Goal: Information Seeking & Learning: Learn about a topic

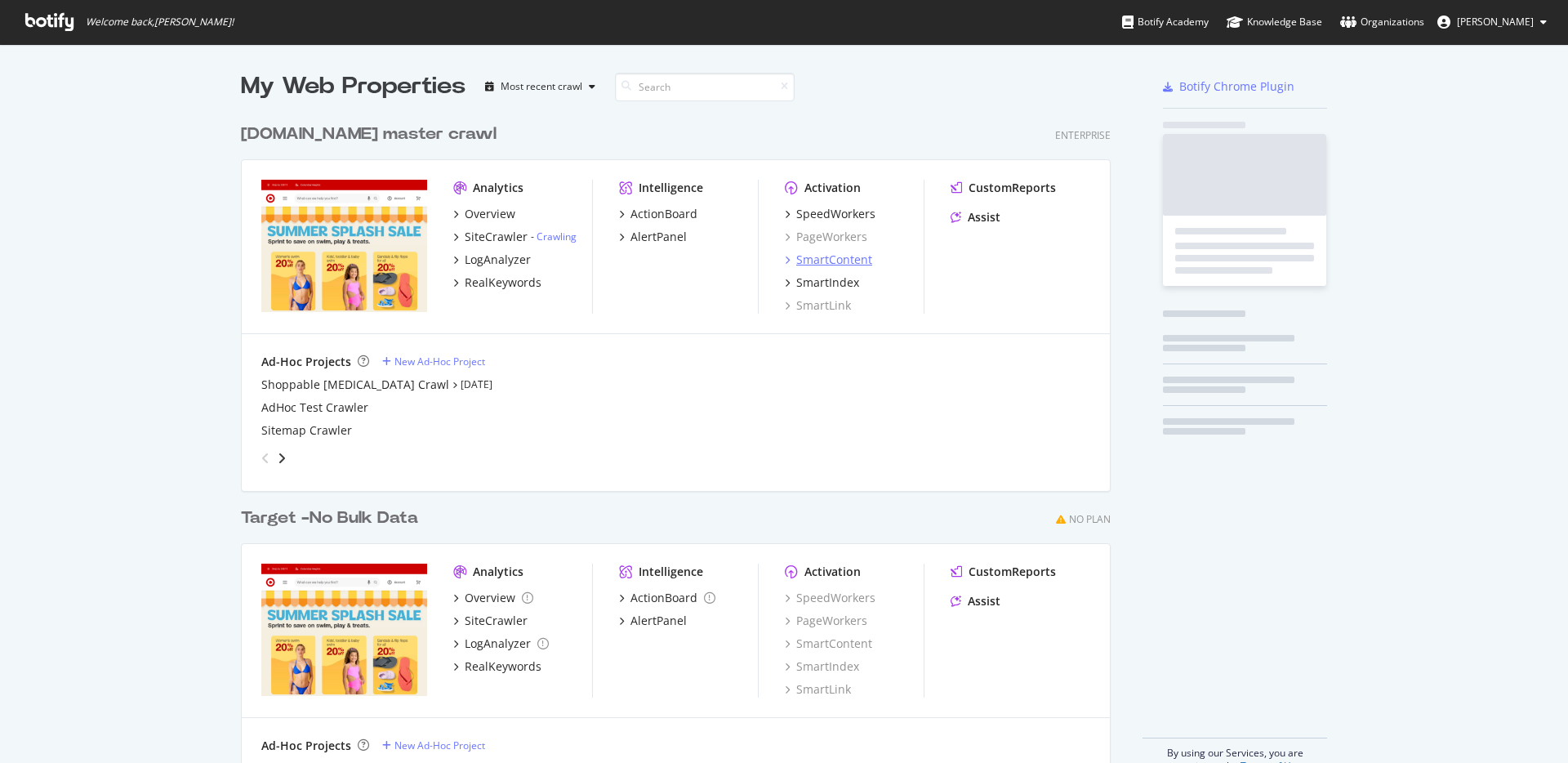
scroll to position [658, 870]
click at [503, 213] on div "Overview" at bounding box center [490, 214] width 51 height 17
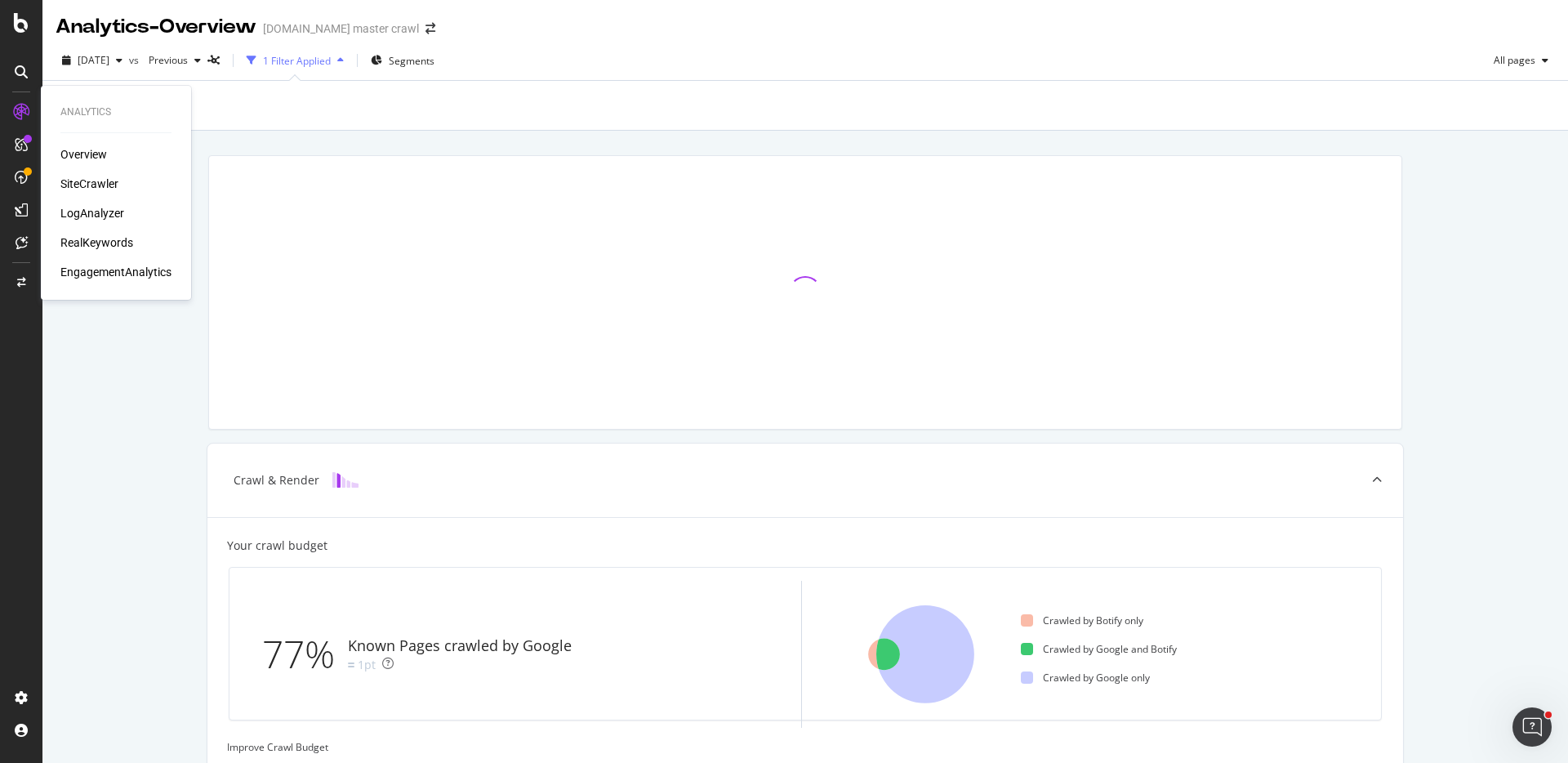
click at [106, 246] on div "RealKeywords" at bounding box center [97, 242] width 73 height 17
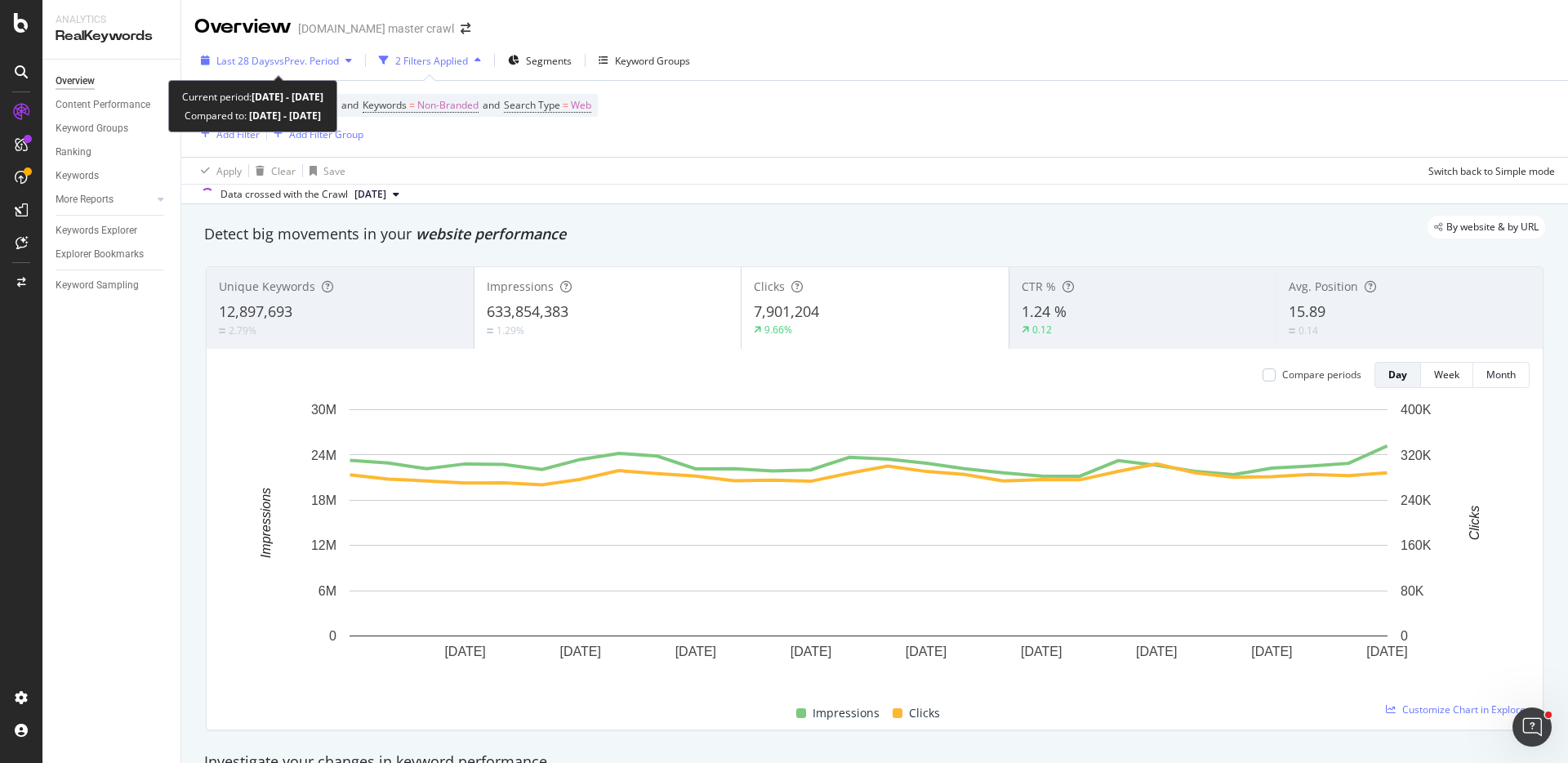
click at [278, 56] on span "vs Prev. Period" at bounding box center [306, 61] width 65 height 14
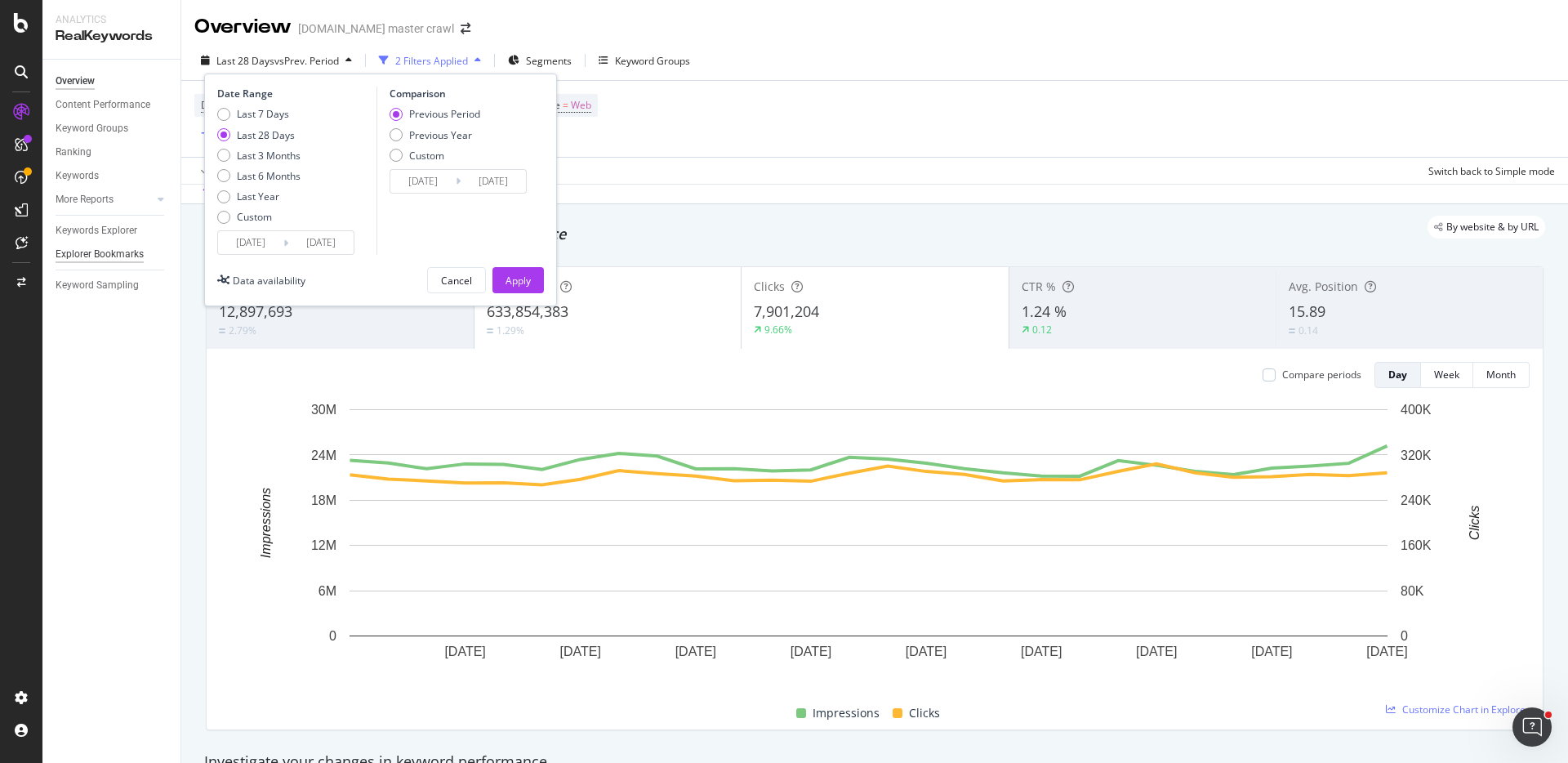
click at [114, 253] on div "Explorer Bookmarks" at bounding box center [100, 254] width 88 height 17
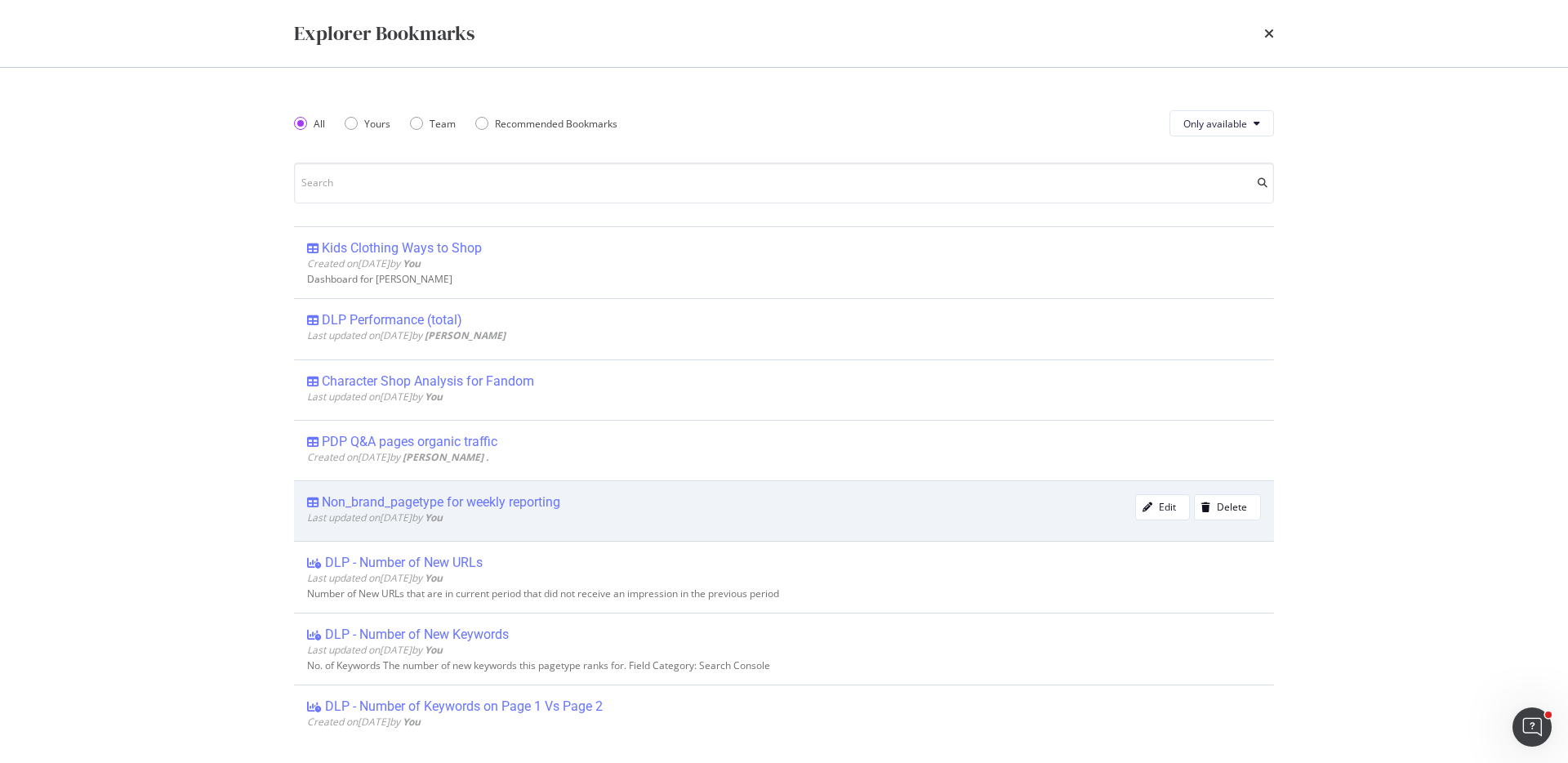
click at [483, 511] on div "Last updated on [DATE] by You" at bounding box center [721, 517] width 828 height 14
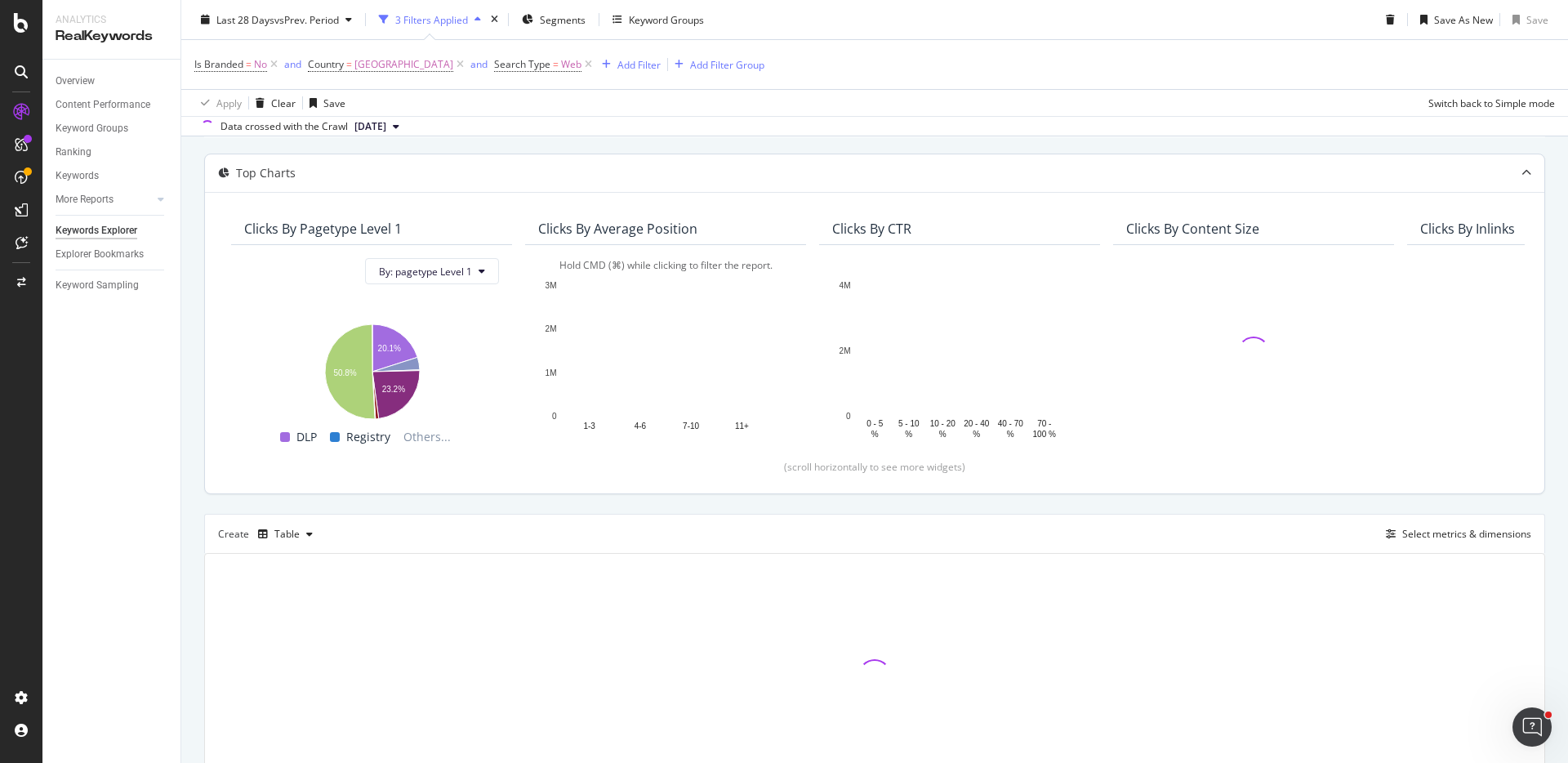
scroll to position [144, 0]
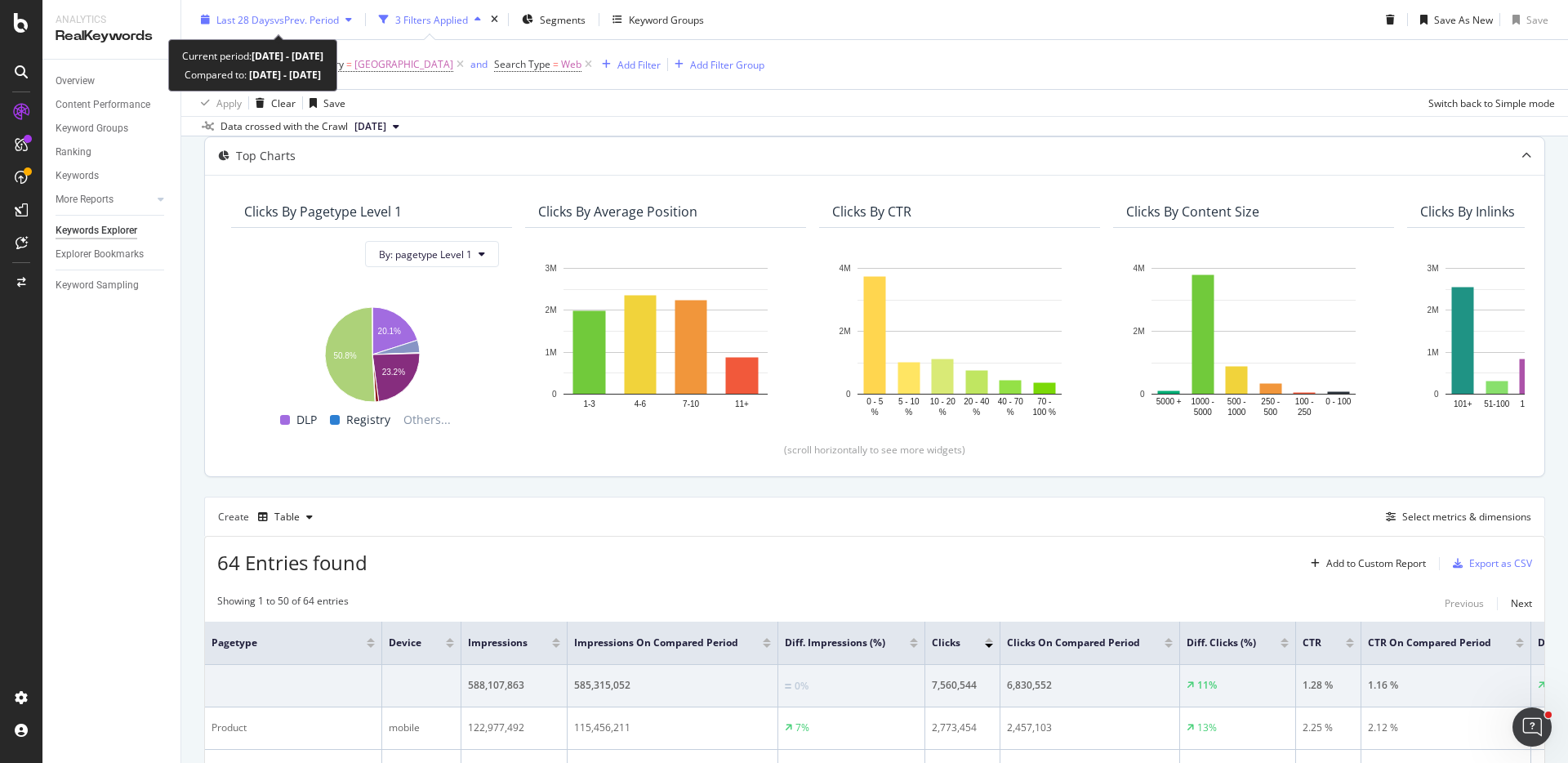
click at [252, 18] on span "Last 28 Days" at bounding box center [246, 19] width 58 height 14
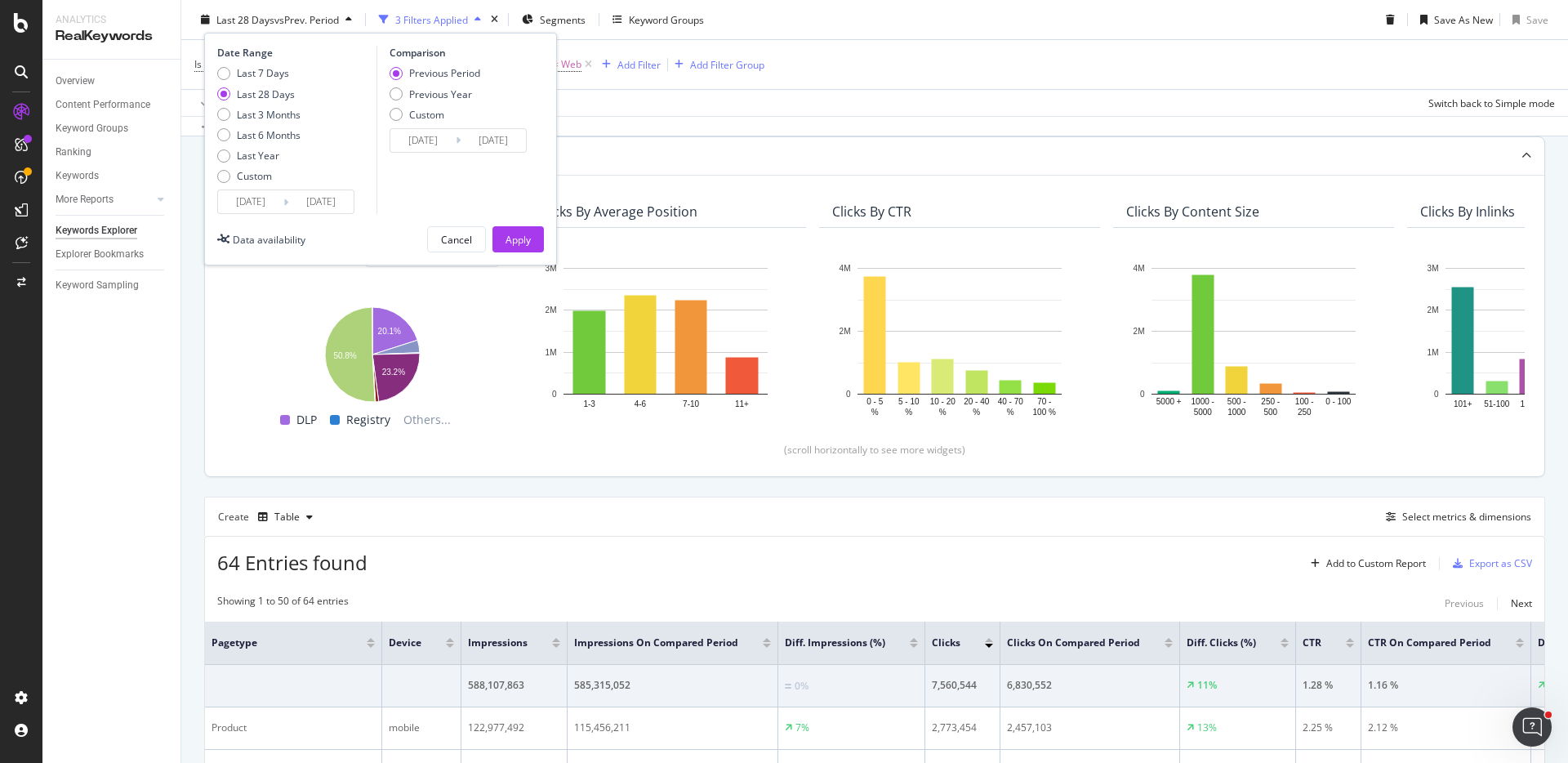
click at [253, 205] on input "[DATE]" at bounding box center [251, 202] width 66 height 23
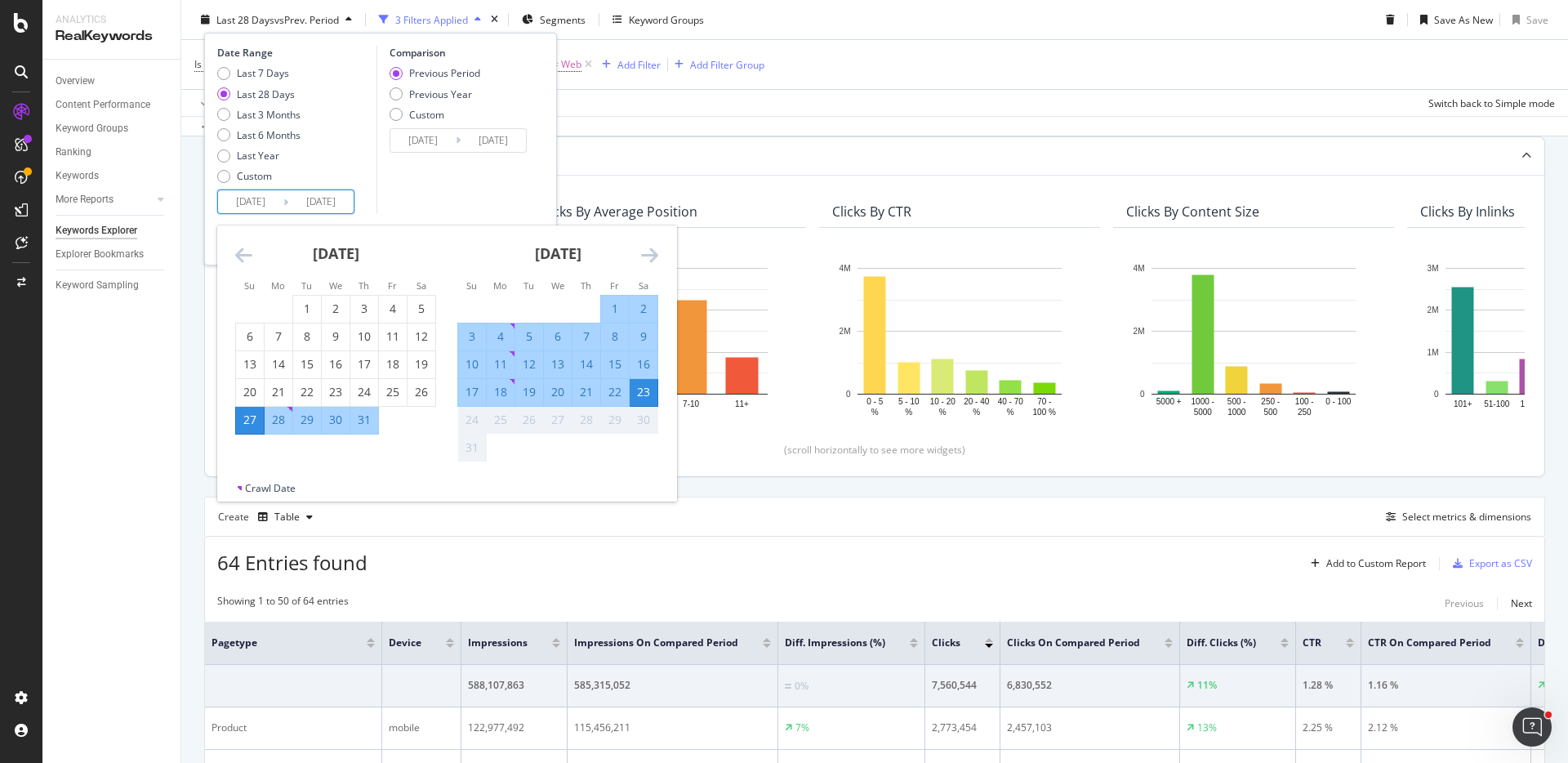
click at [478, 396] on div "17" at bounding box center [472, 392] width 27 height 17
type input "[DATE]"
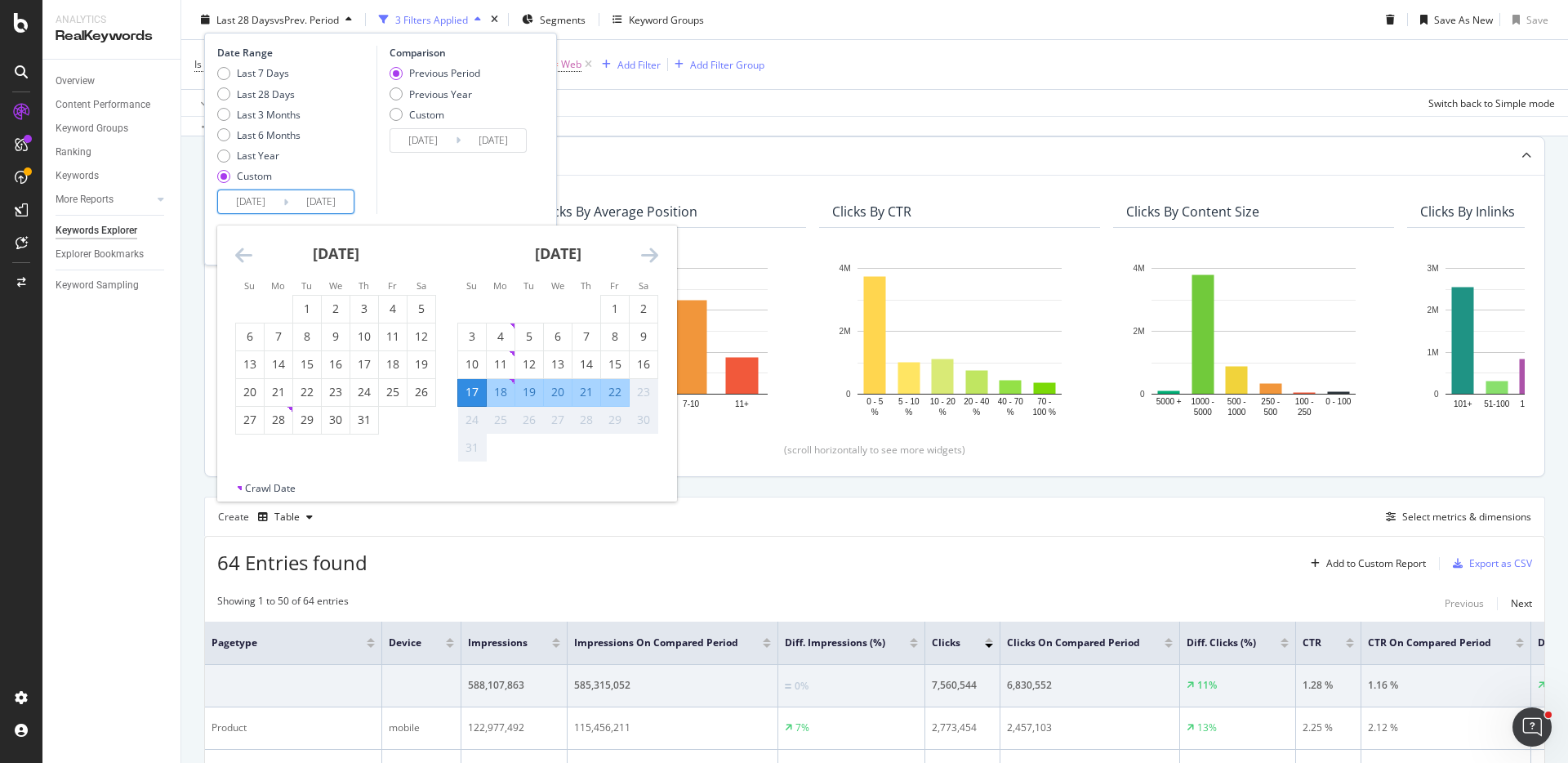
click at [622, 394] on div "22" at bounding box center [615, 392] width 27 height 17
type input "[DATE]"
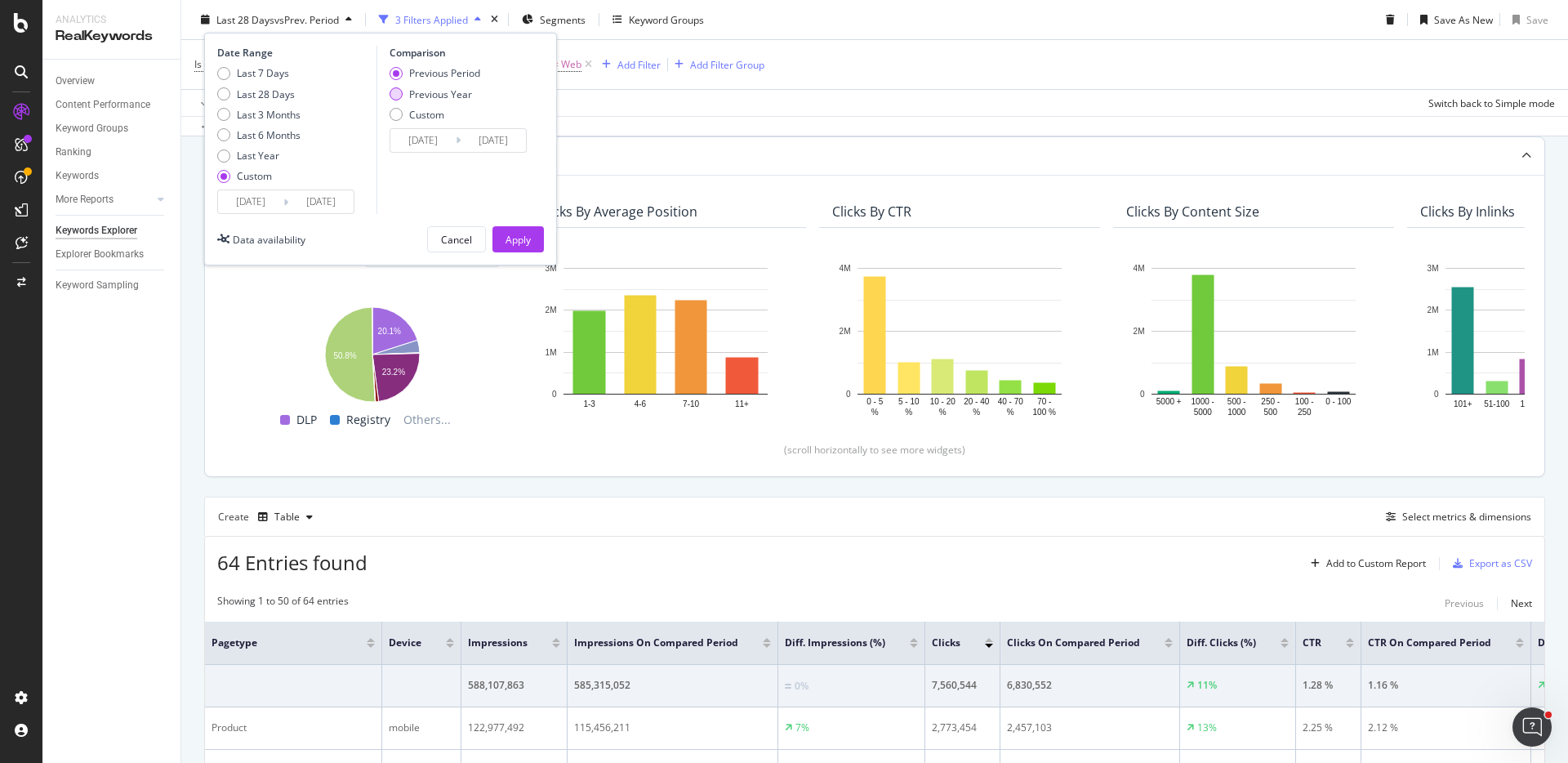
click at [438, 87] on div "Previous Year" at bounding box center [441, 93] width 63 height 14
type input "[DATE]"
click at [528, 232] on div "Apply" at bounding box center [518, 238] width 25 height 14
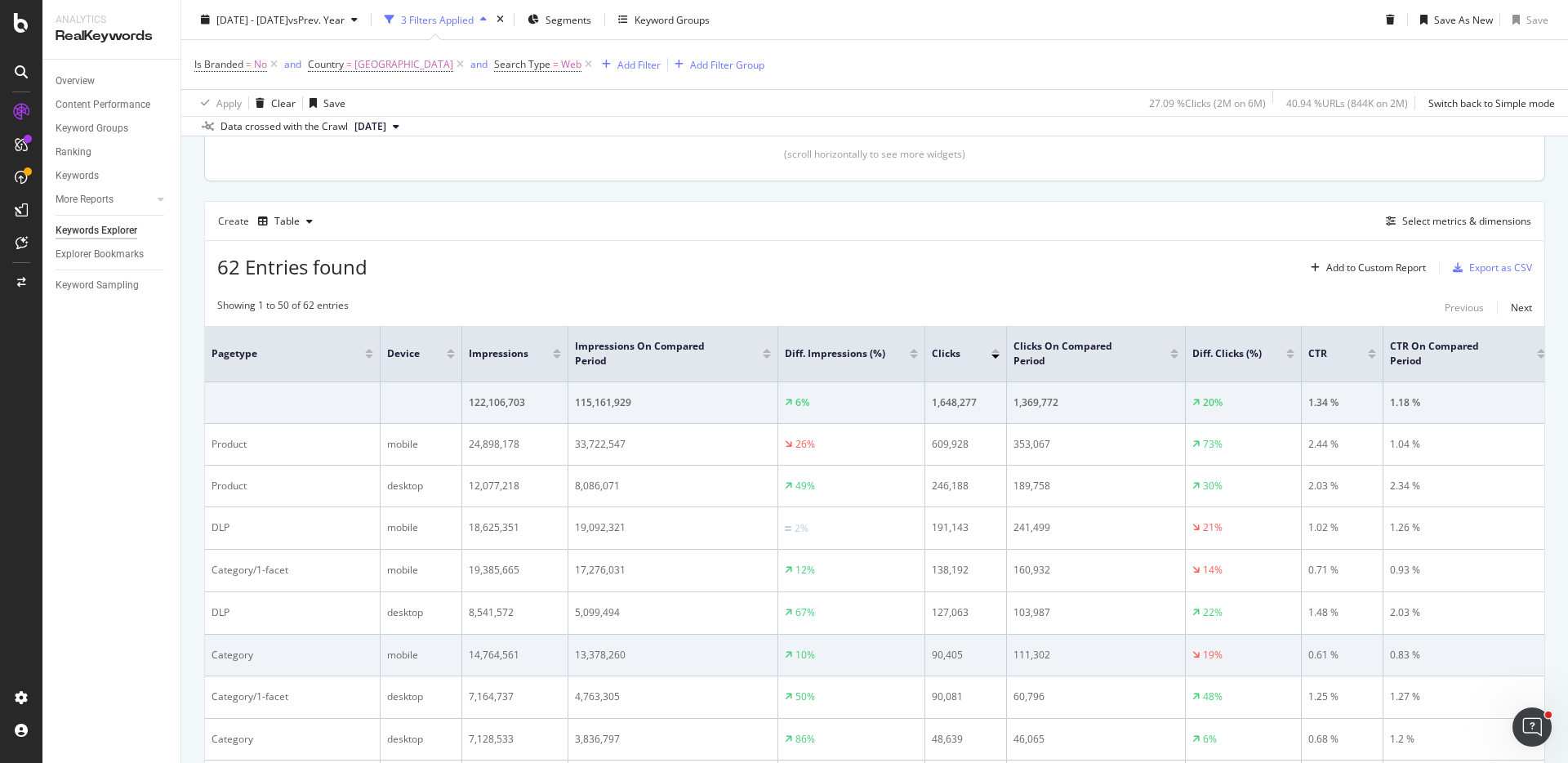
scroll to position [628, 0]
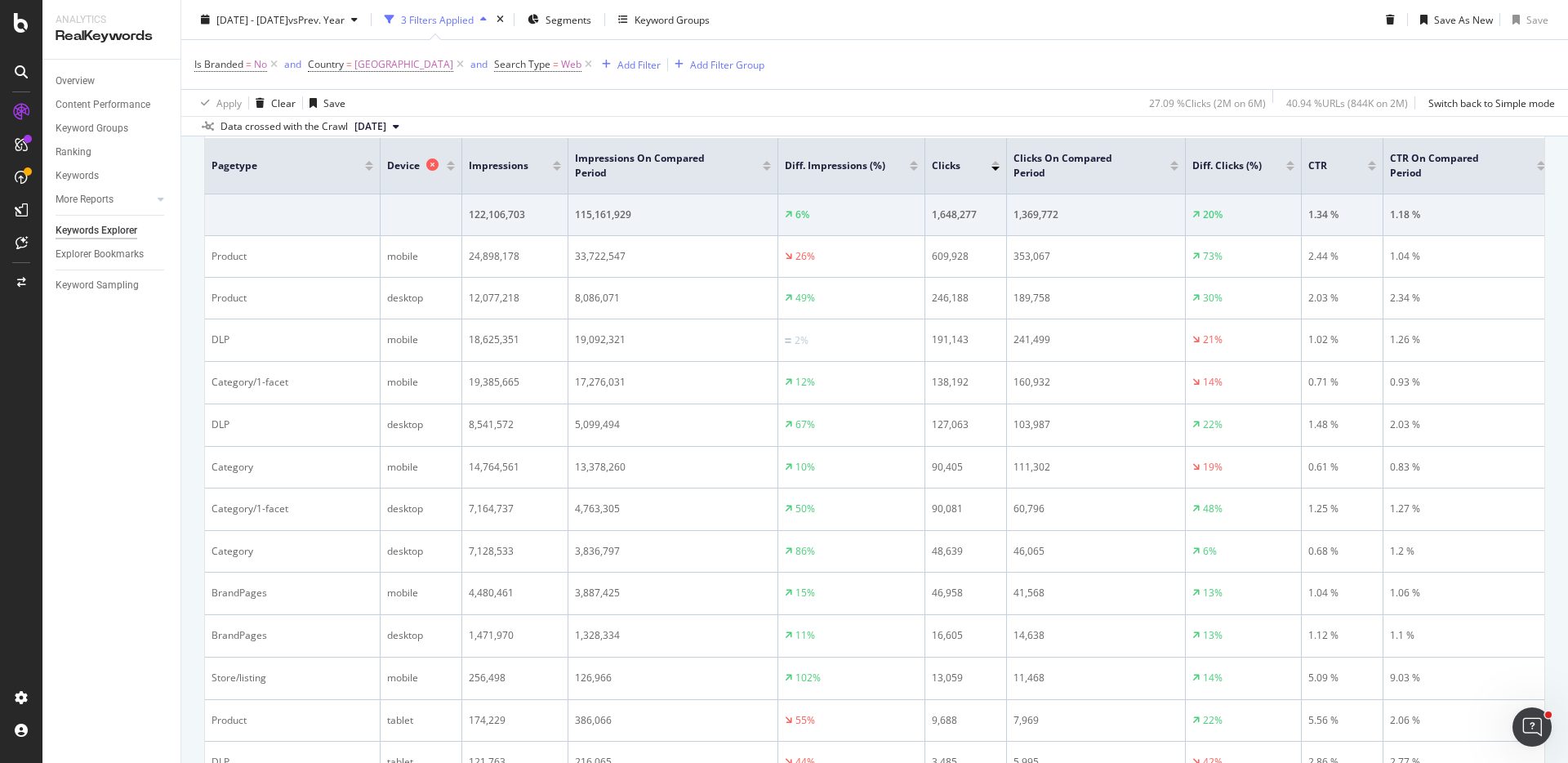
click at [434, 168] on icon at bounding box center [432, 164] width 12 height 12
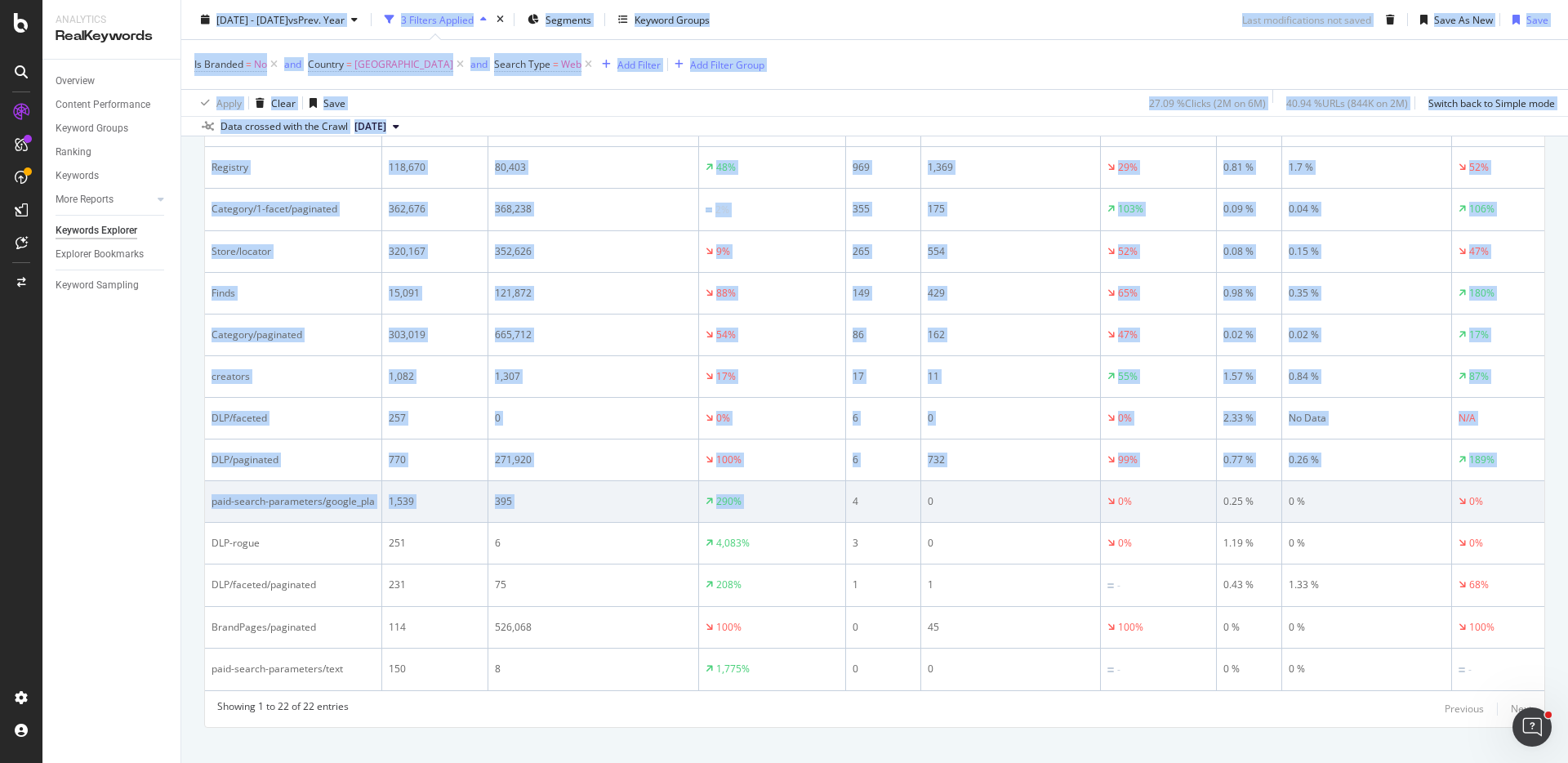
scroll to position [1117, 0]
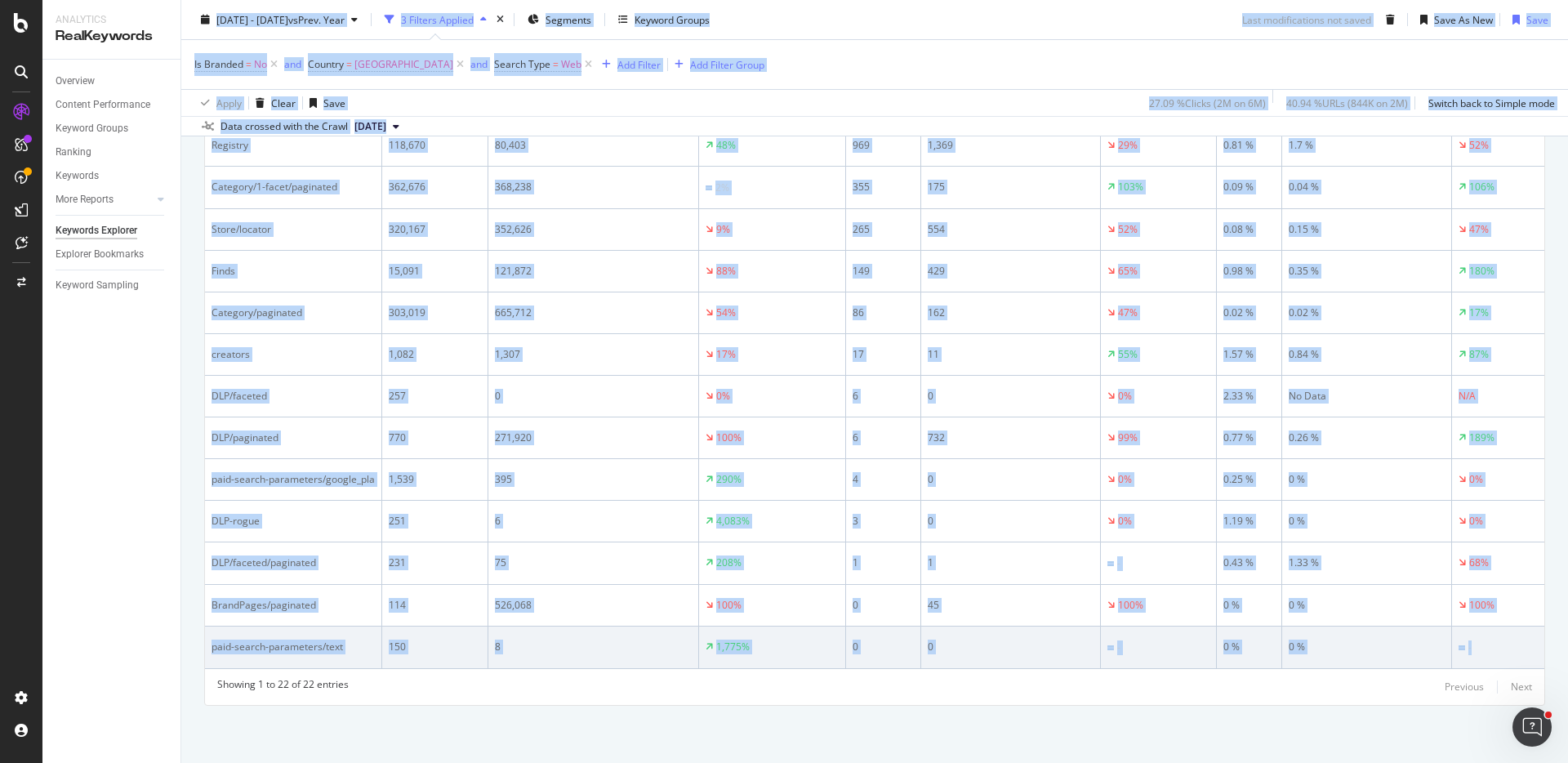
drag, startPoint x: 193, startPoint y: 26, endPoint x: 1522, endPoint y: 653, distance: 1469.5
click at [1522, 653] on div "Keywords Explorer Non_brand_pagetype for weekly reporting [DOMAIN_NAME] master …" at bounding box center [875, 381] width 1387 height 763
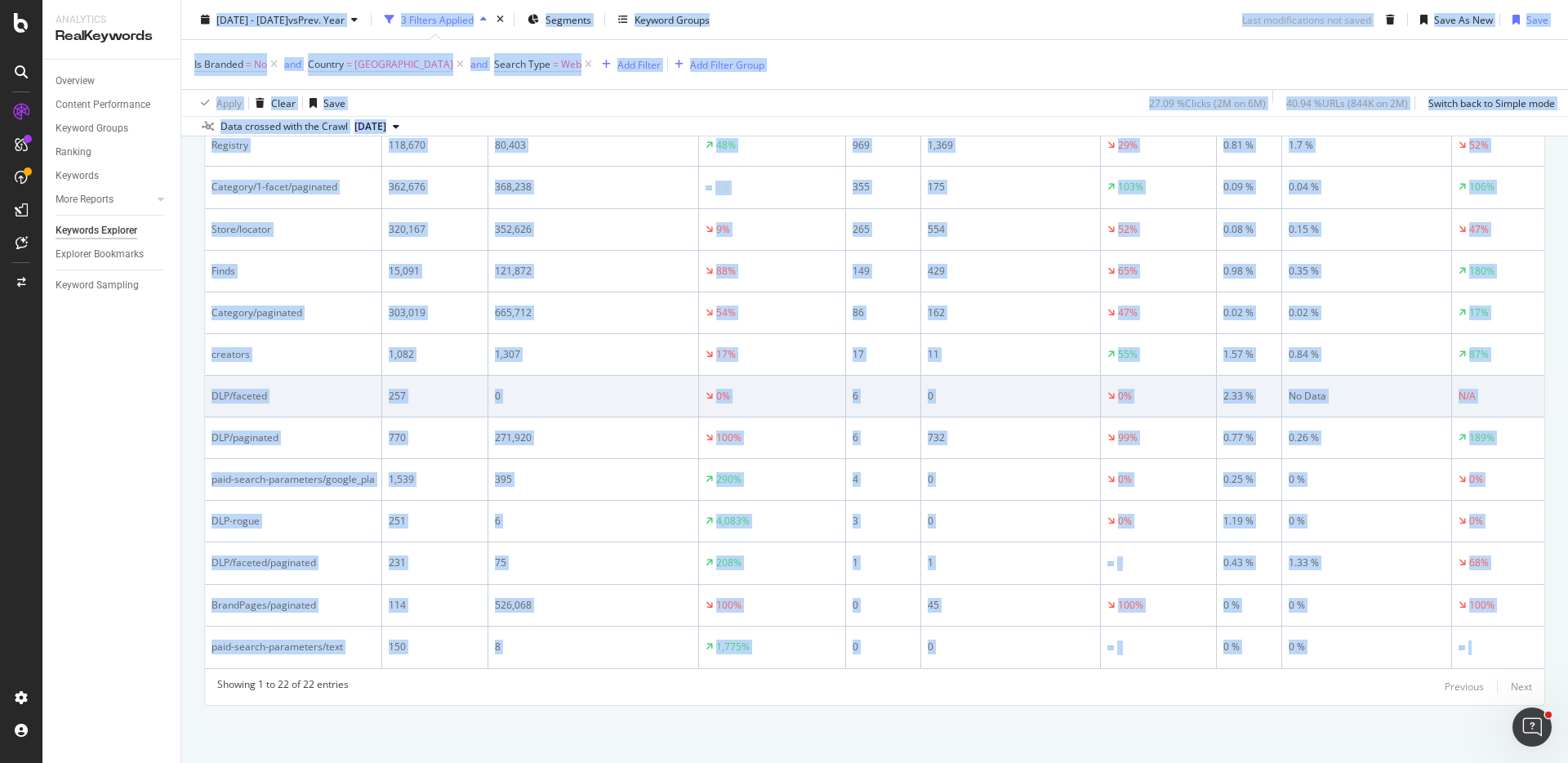
copy div "Loremips Dolorsit Ame_conse_adipisci eli seddoe temporinc utlabo.etd magnaa eni…"
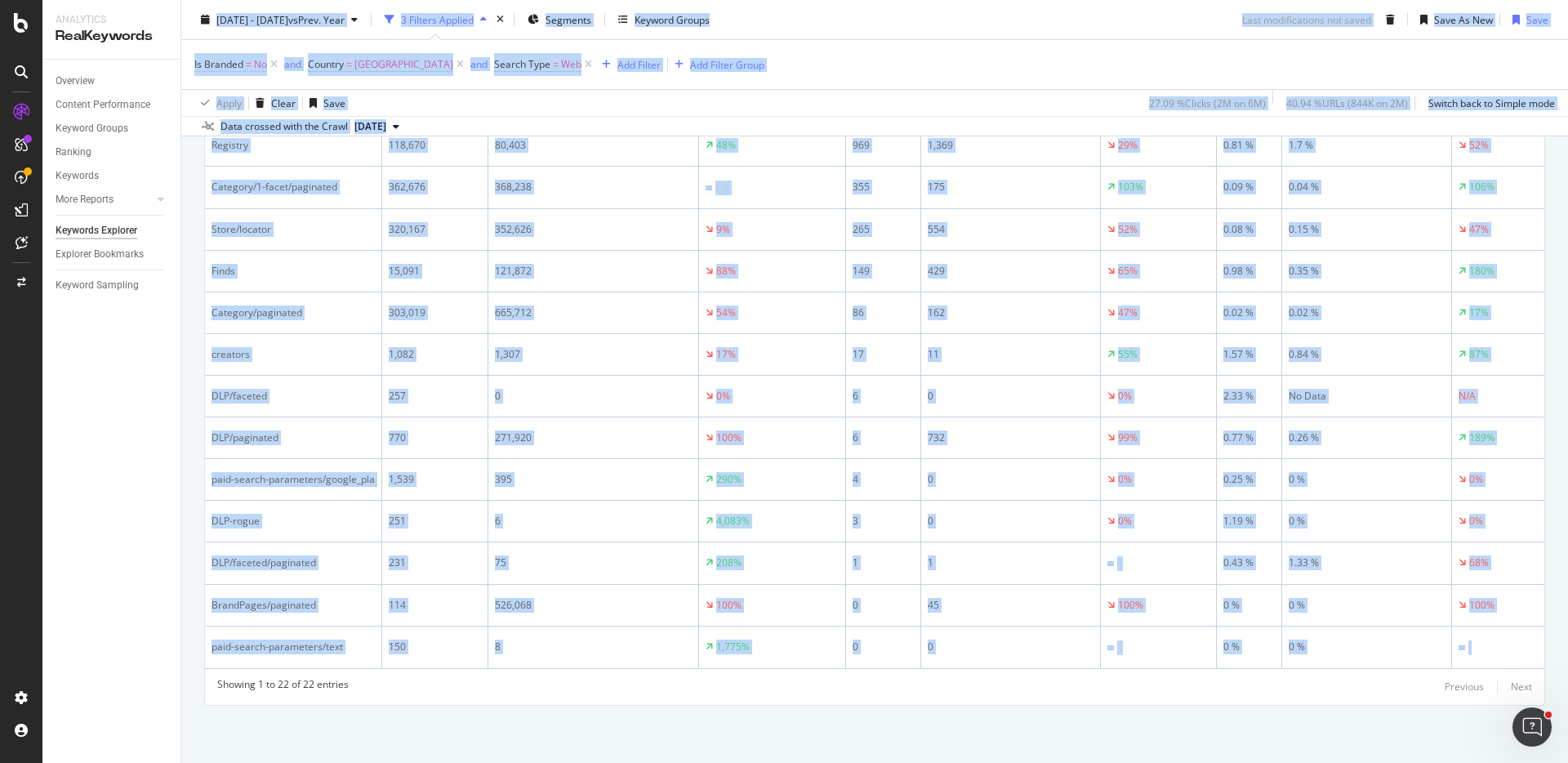
click at [243, 62] on span "Is Branded = No" at bounding box center [231, 65] width 73 height 15
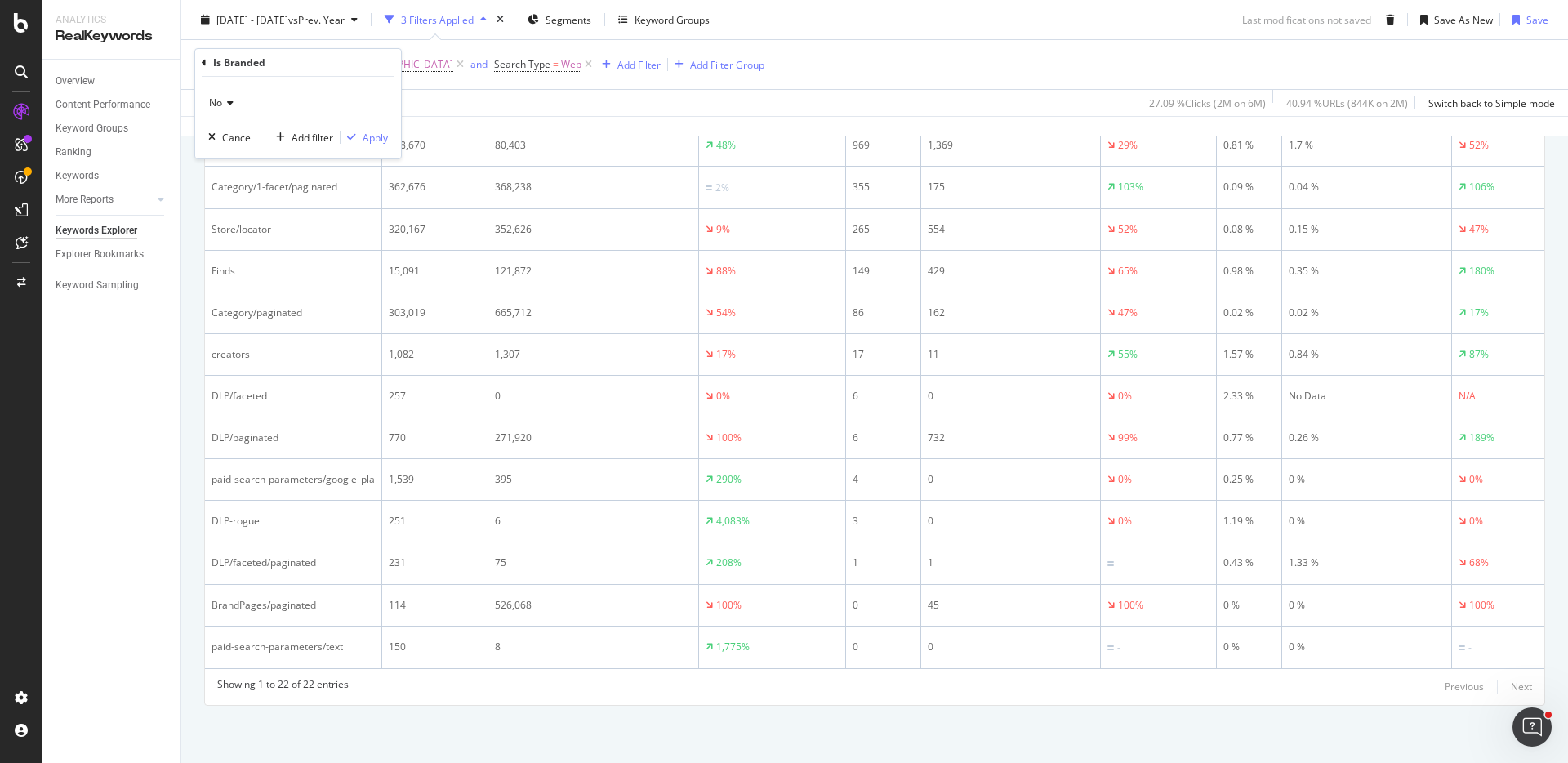
click at [220, 101] on span "No" at bounding box center [216, 102] width 13 height 14
click at [226, 134] on span "Yes" at bounding box center [225, 136] width 17 height 14
click at [370, 137] on div "Apply" at bounding box center [375, 137] width 25 height 14
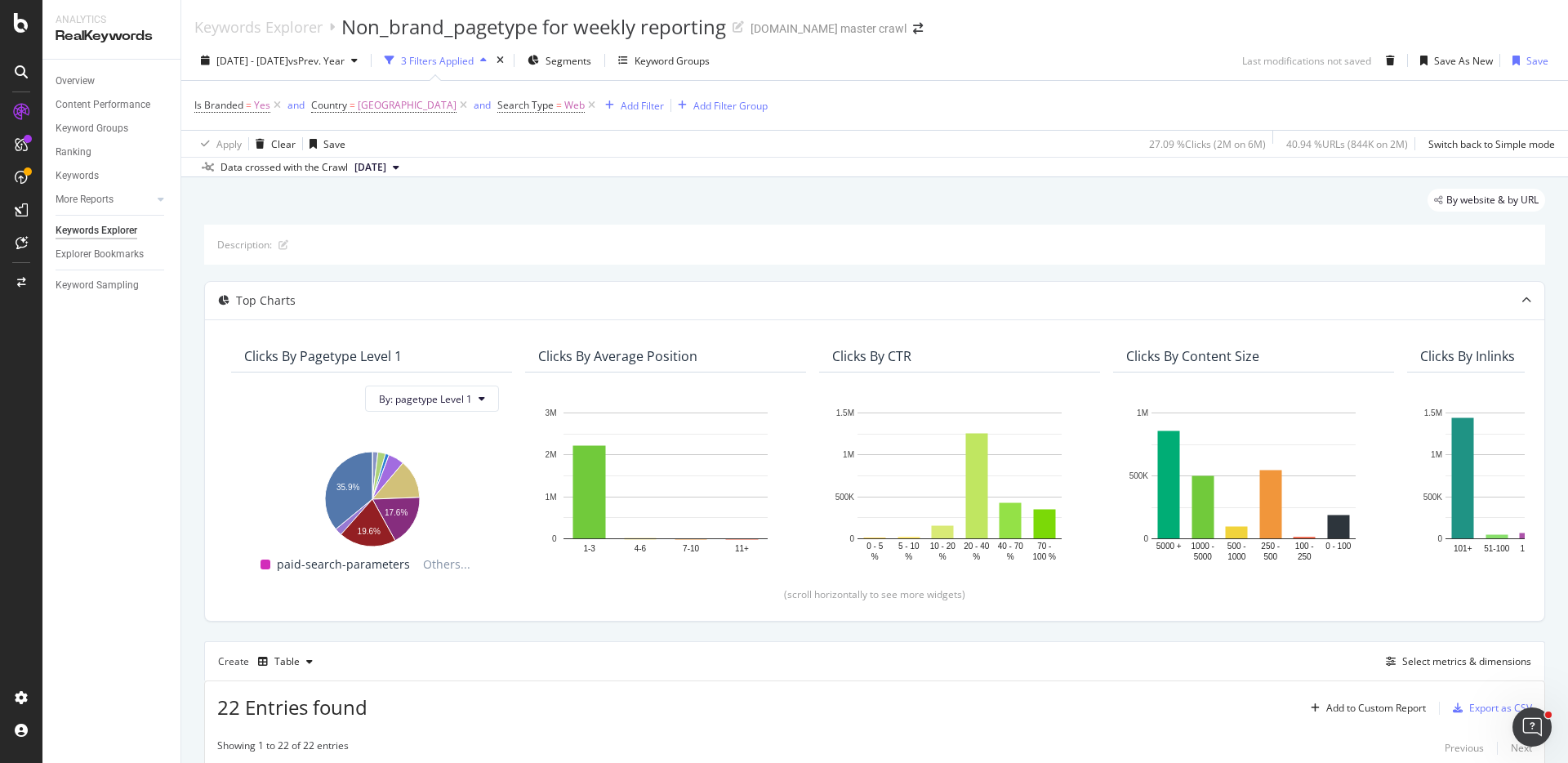
drag, startPoint x: 189, startPoint y: 20, endPoint x: 211, endPoint y: 15, distance: 22.6
click at [217, 11] on div "Keywords Explorer Non_brand_pagetype for weekly reporting [DOMAIN_NAME] master …" at bounding box center [875, 20] width 1387 height 41
click at [186, 26] on div "Keywords Explorer Non_brand_pagetype for weekly reporting [DOMAIN_NAME] master …" at bounding box center [875, 20] width 1387 height 41
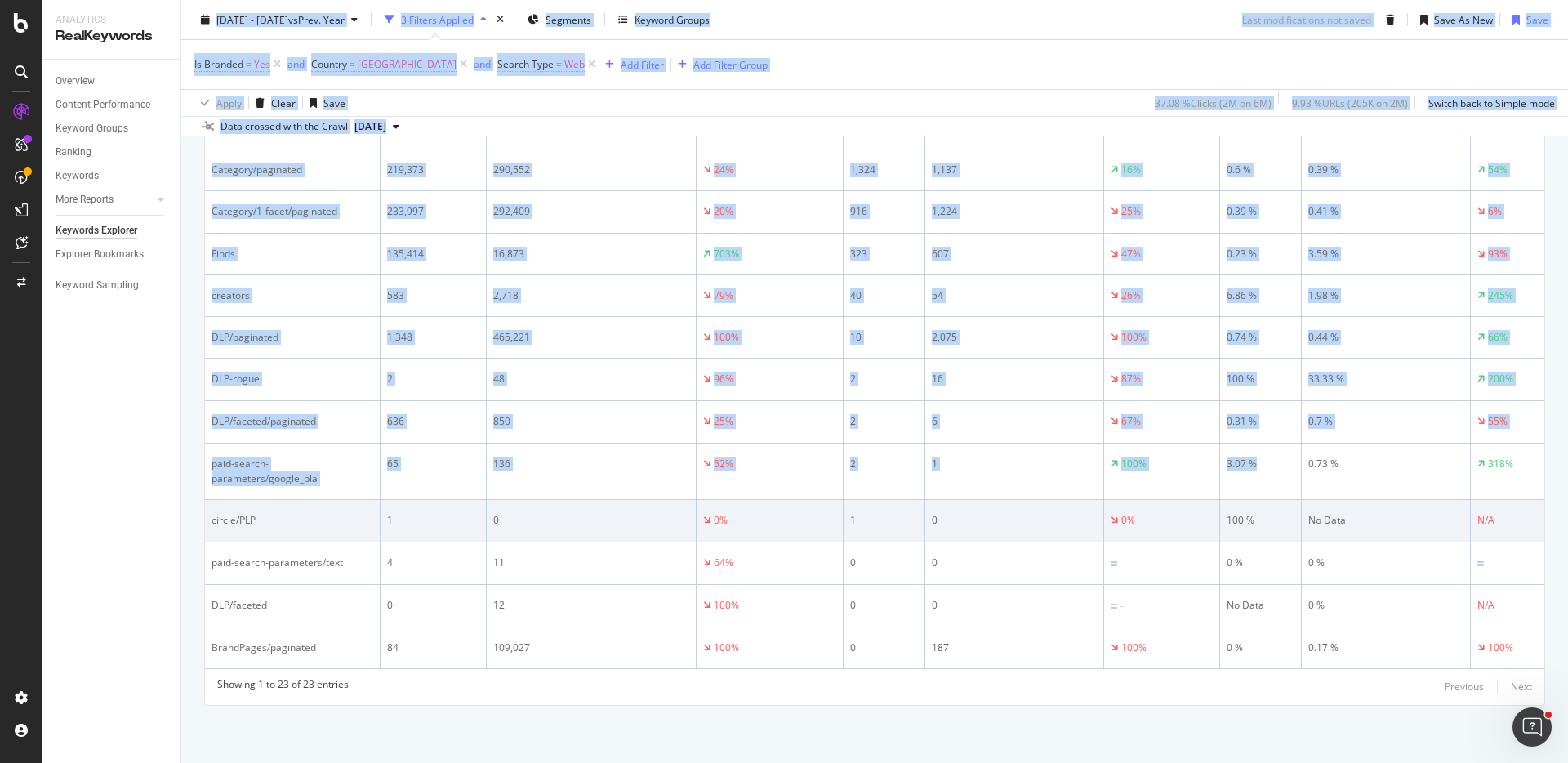
scroll to position [1189, 0]
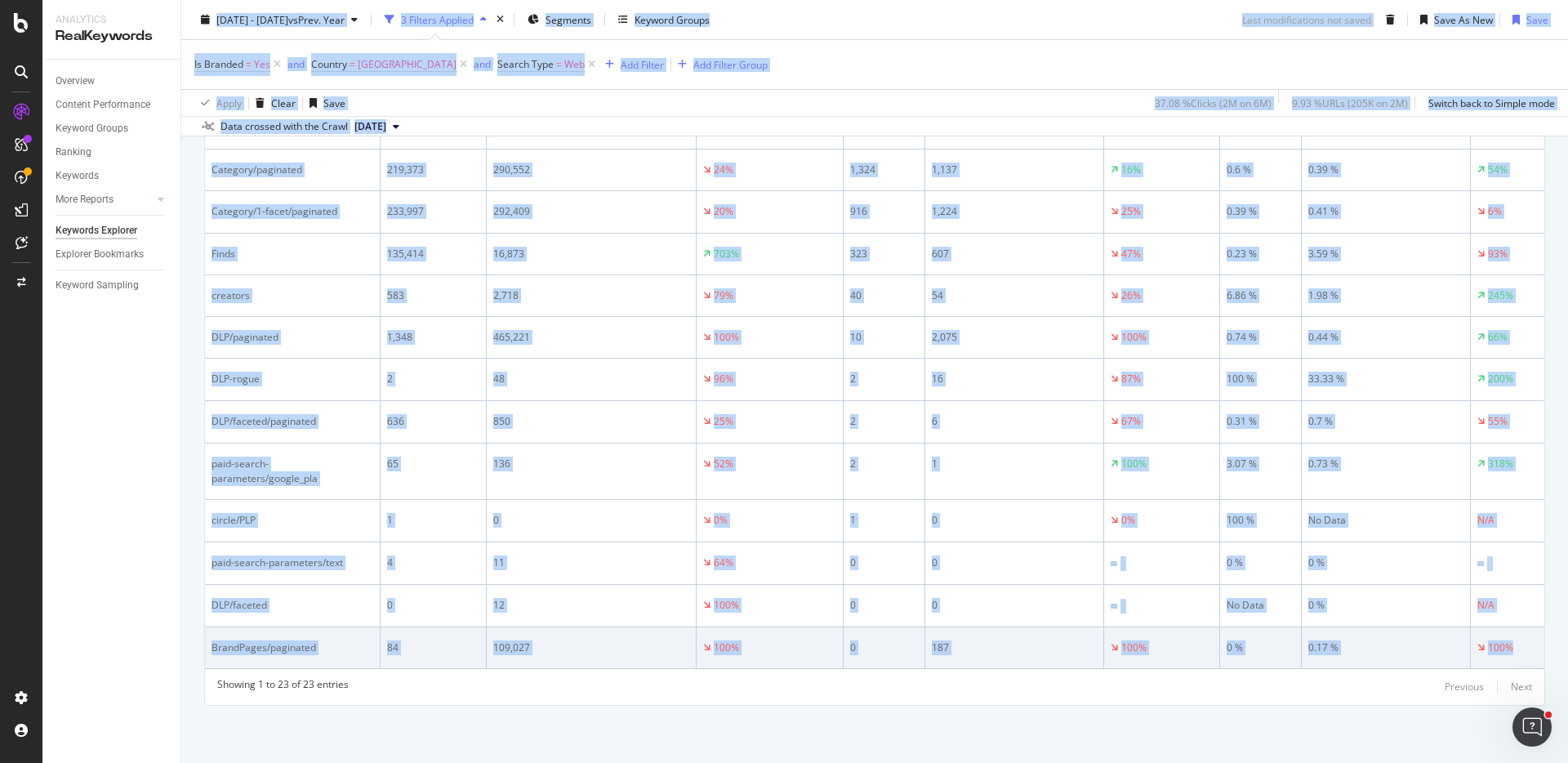
drag, startPoint x: 186, startPoint y: 26, endPoint x: 1521, endPoint y: 652, distance: 1474.5
click at [1521, 652] on div "Keywords Explorer Non_brand_pagetype for weekly reporting [DOMAIN_NAME] master …" at bounding box center [875, 381] width 1387 height 763
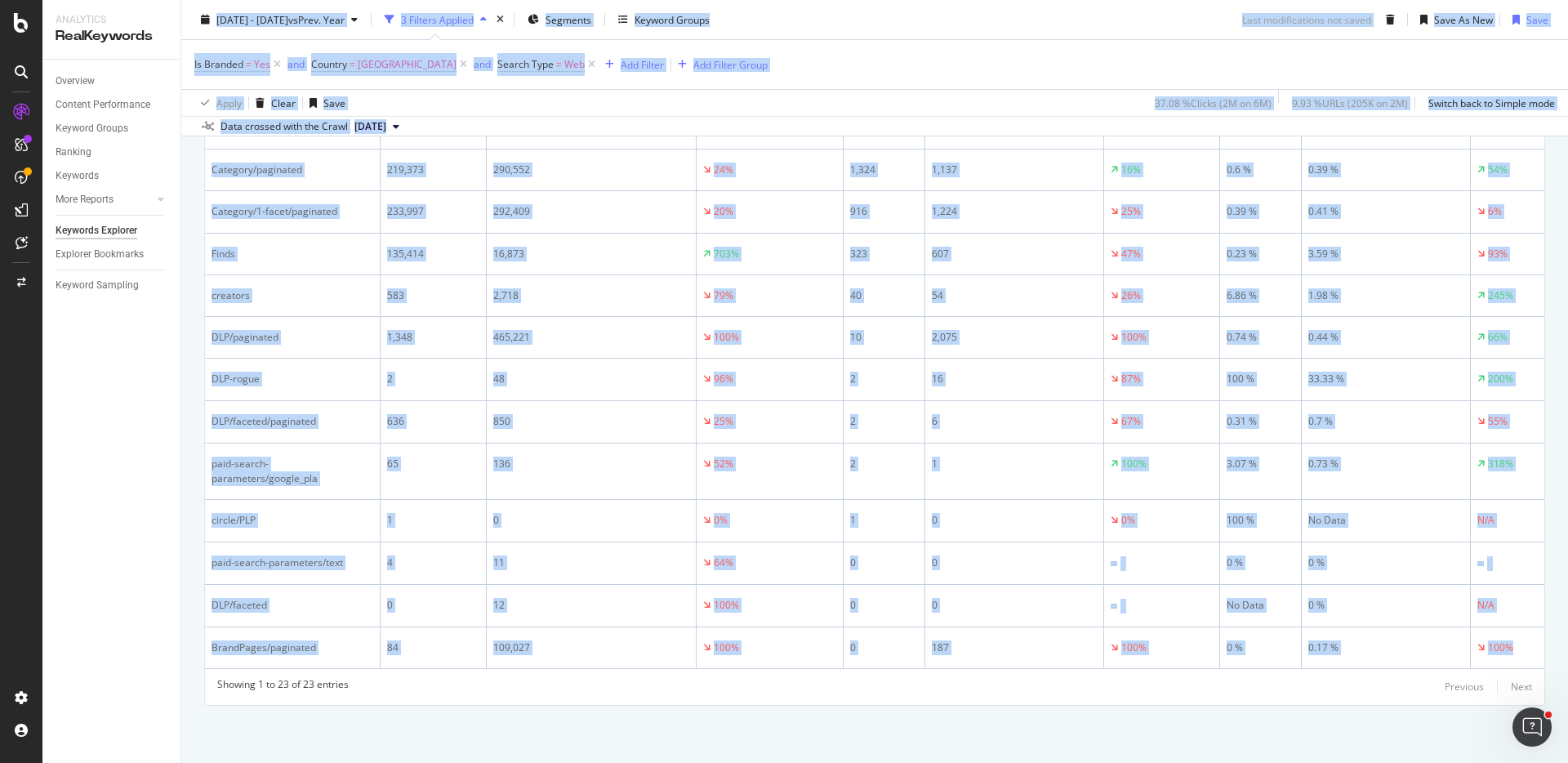
copy div "Loremips Dolorsit Ame_conse_adipisci eli seddoe temporinc utlabo.etd magnaa eni…"
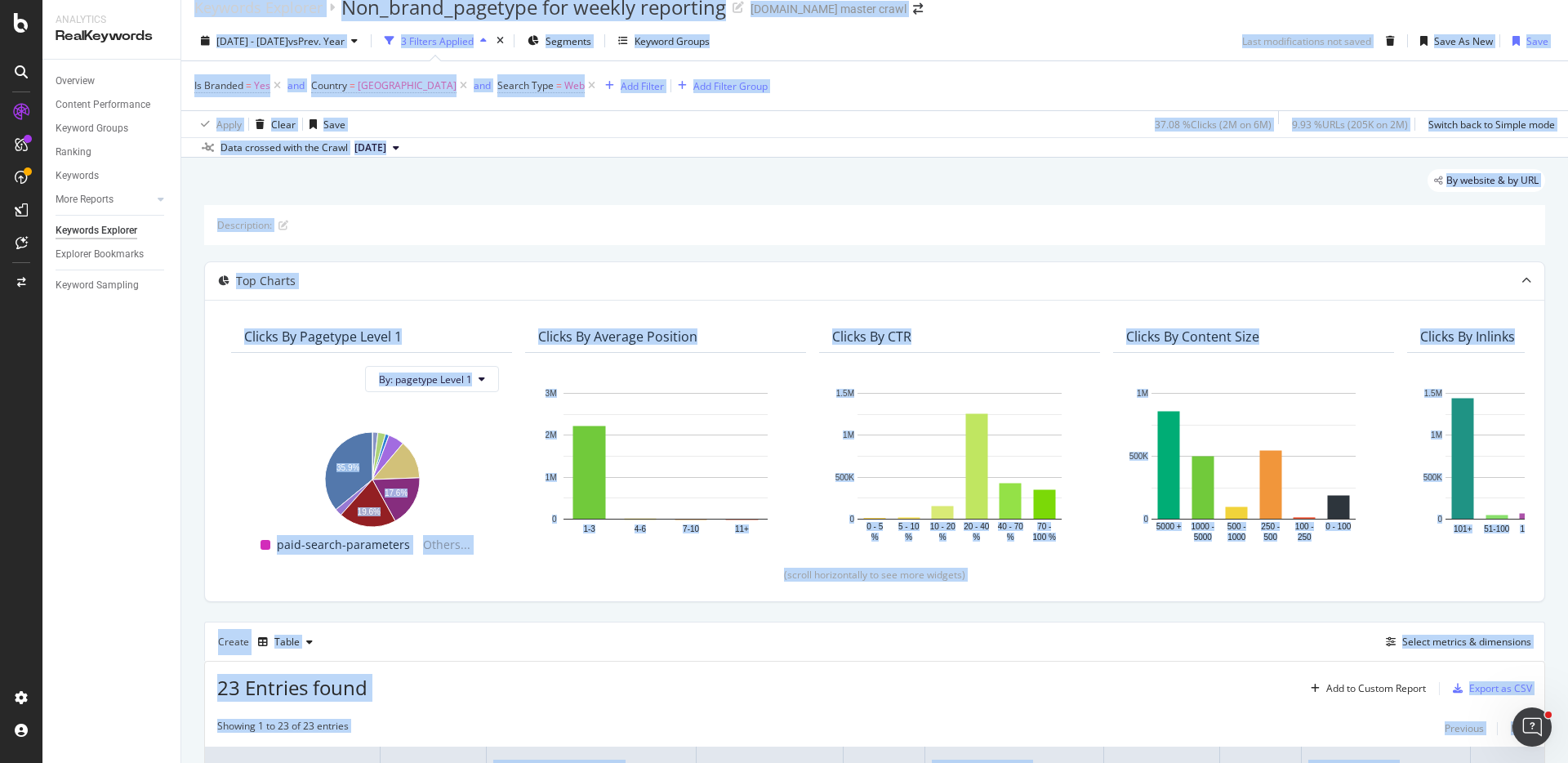
scroll to position [0, 0]
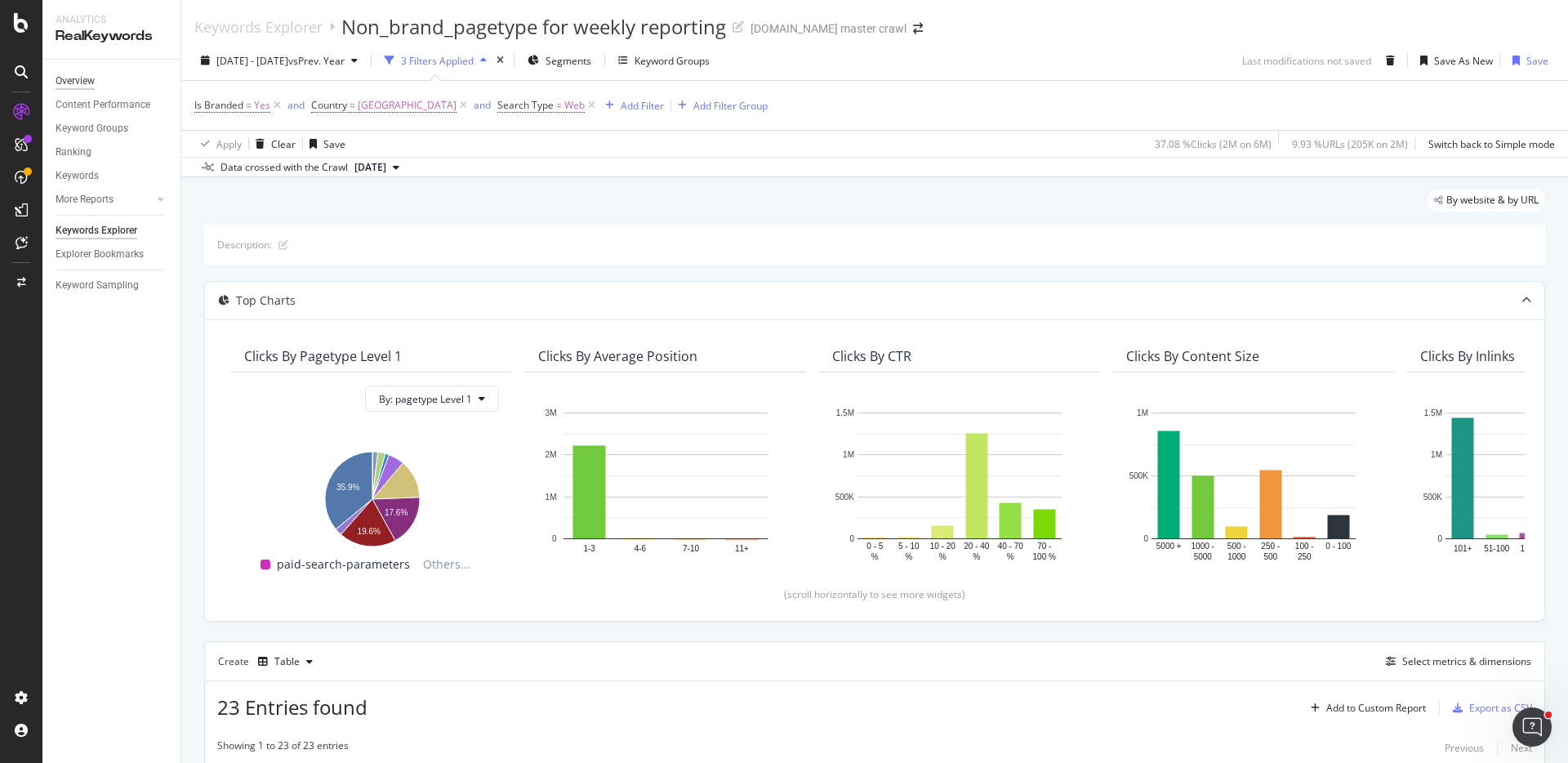
click at [76, 80] on div "Overview" at bounding box center [75, 81] width 39 height 17
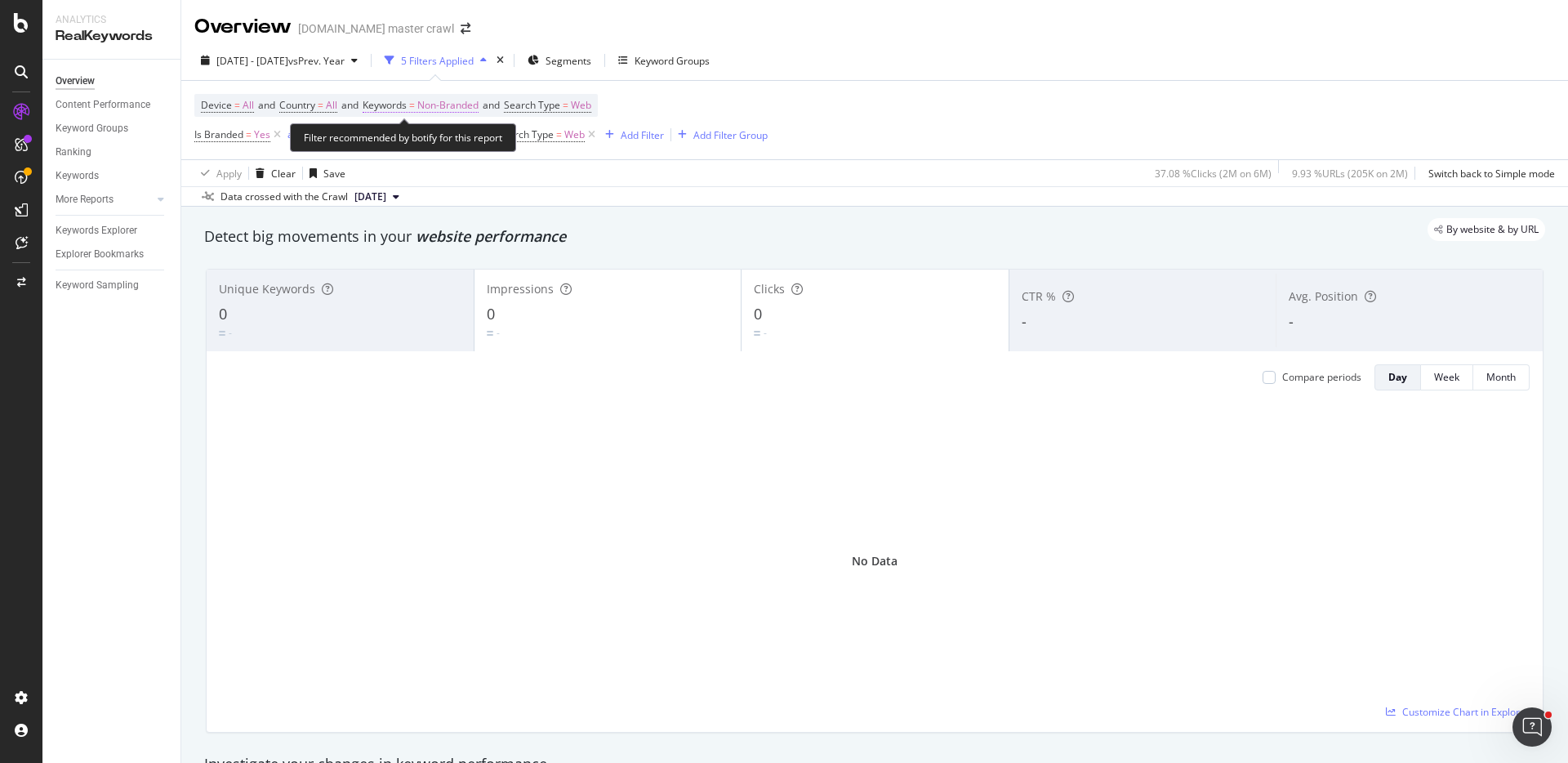
click at [455, 107] on span "Non-Branded" at bounding box center [448, 105] width 61 height 23
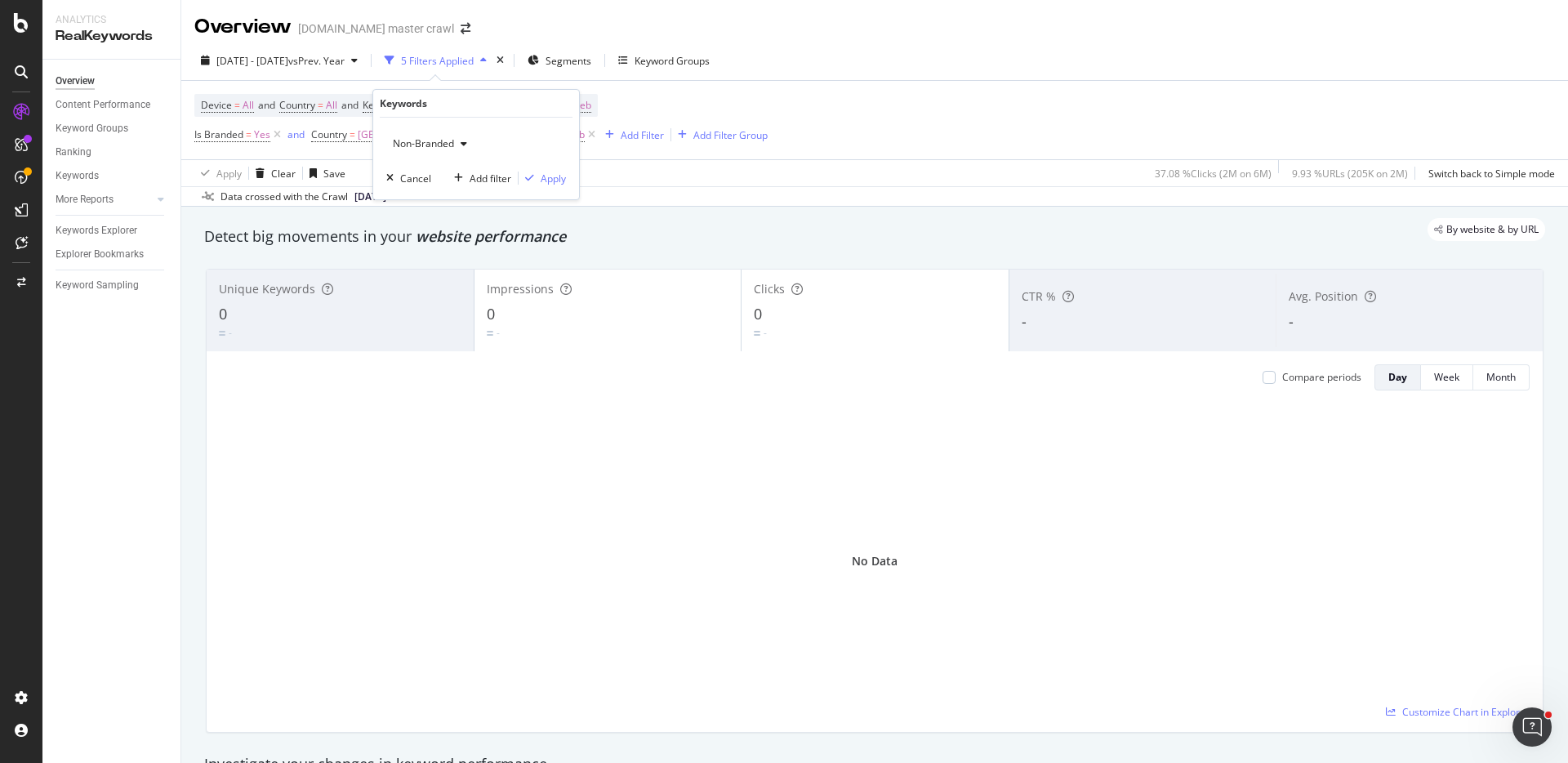
click at [438, 143] on span "Non-Branded" at bounding box center [420, 143] width 68 height 14
click at [433, 197] on span "Branded" at bounding box center [483, 200] width 167 height 15
click at [543, 174] on div "Apply" at bounding box center [553, 179] width 25 height 14
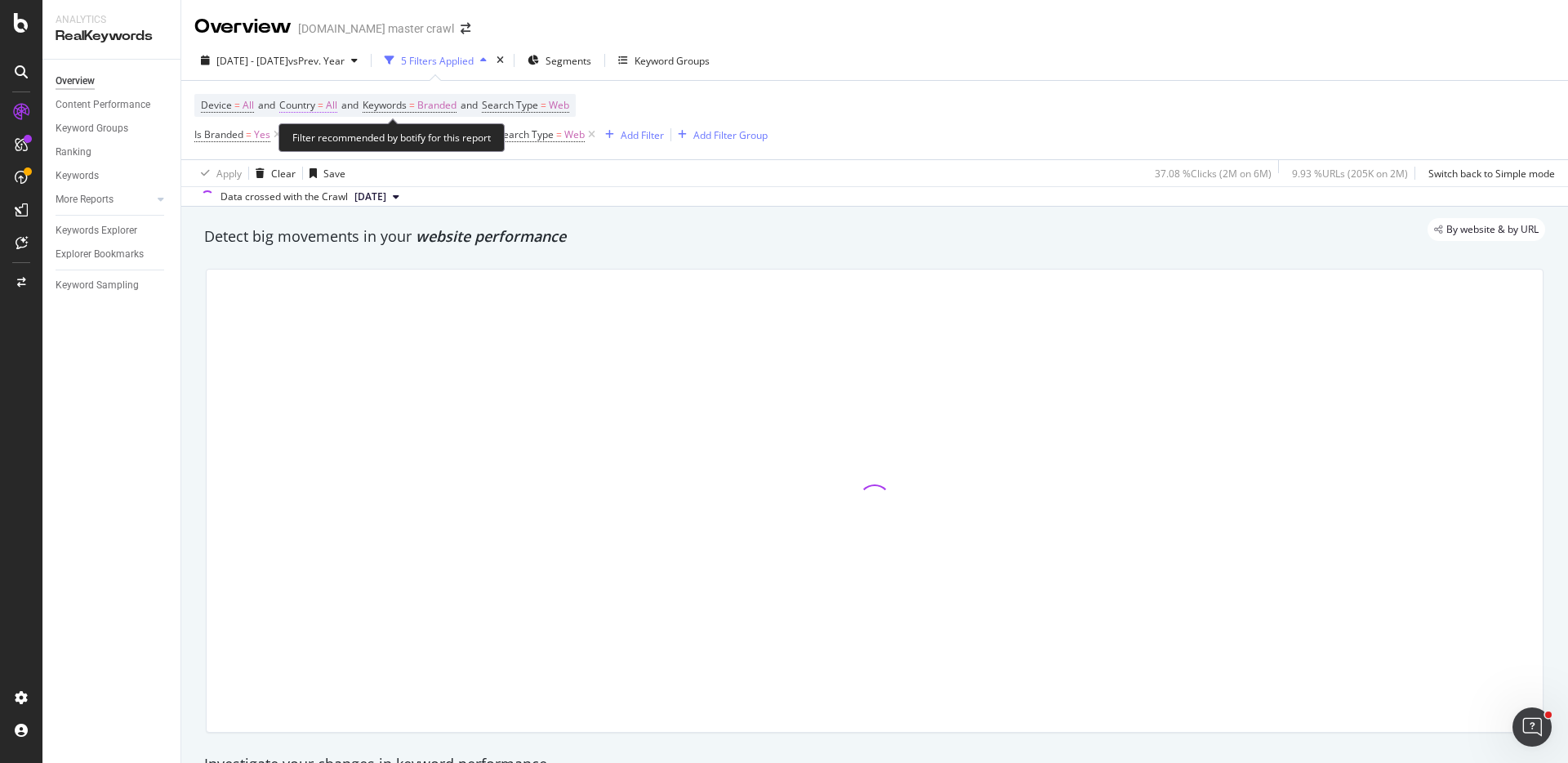
click at [321, 102] on span "Country = All" at bounding box center [308, 105] width 58 height 15
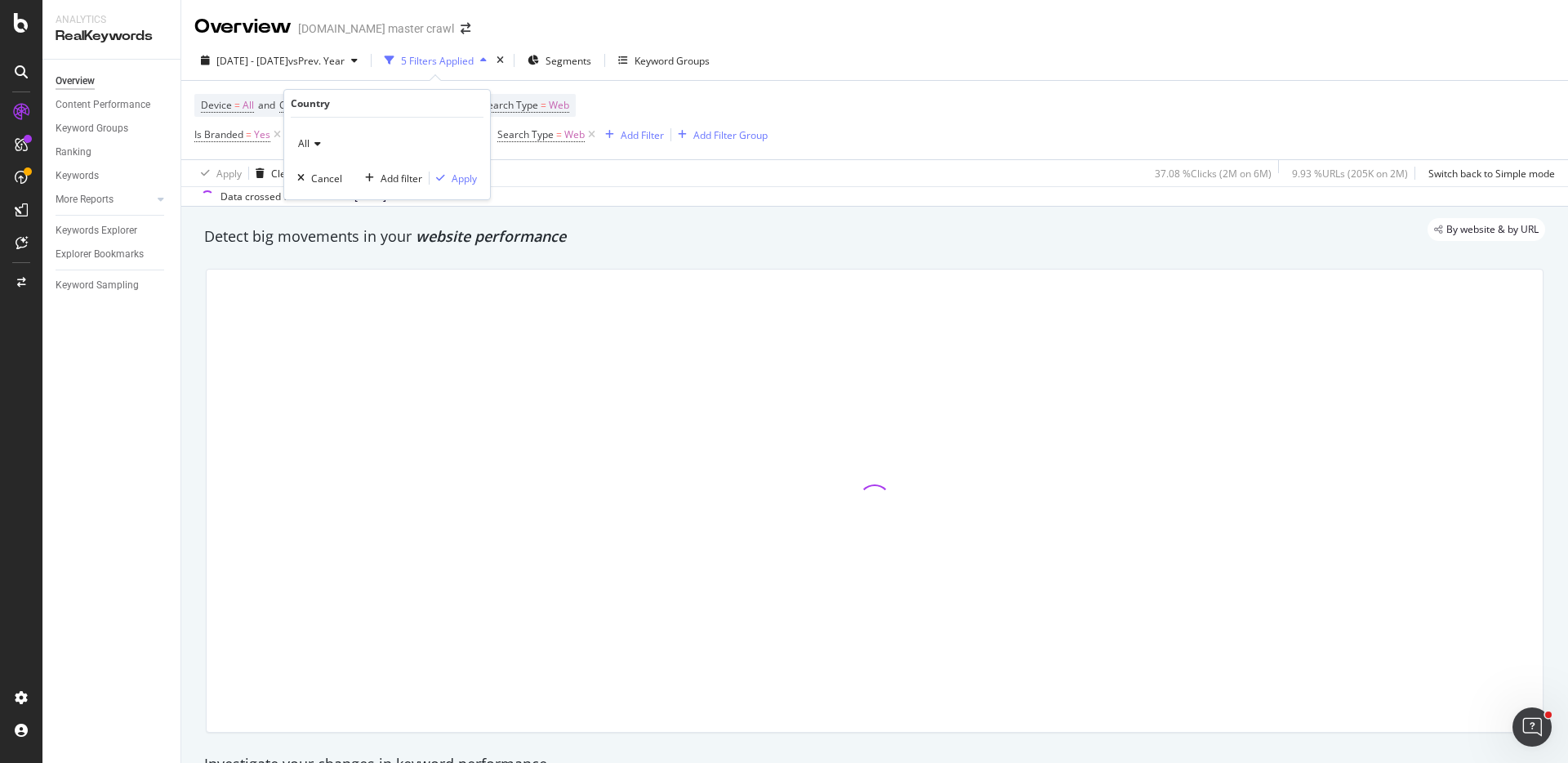
click at [320, 145] on icon at bounding box center [316, 144] width 12 height 10
click at [326, 178] on div "All" at bounding box center [389, 178] width 174 height 22
click at [638, 113] on div "Device = All and Country = All and Keywords = Branded and Search Type = Web Is …" at bounding box center [481, 120] width 573 height 52
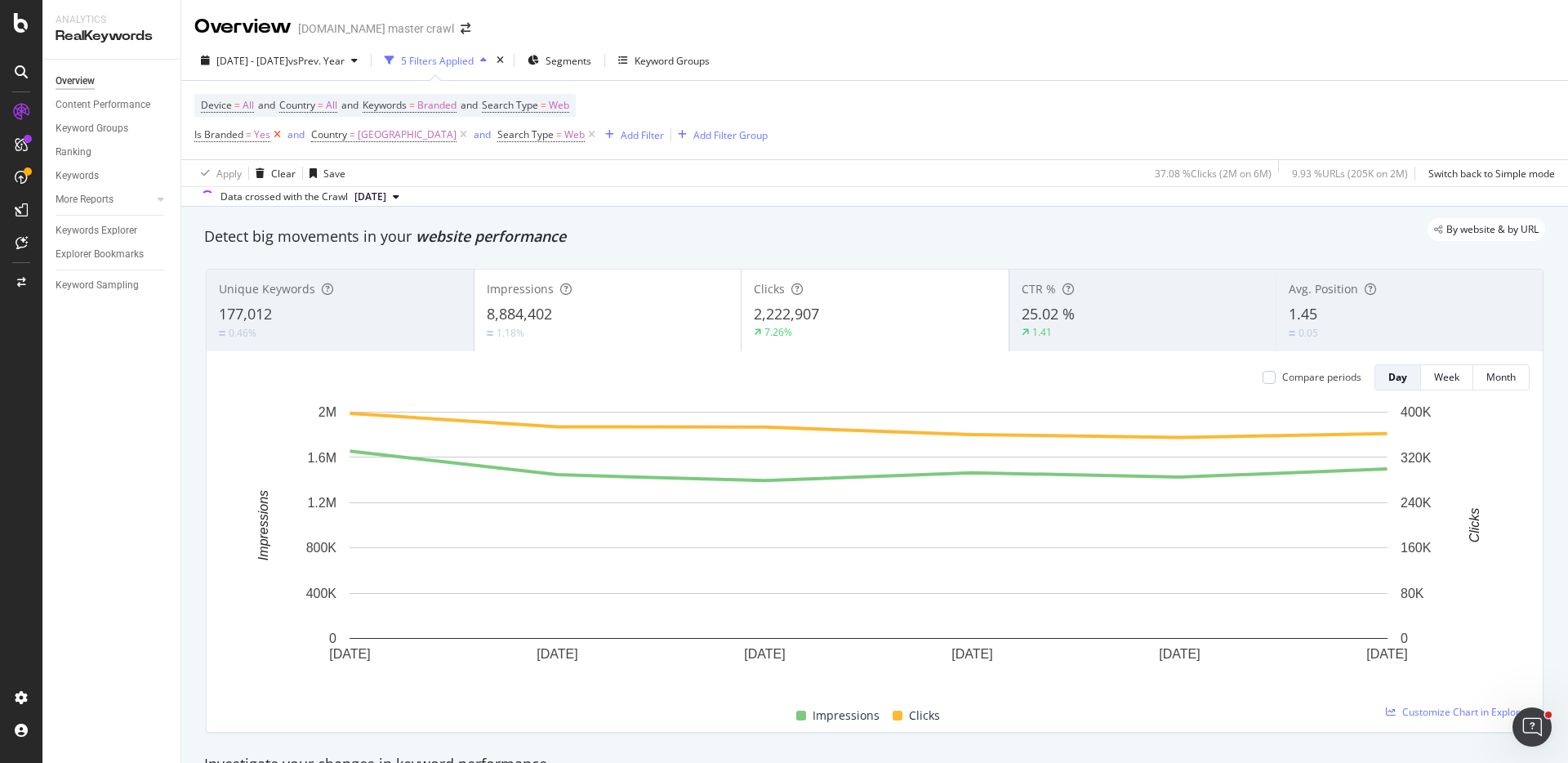
click at [278, 132] on icon at bounding box center [277, 135] width 14 height 17
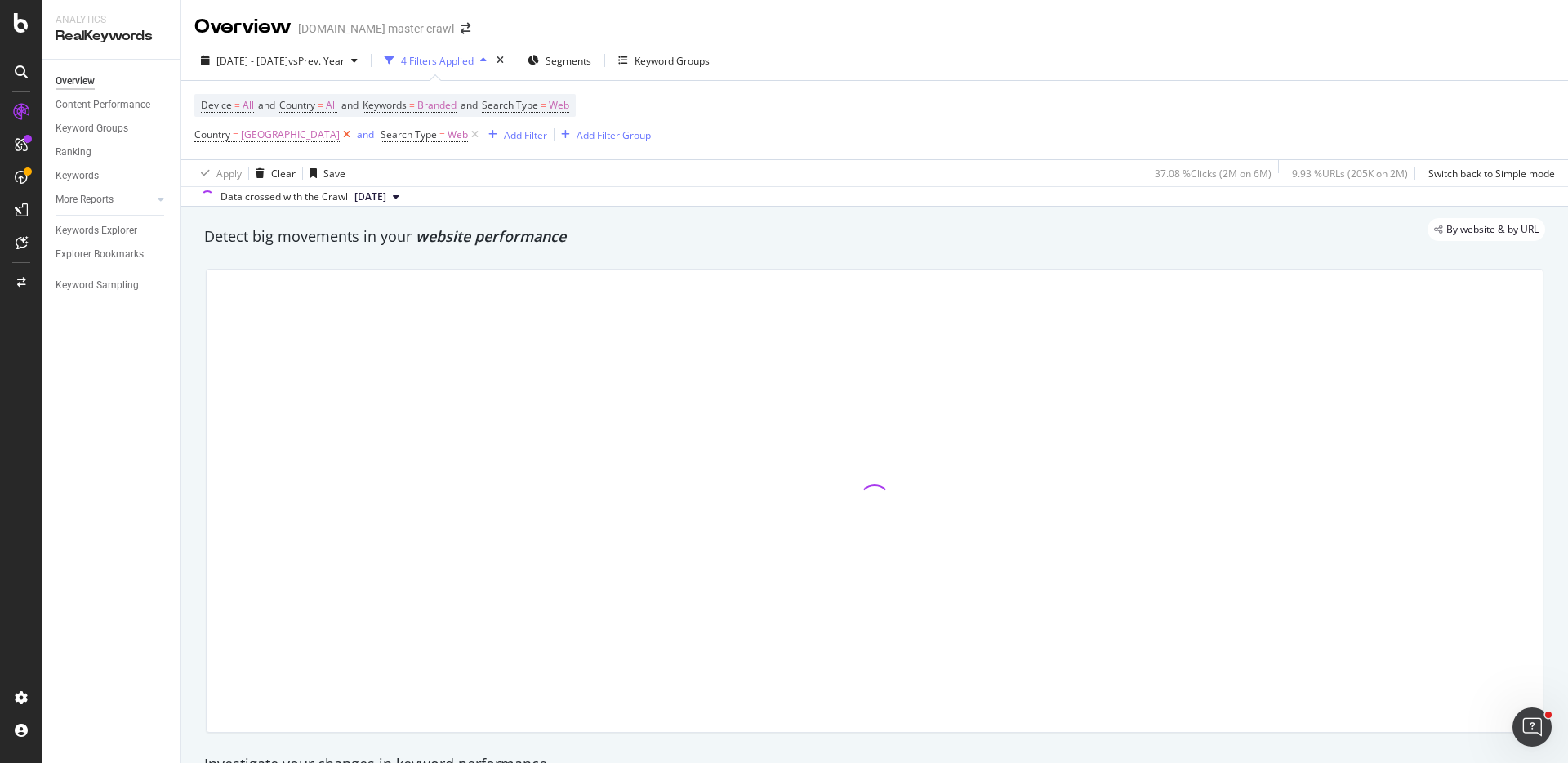
click at [354, 133] on icon at bounding box center [346, 135] width 14 height 17
click at [284, 135] on icon at bounding box center [288, 135] width 14 height 17
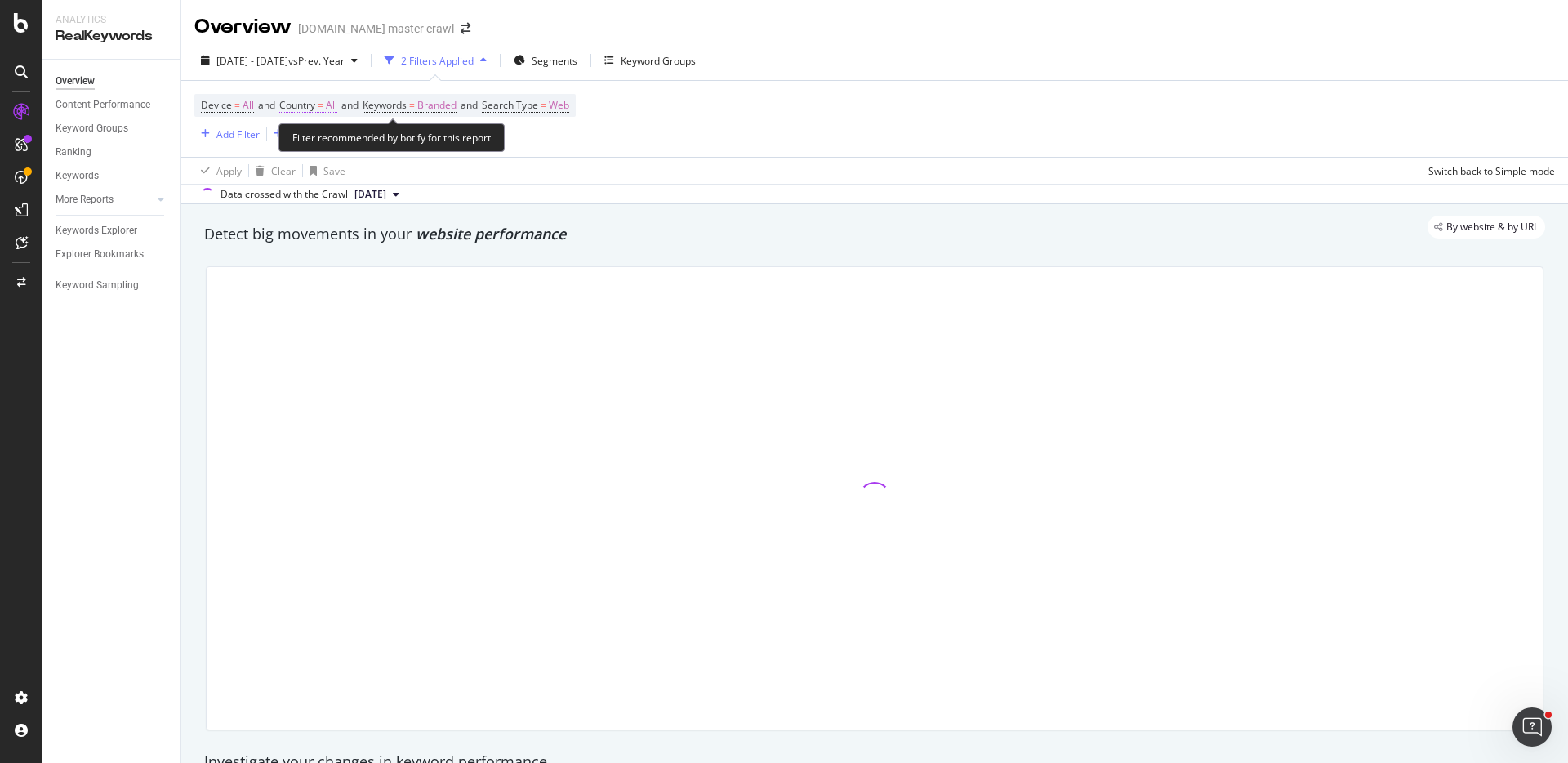
click at [301, 112] on span "Country = All" at bounding box center [308, 105] width 58 height 15
click at [306, 140] on span "All" at bounding box center [304, 143] width 12 height 14
click at [624, 166] on div "Apply Clear Save Switch back to Simple mode" at bounding box center [875, 170] width 1387 height 27
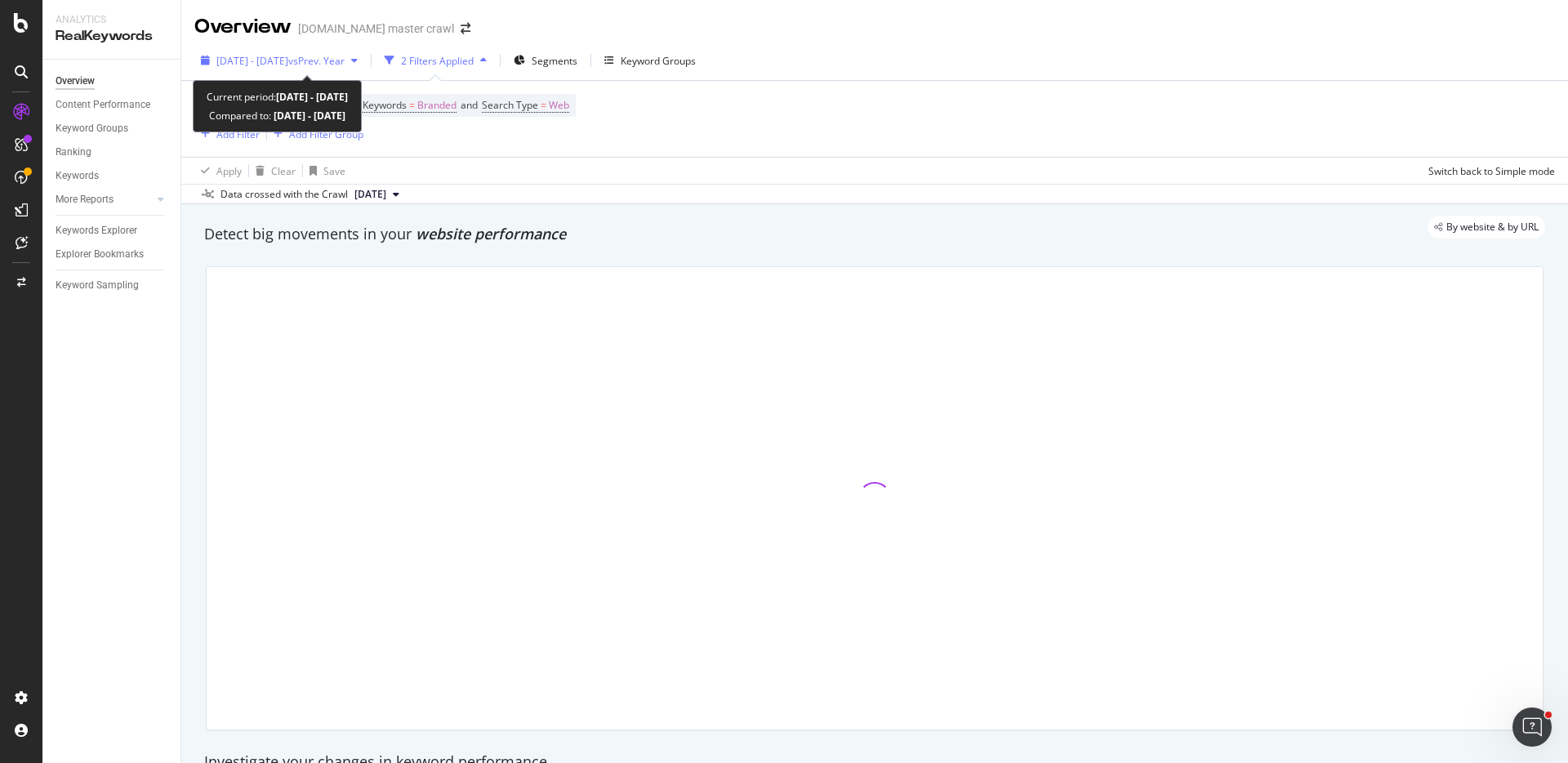
click at [270, 63] on span "[DATE] - [DATE]" at bounding box center [252, 61] width 72 height 14
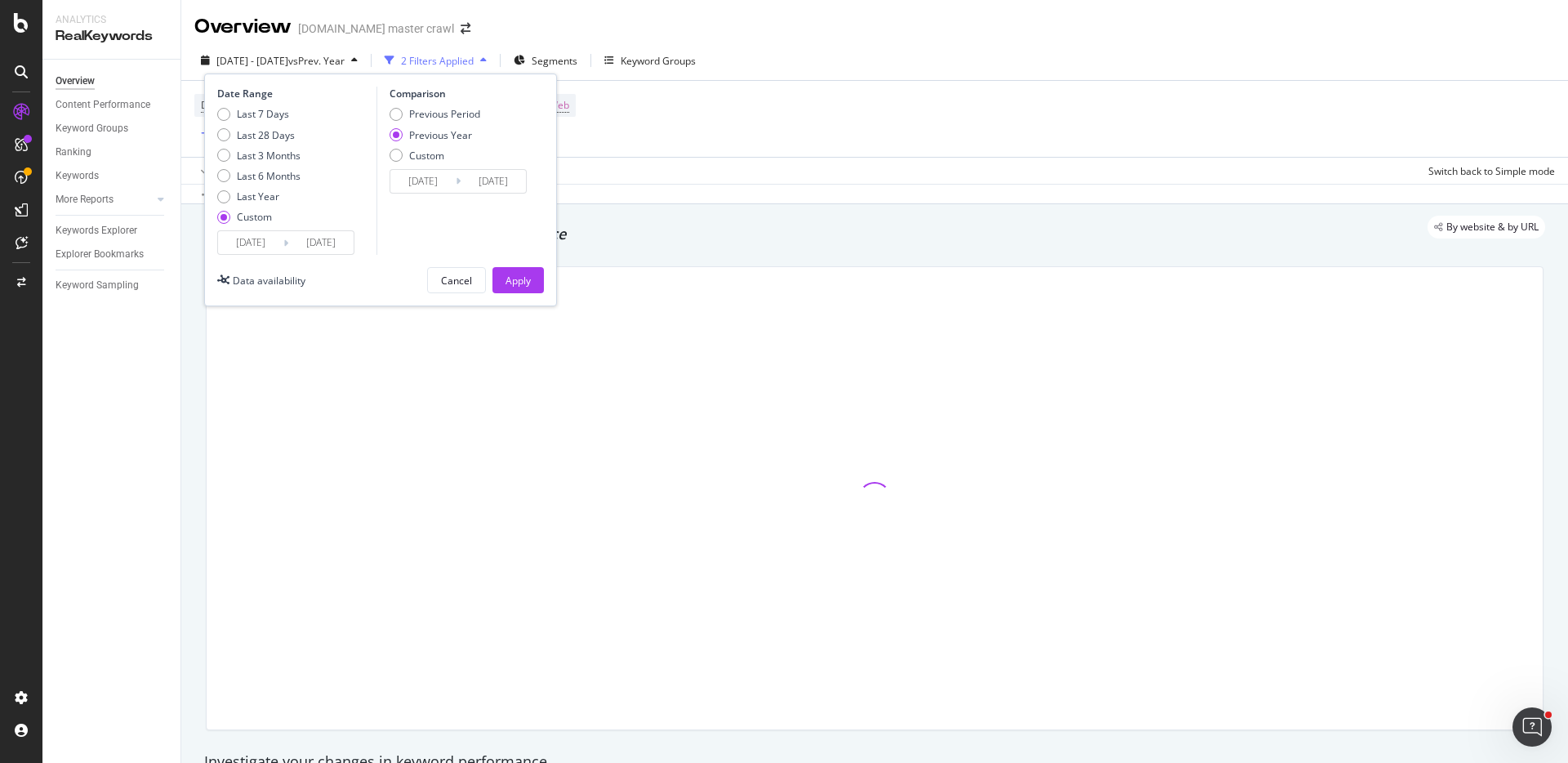
click at [84, 84] on div "Overview" at bounding box center [75, 81] width 39 height 17
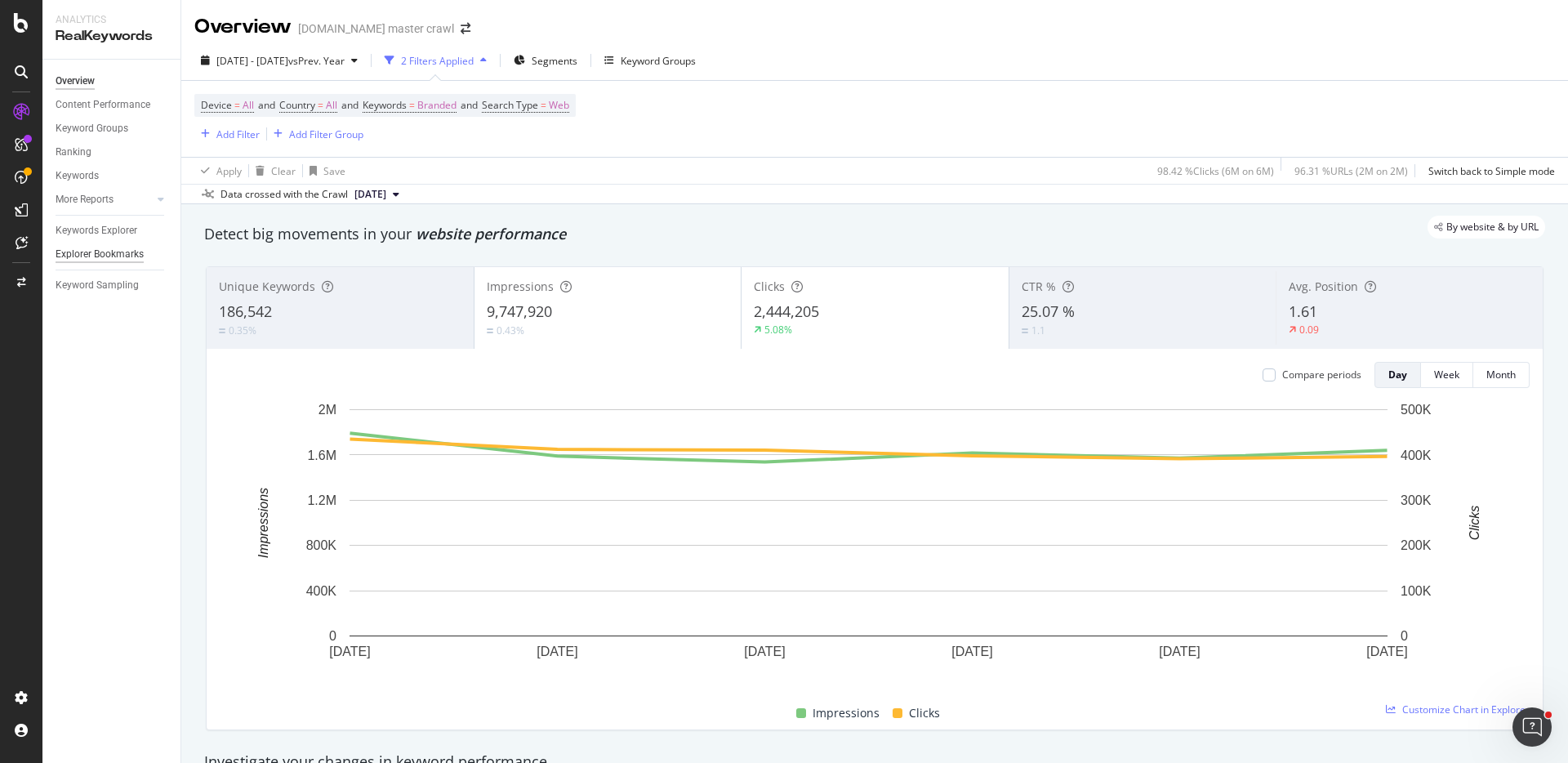
click at [109, 255] on div "Explorer Bookmarks" at bounding box center [100, 254] width 88 height 17
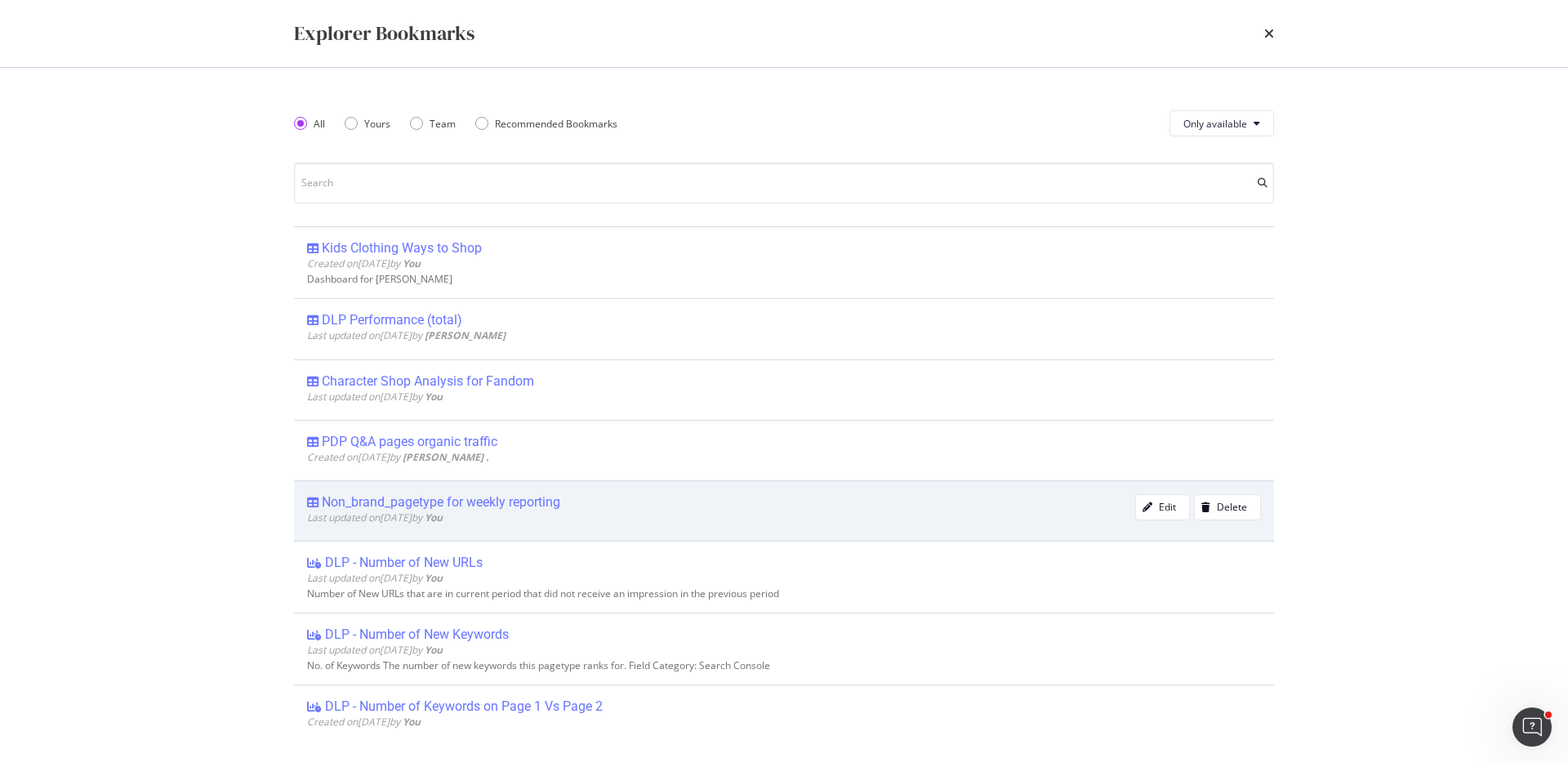
click at [519, 518] on div "Last updated on [DATE] by You" at bounding box center [721, 517] width 828 height 14
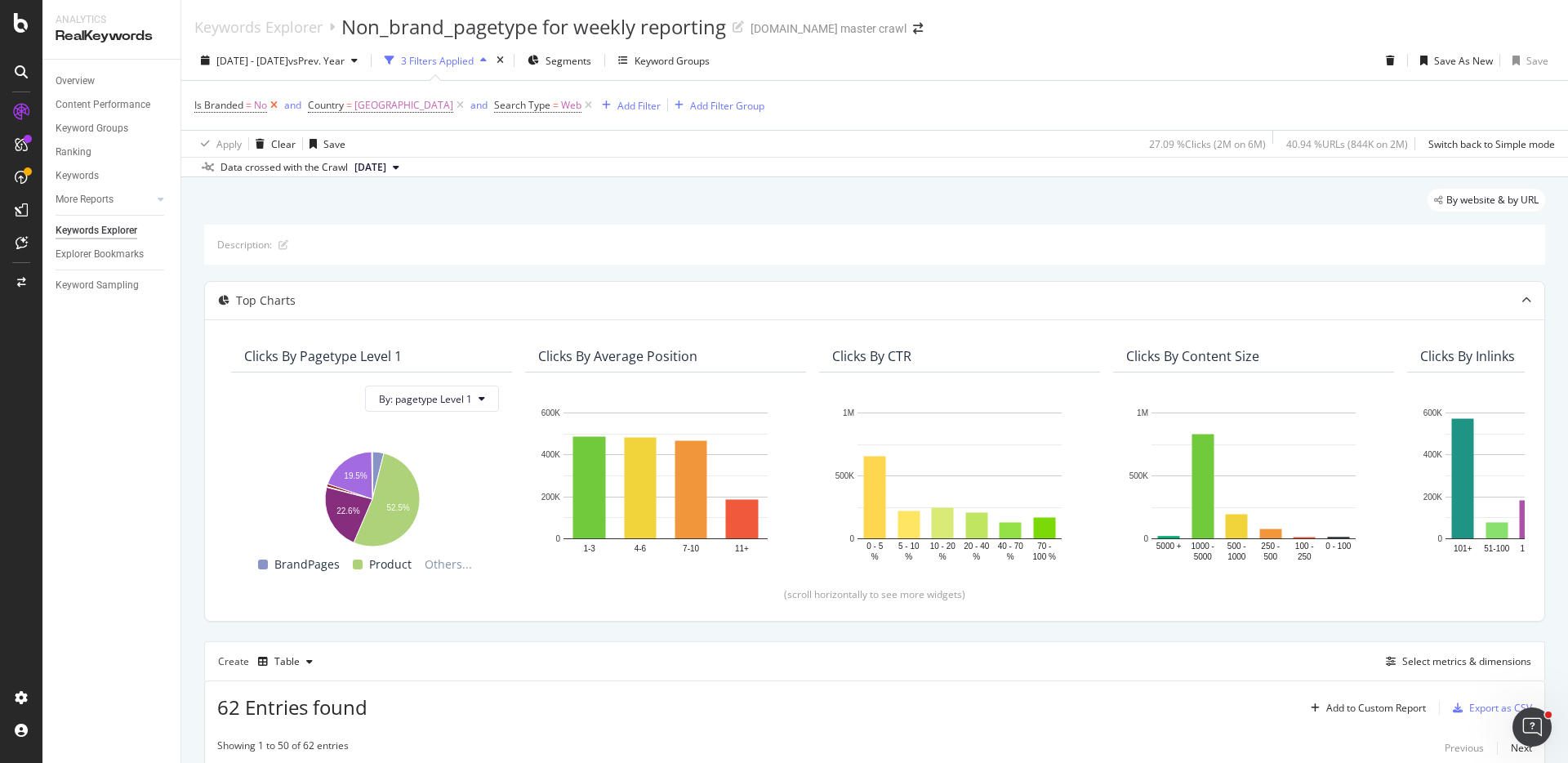
click at [267, 108] on icon at bounding box center [274, 105] width 14 height 17
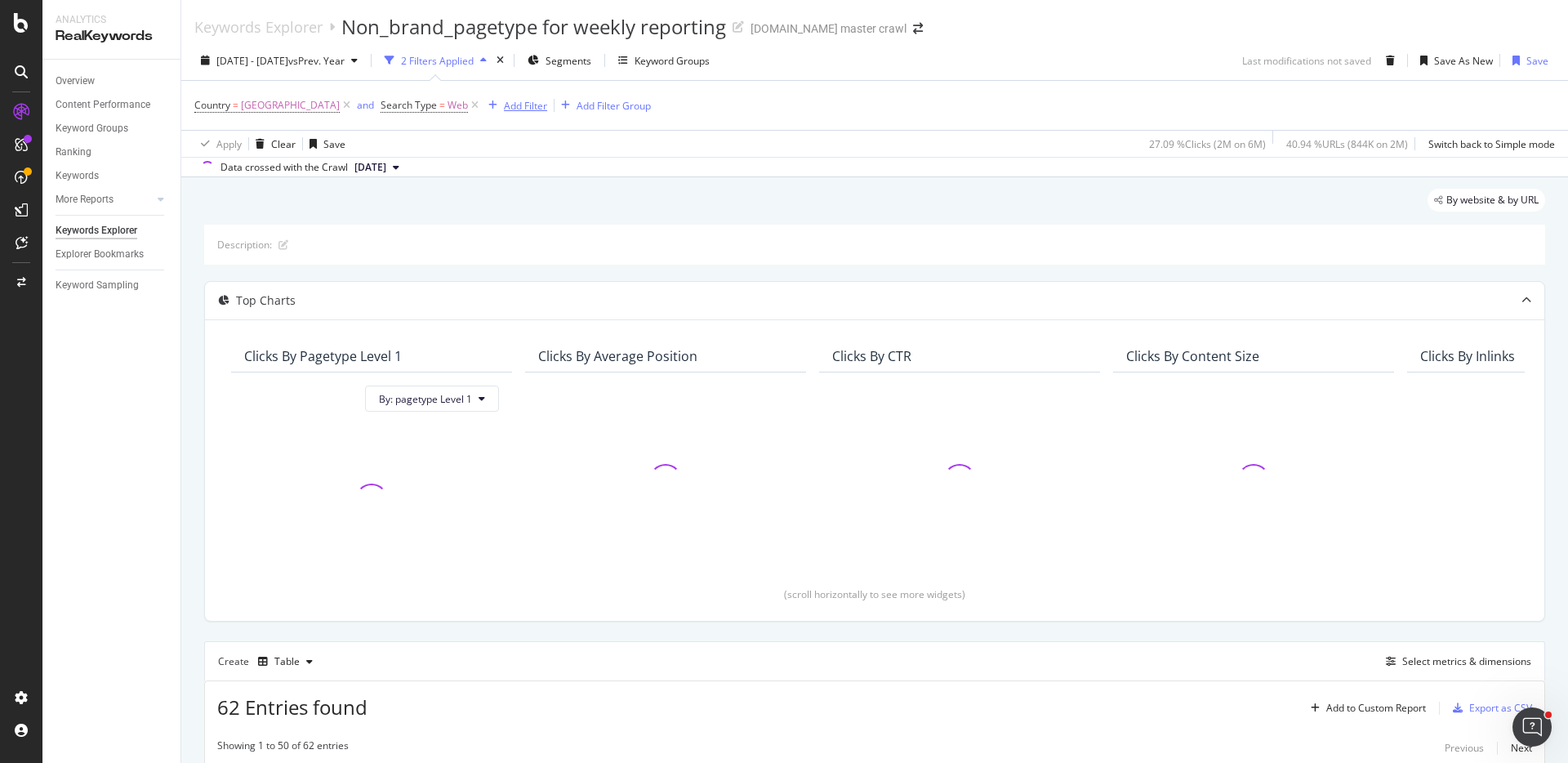
click at [534, 105] on div "Add Filter" at bounding box center [526, 105] width 43 height 14
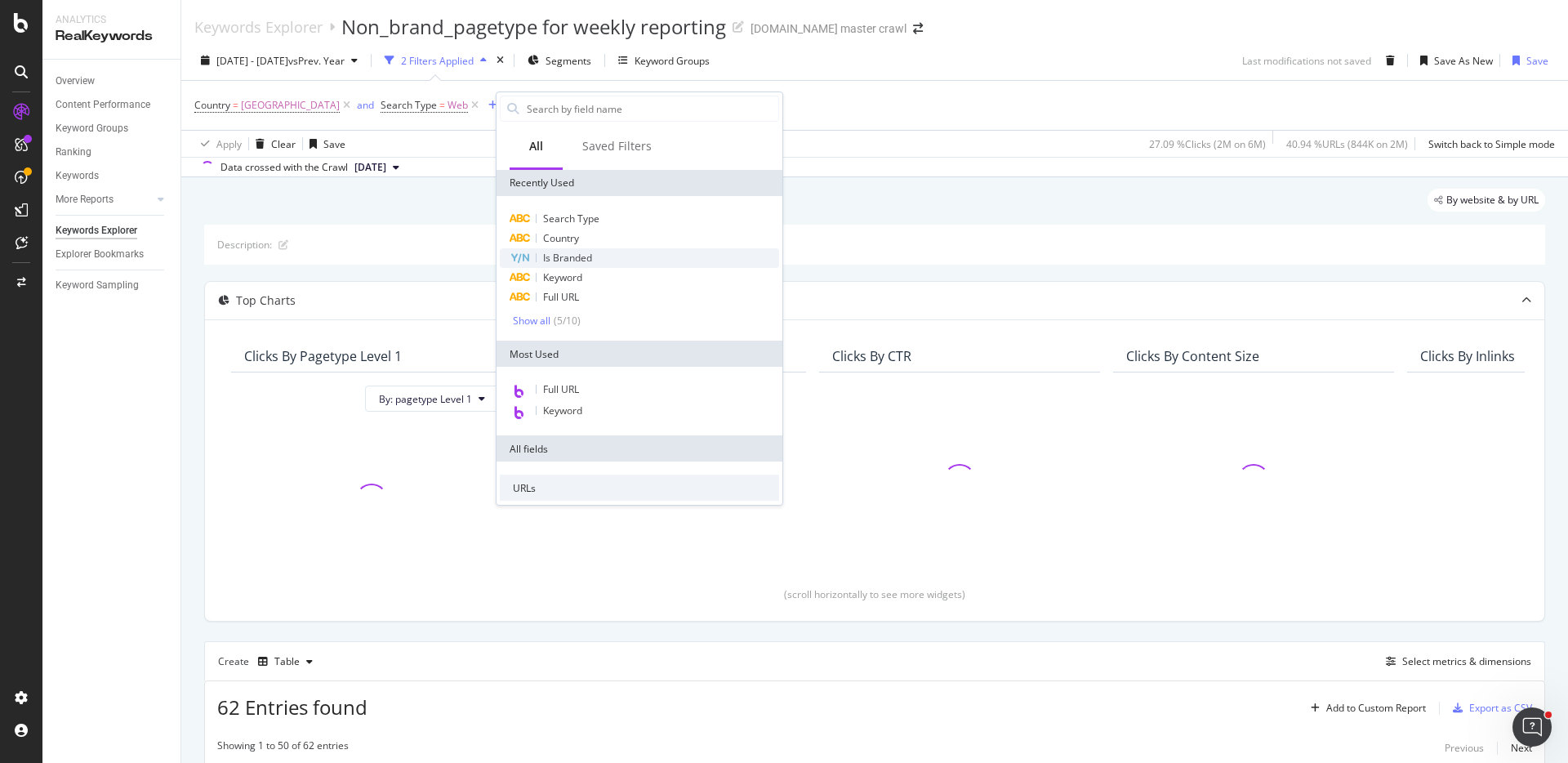
click at [604, 263] on div "Is Branded" at bounding box center [639, 258] width 279 height 20
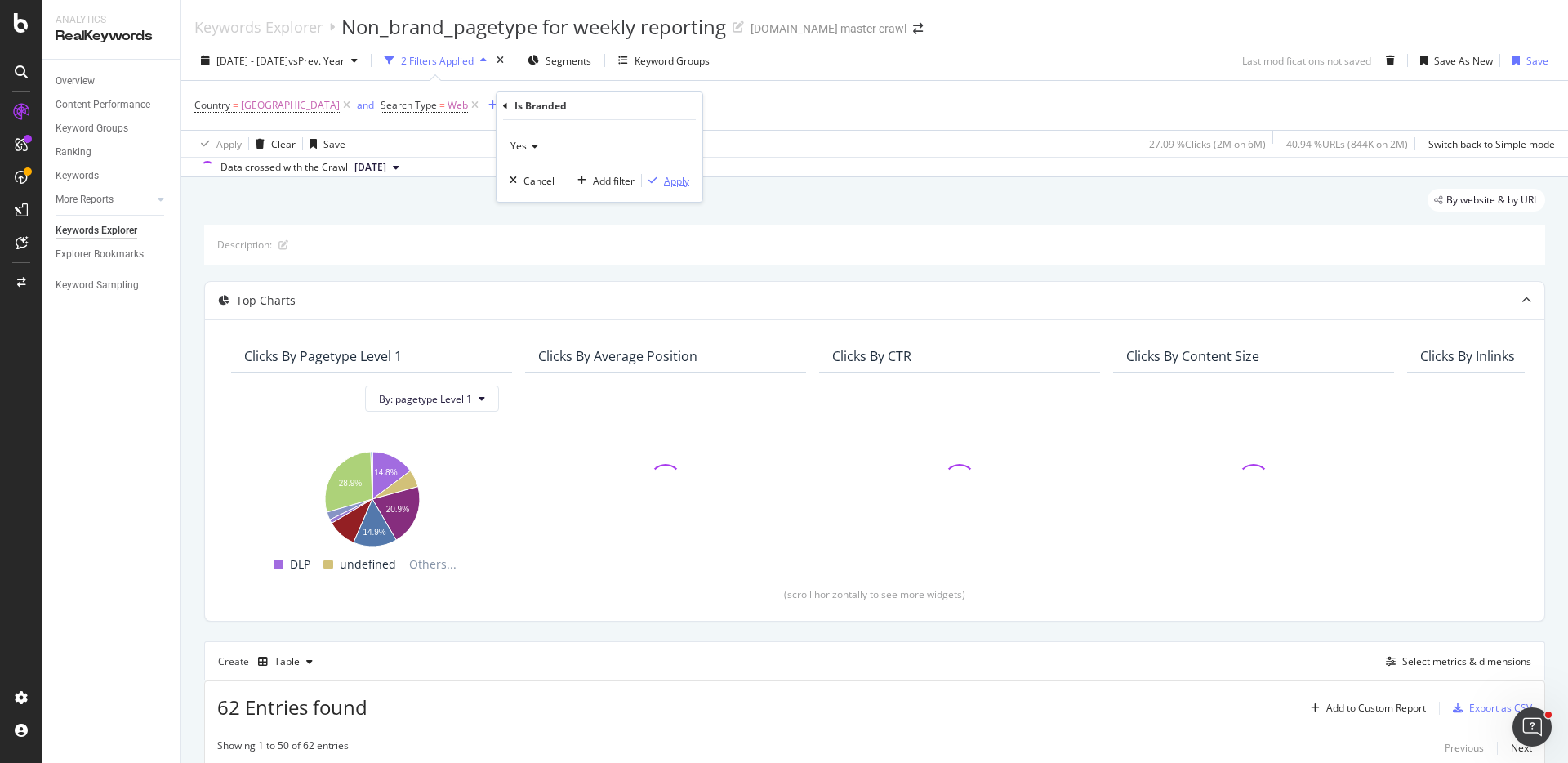
click at [665, 179] on div "Apply" at bounding box center [677, 181] width 25 height 14
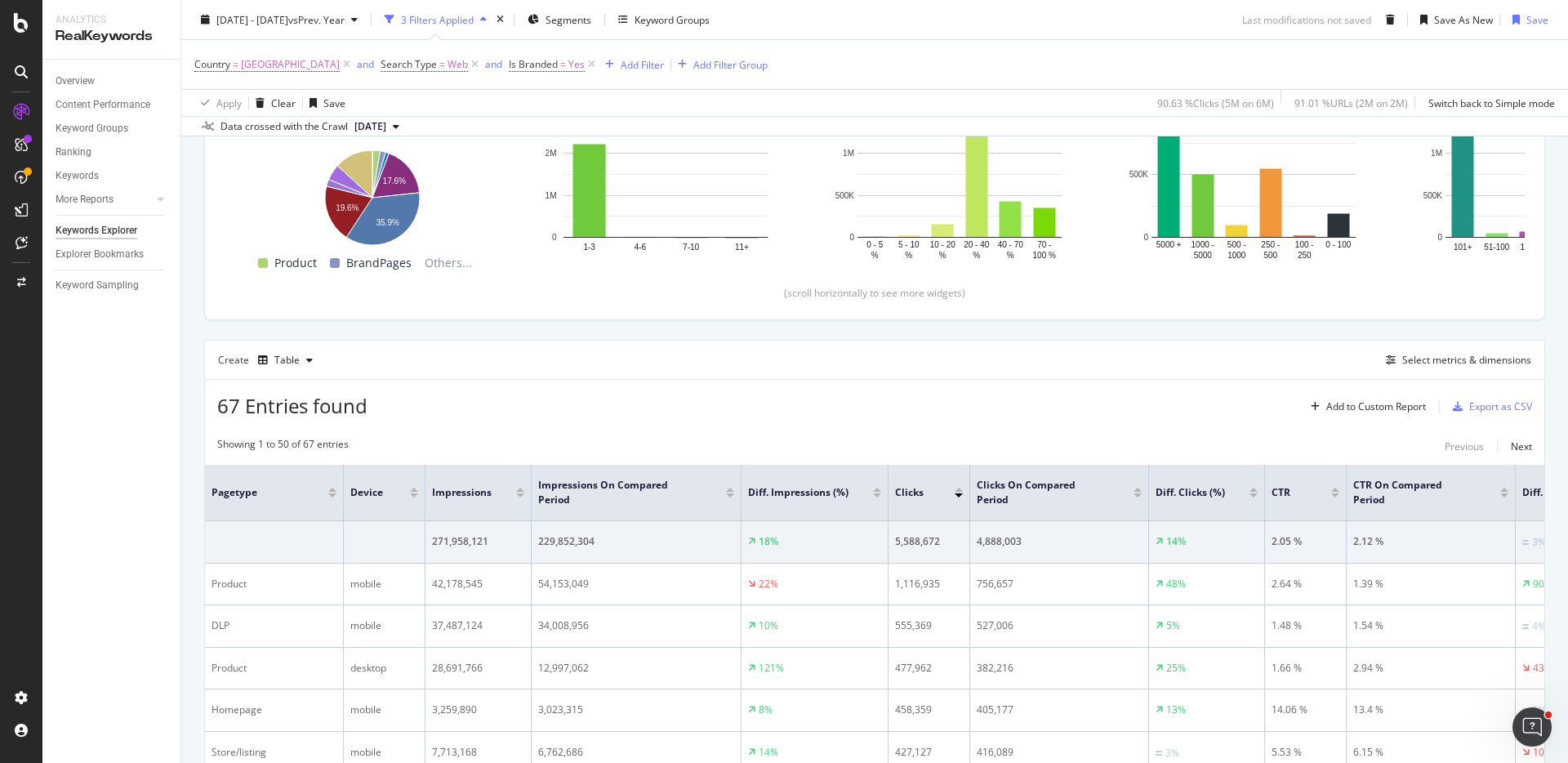
scroll to position [311, 0]
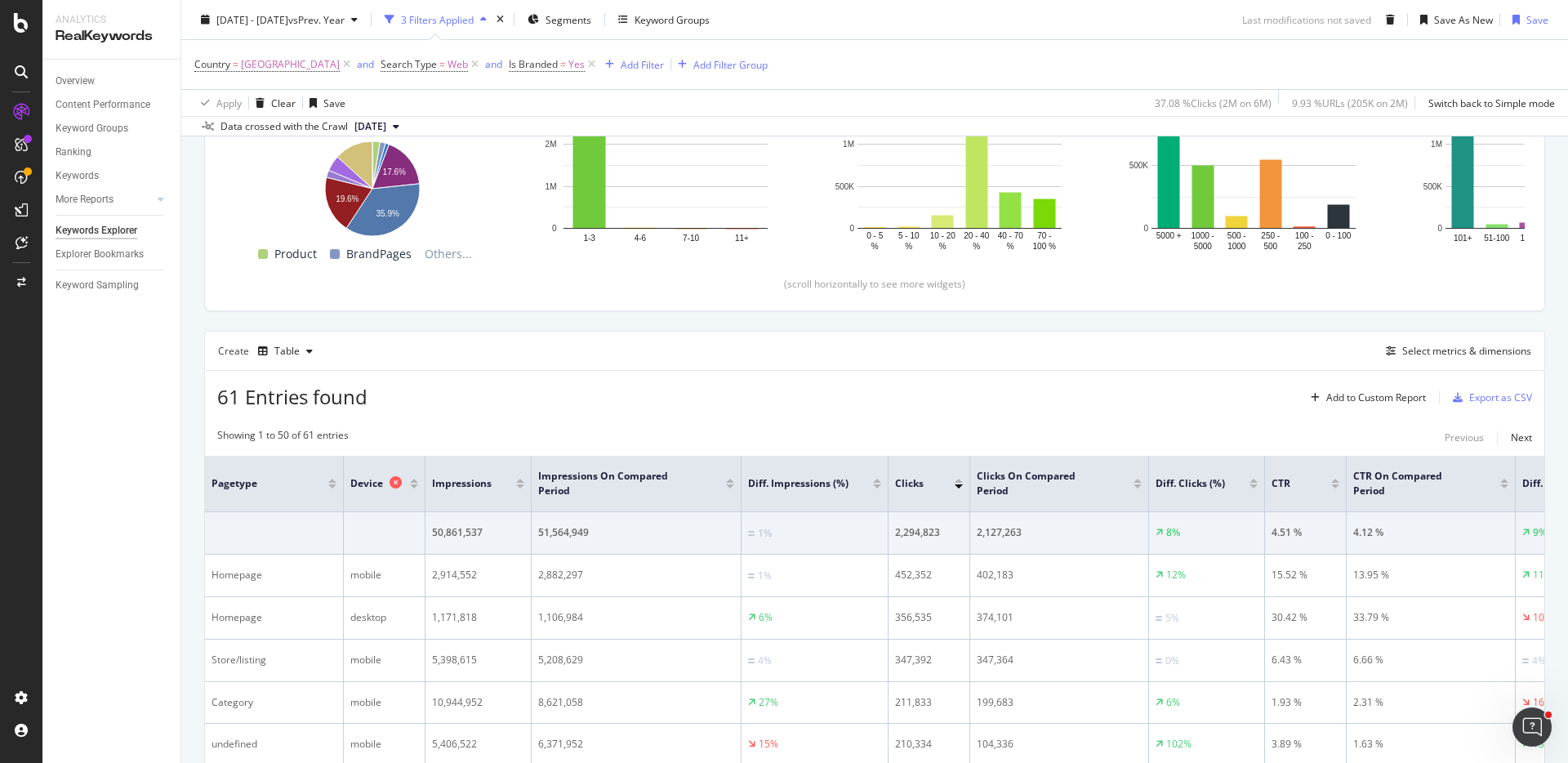
click at [396, 484] on icon at bounding box center [395, 482] width 12 height 12
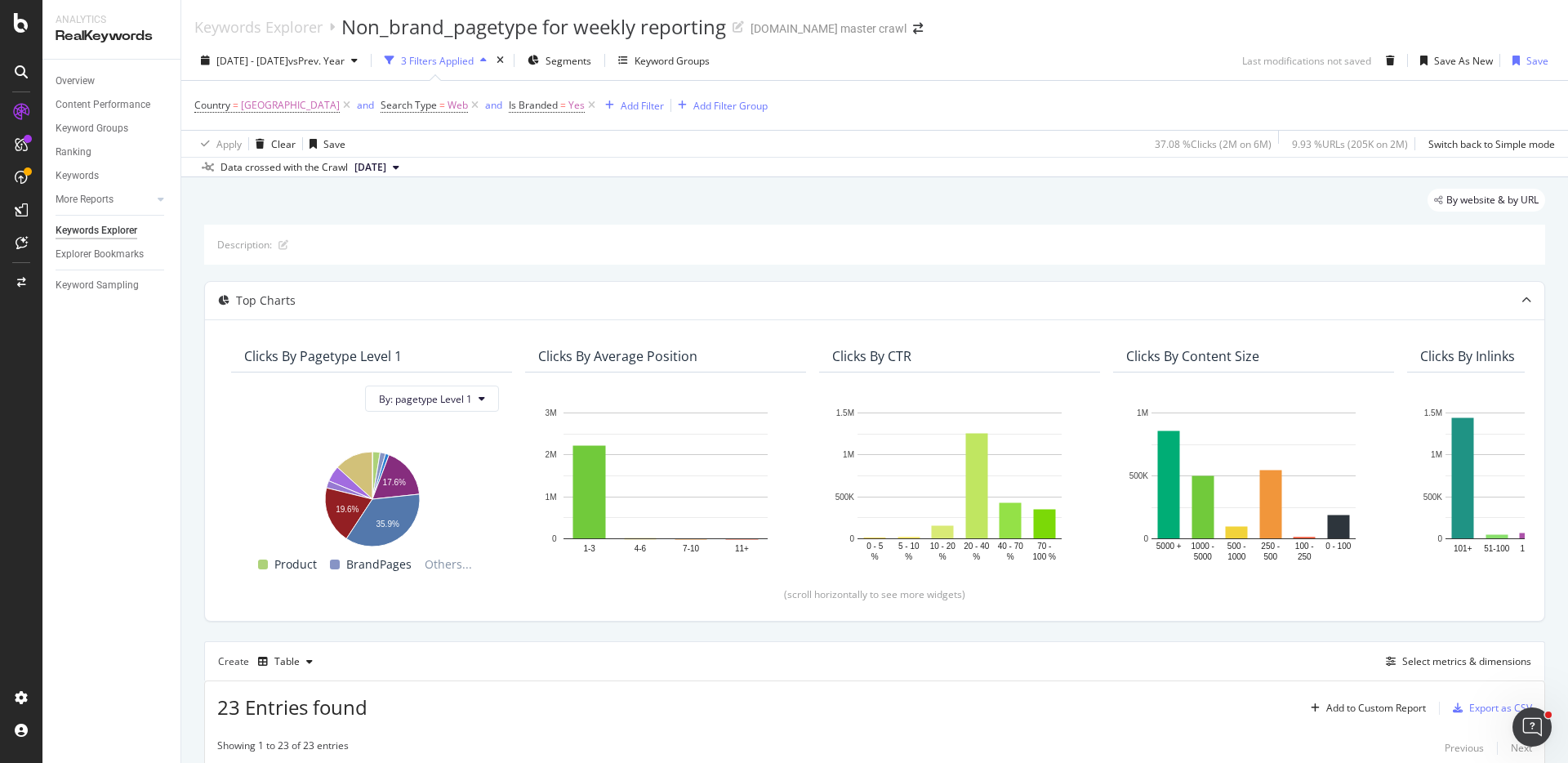
drag, startPoint x: 194, startPoint y: 56, endPoint x: 191, endPoint y: 47, distance: 9.5
click at [191, 47] on div "[DATE] - [DATE] vs Prev. Year 3 Filters Applied Segments Keyword Groups Last mo…" at bounding box center [875, 63] width 1387 height 32
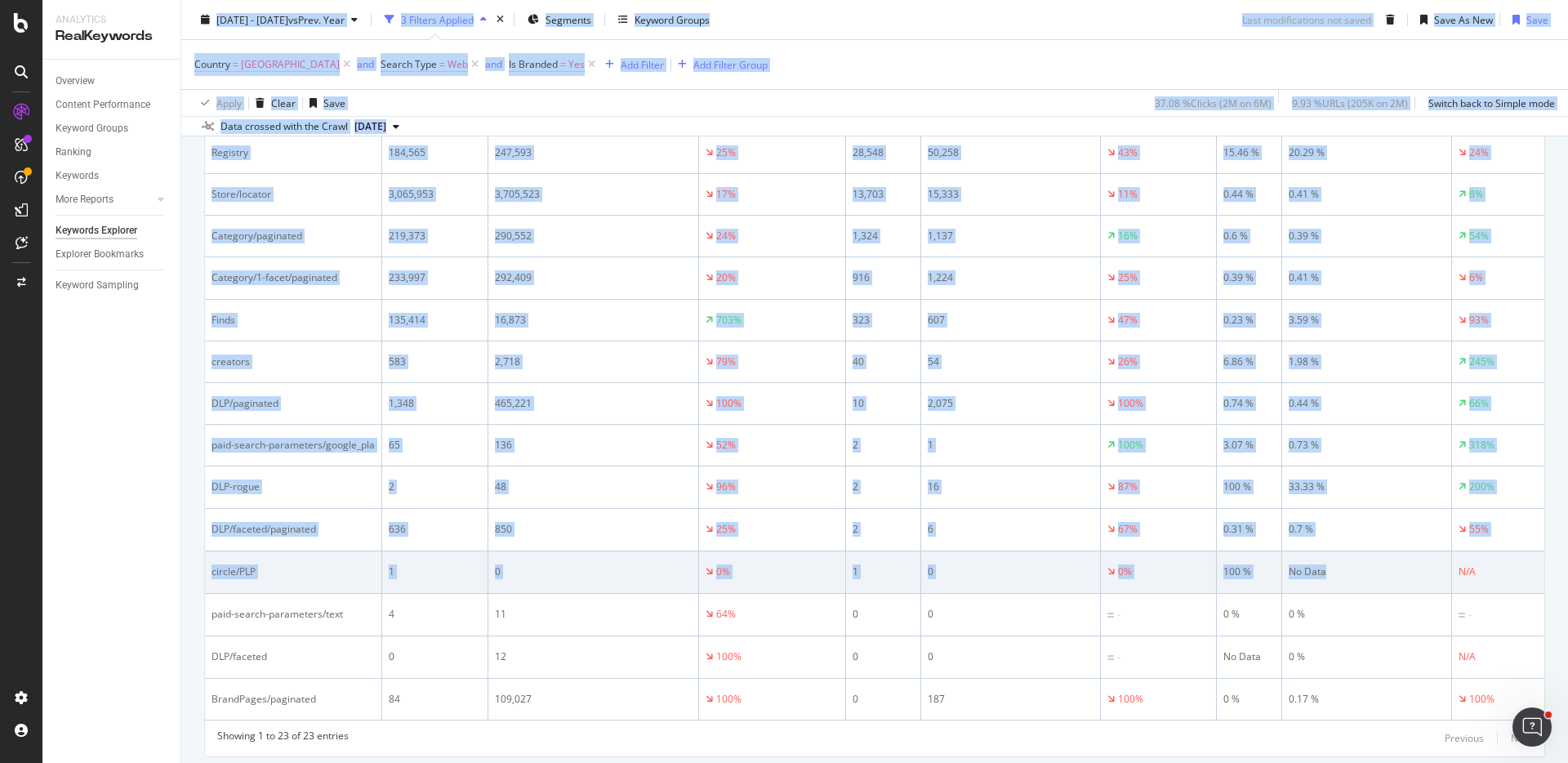
scroll to position [1162, 0]
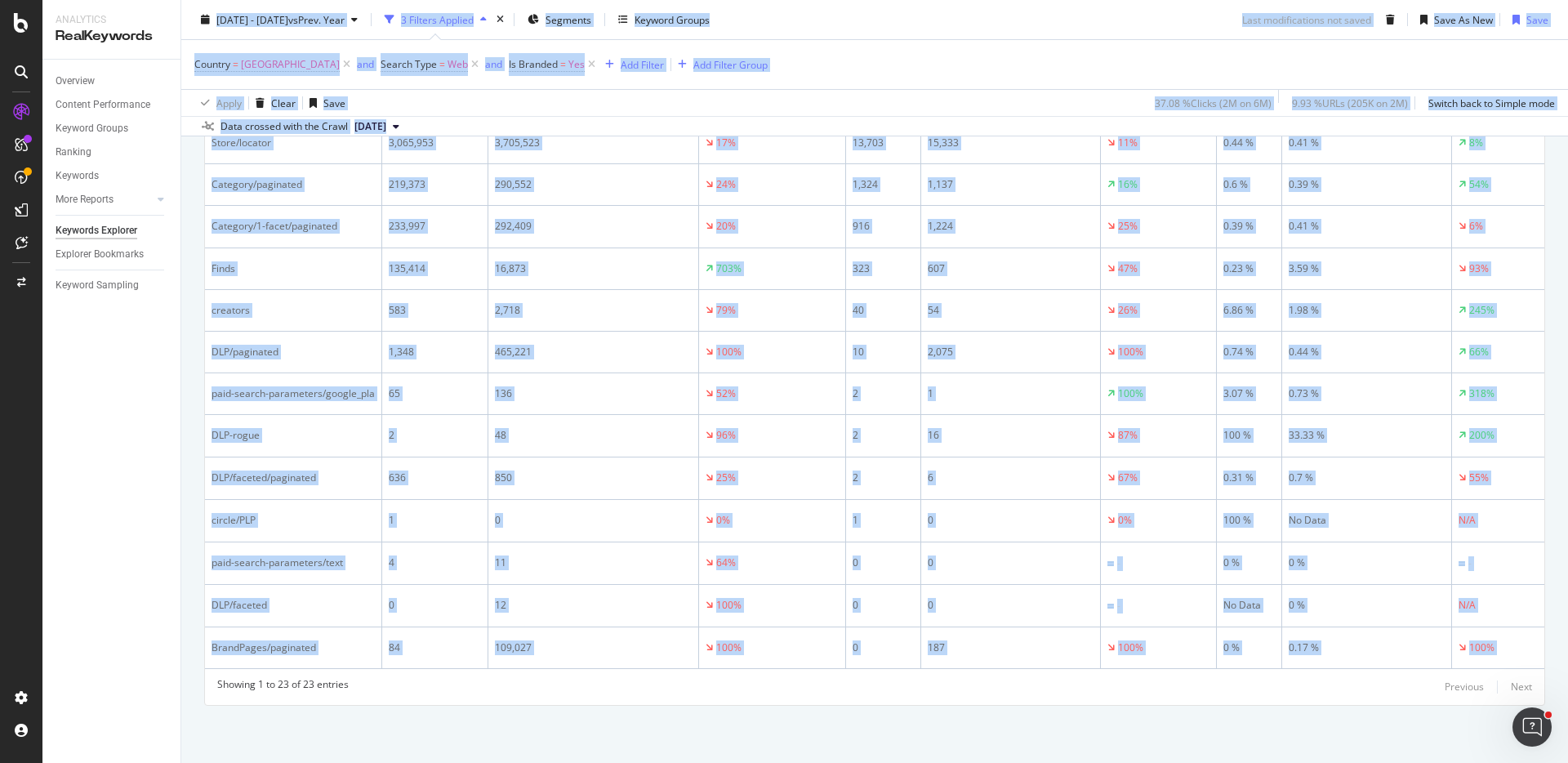
drag, startPoint x: 192, startPoint y: 53, endPoint x: 1702, endPoint y: 636, distance: 1618.6
click at [1567, 636] on html "Analytics RealKeywords Overview Content Performance Keyword Groups Ranking Keyw…" at bounding box center [784, 381] width 1568 height 763
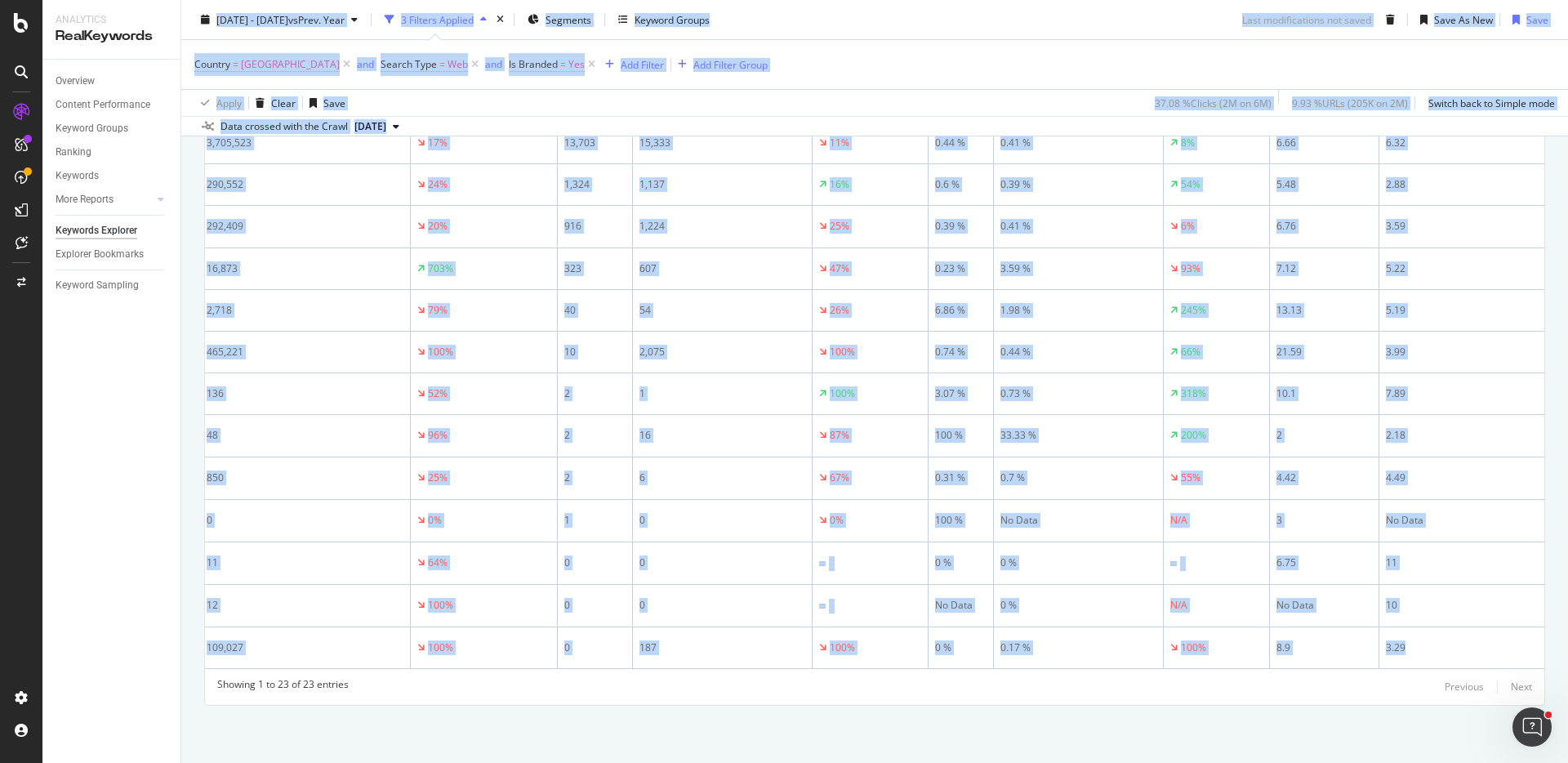
scroll to position [0, 0]
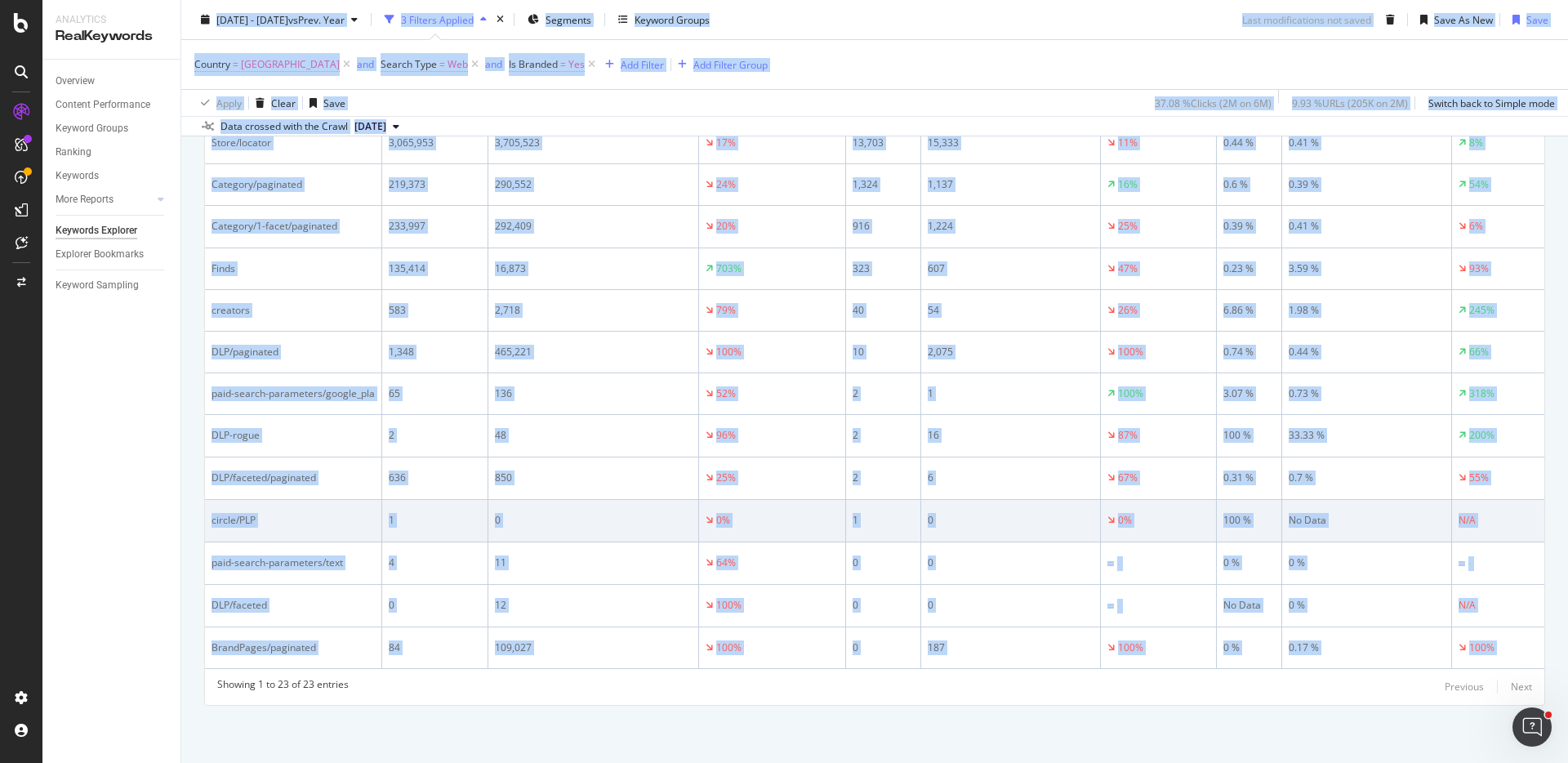
copy div "4958 Lor. 63ip - Dol. 59si am Cons. Adip 0 Elitsed Doeiusm Temporin Utlabor Etd…"
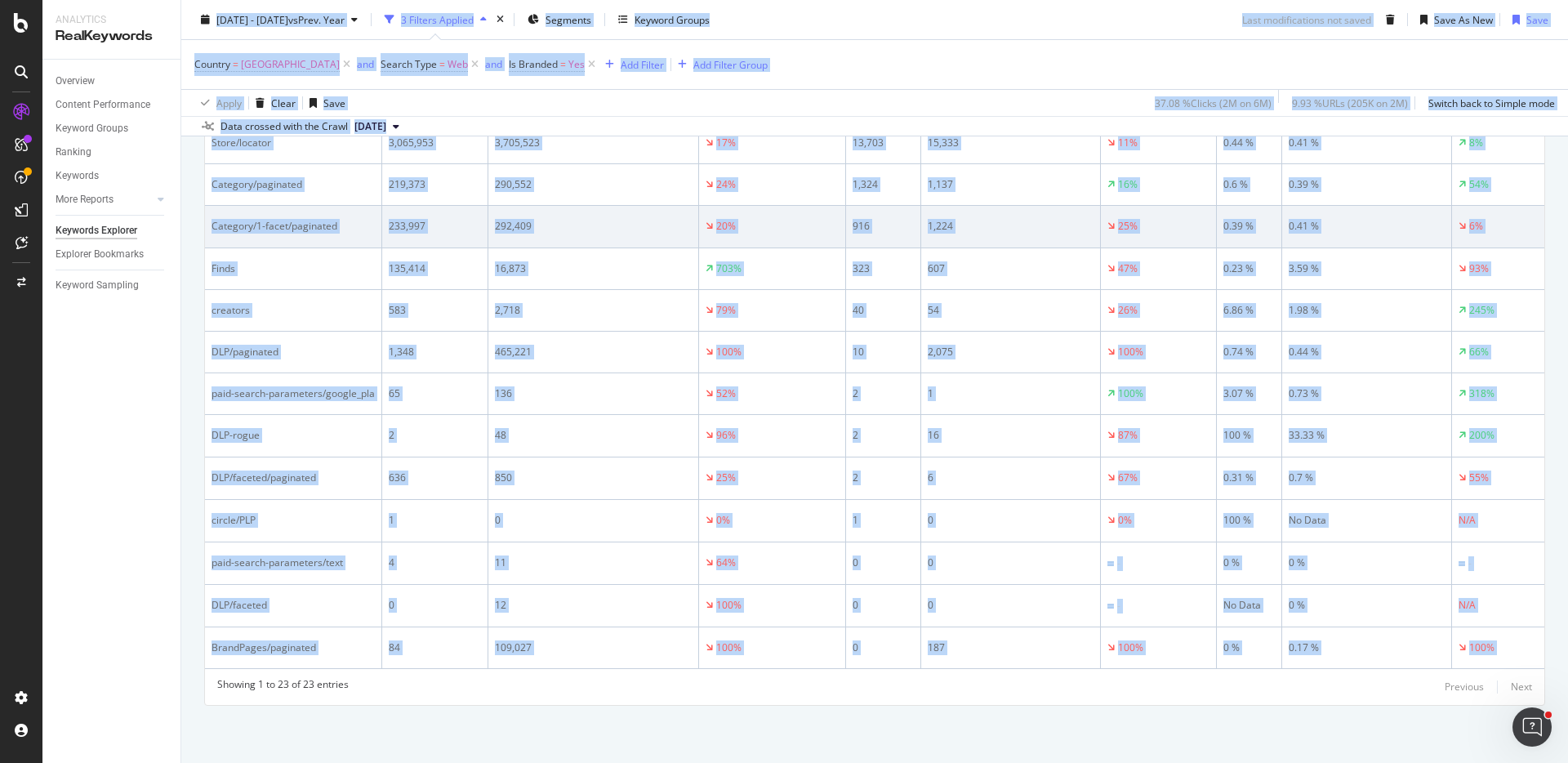
click at [894, 206] on td "916" at bounding box center [884, 227] width 75 height 42
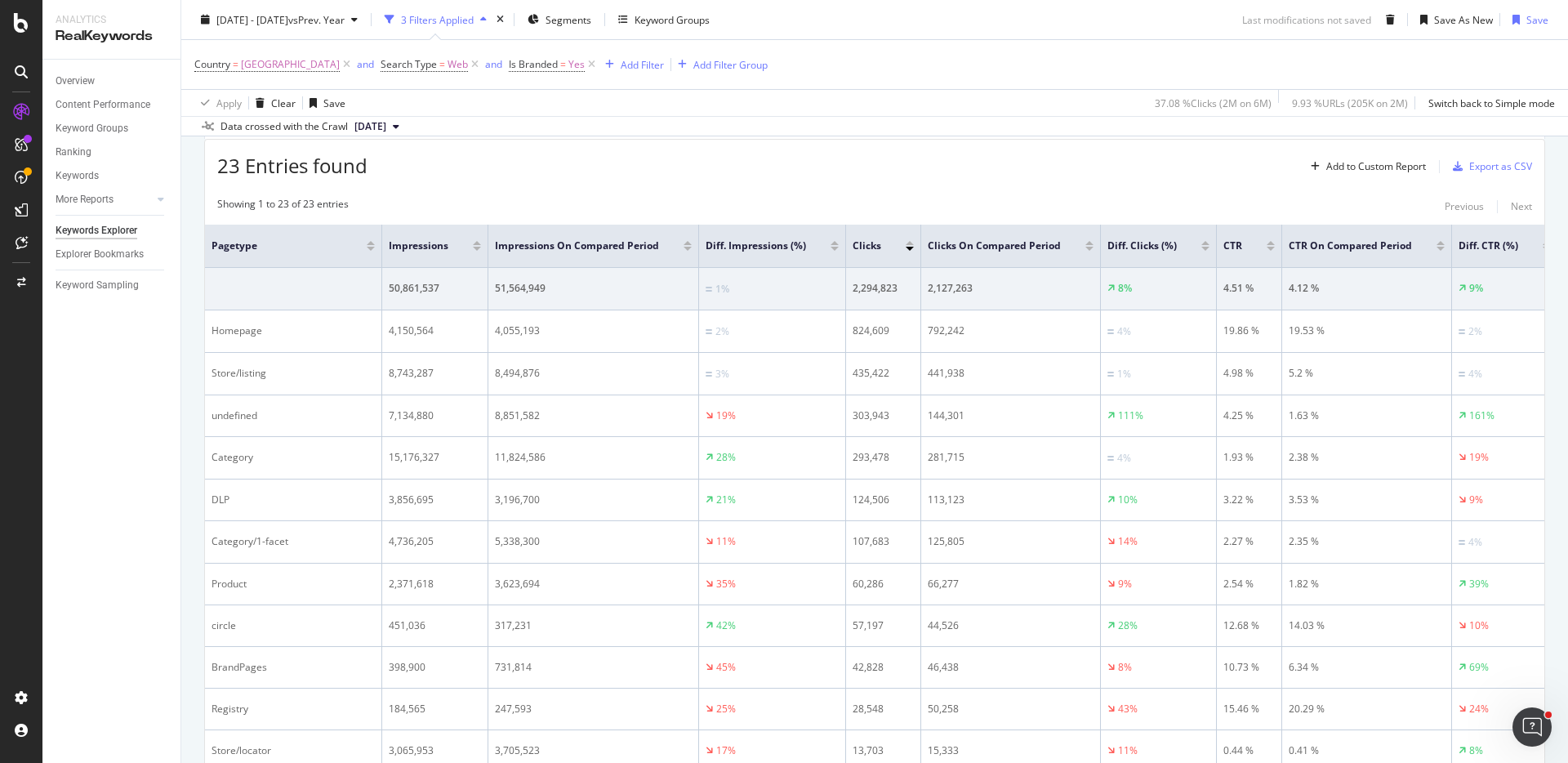
scroll to position [543, 0]
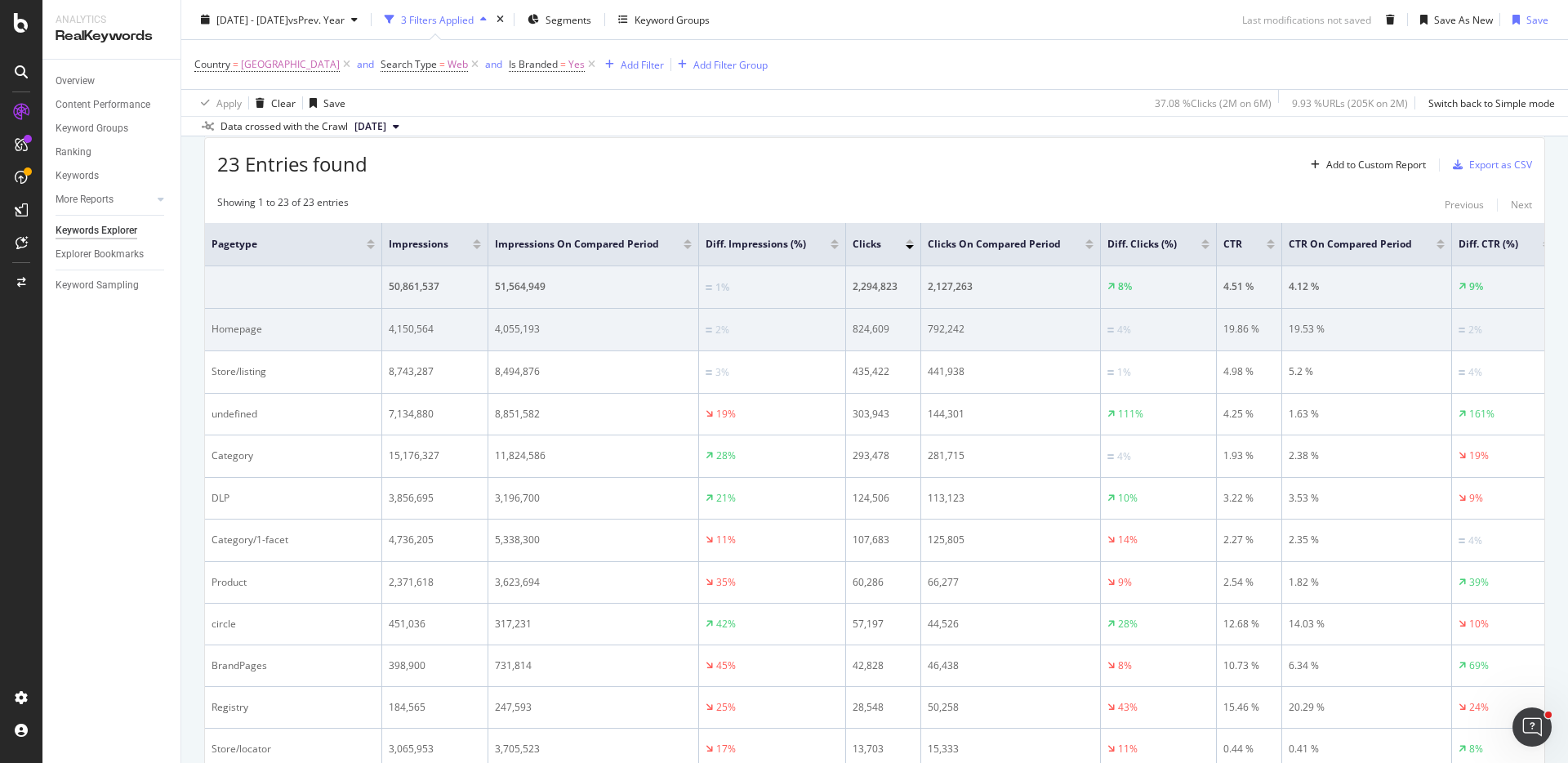
click at [743, 335] on div "2%" at bounding box center [772, 330] width 133 height 16
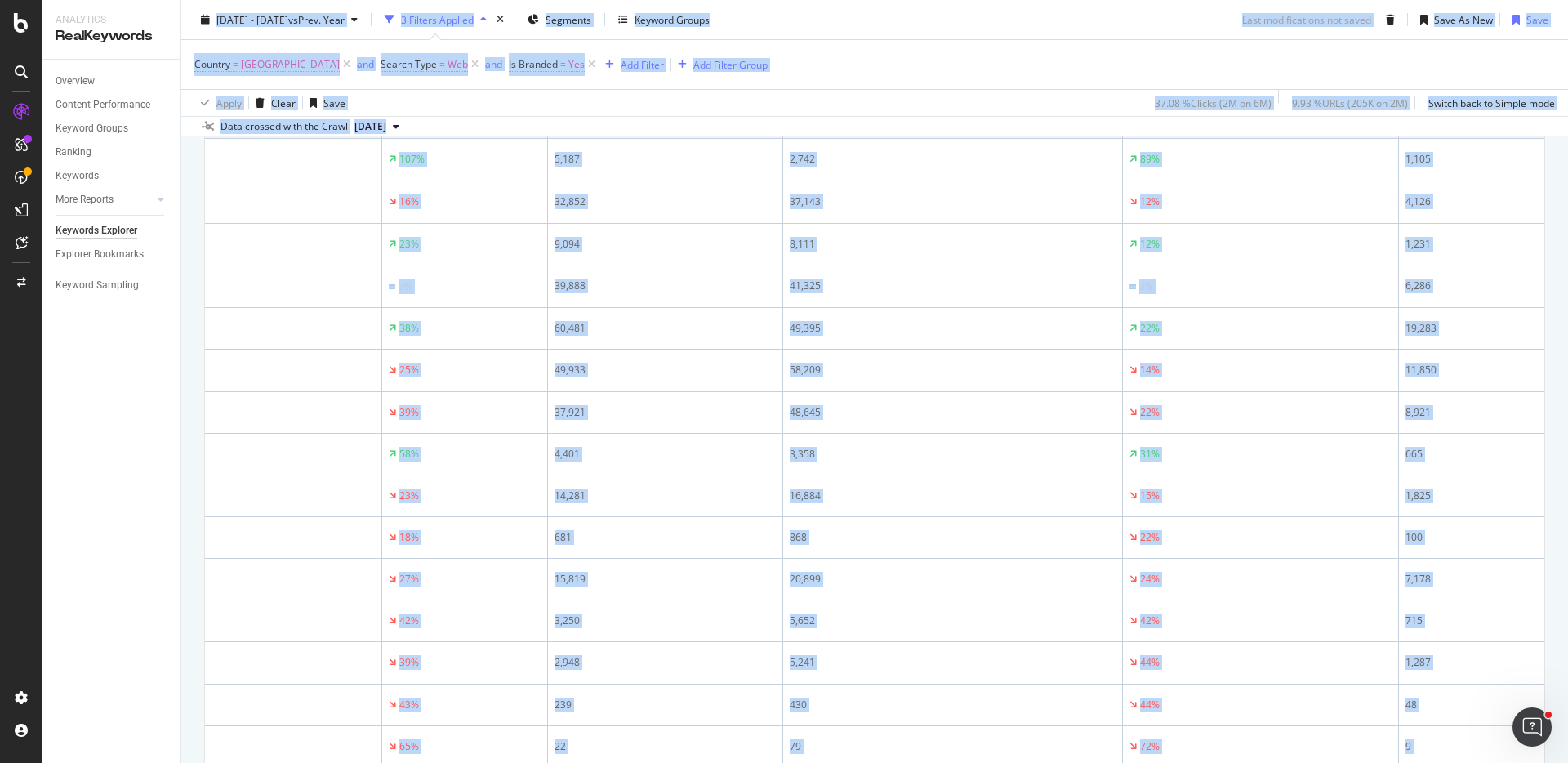
scroll to position [1162, 0]
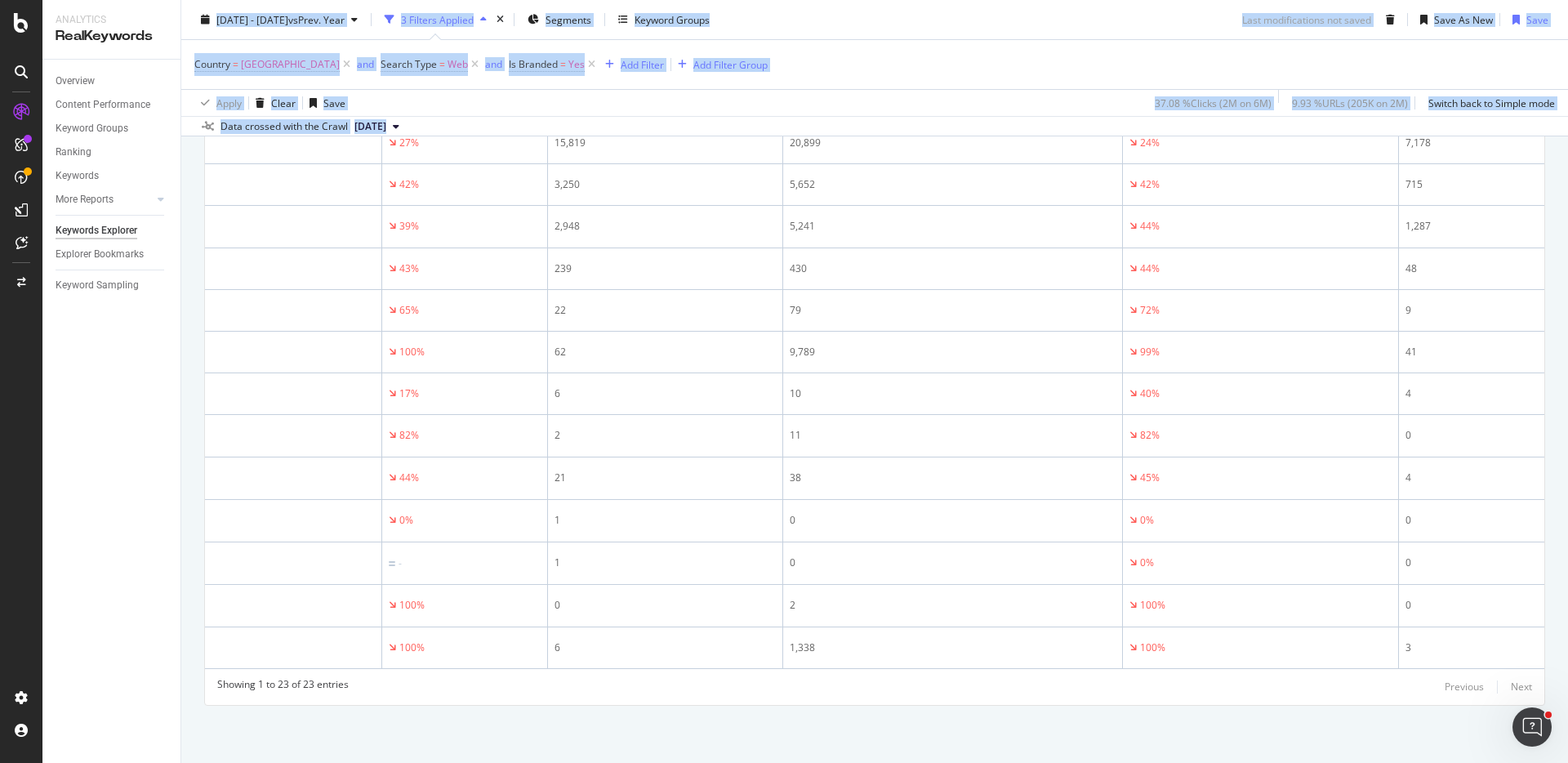
drag, startPoint x: 189, startPoint y: 48, endPoint x: 1541, endPoint y: 668, distance: 1487.4
click at [1541, 668] on div "Keywords Explorer Non_brand_pagetype for weekly reporting [DOMAIN_NAME] master …" at bounding box center [875, 381] width 1387 height 763
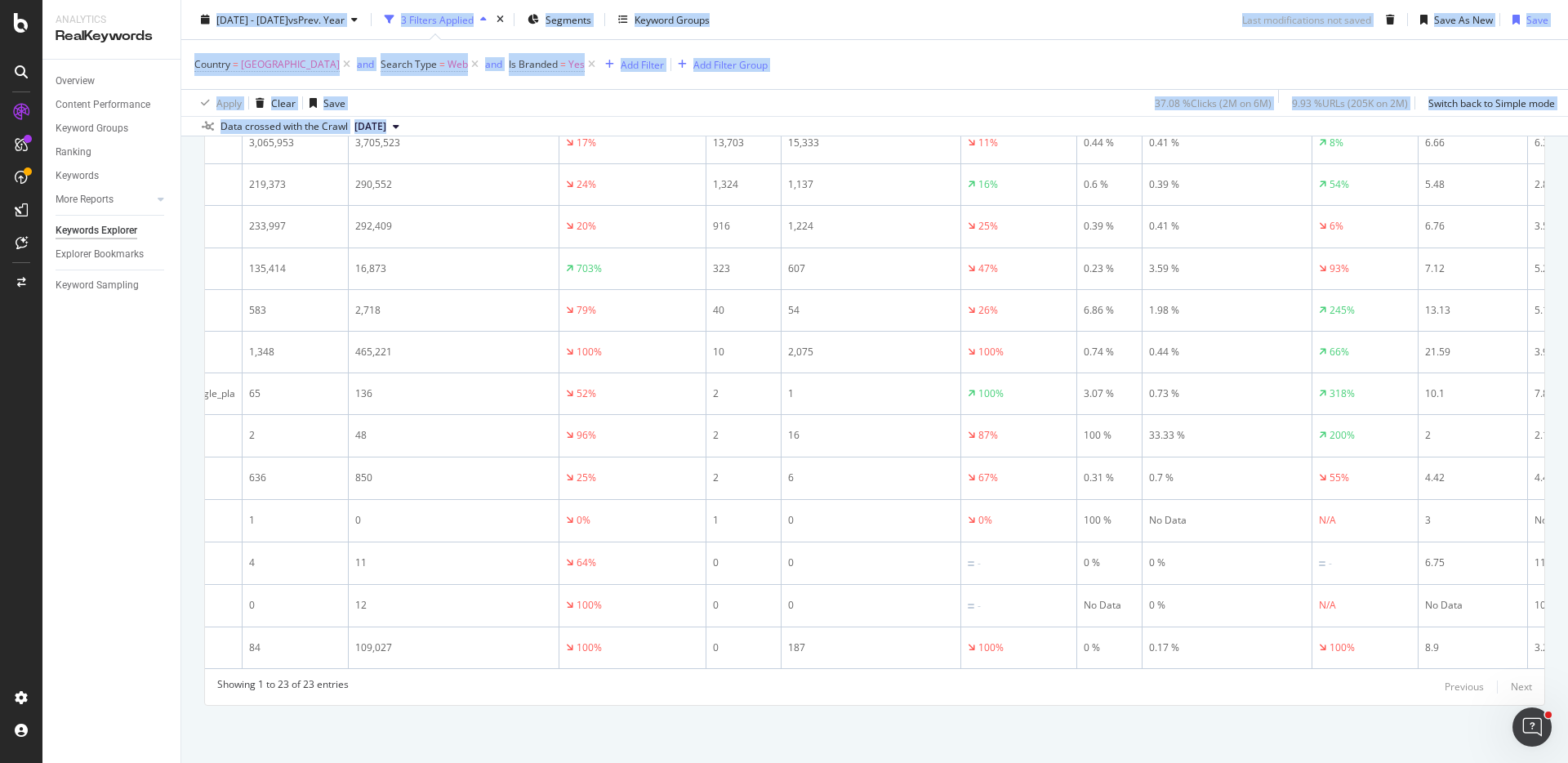
scroll to position [0, 0]
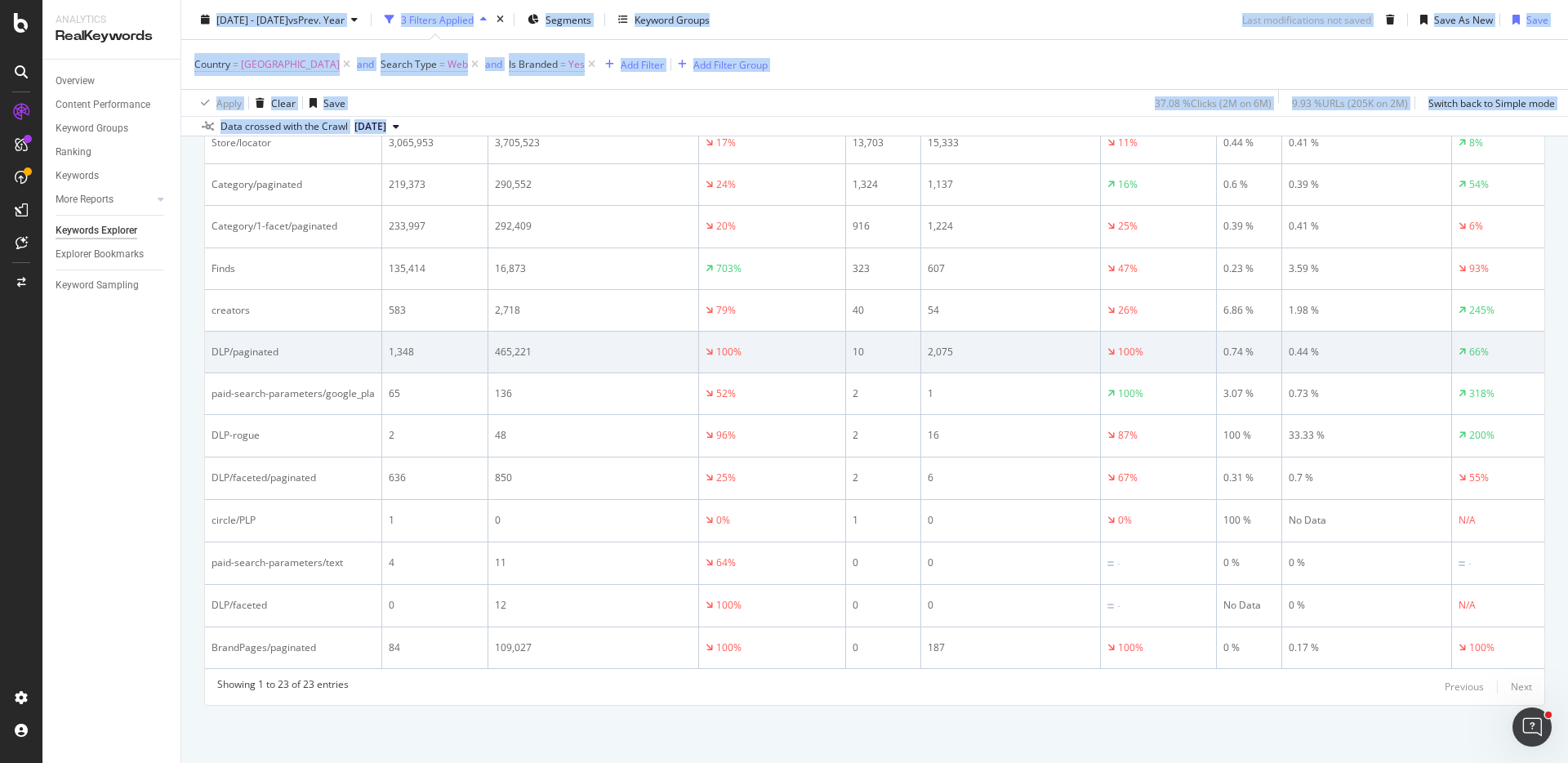
copy div "4958 Lor. 63ip - Dol. 59si am Cons. Adip 0 Elitsed Doeiusm Temporin Utlabor Etd…"
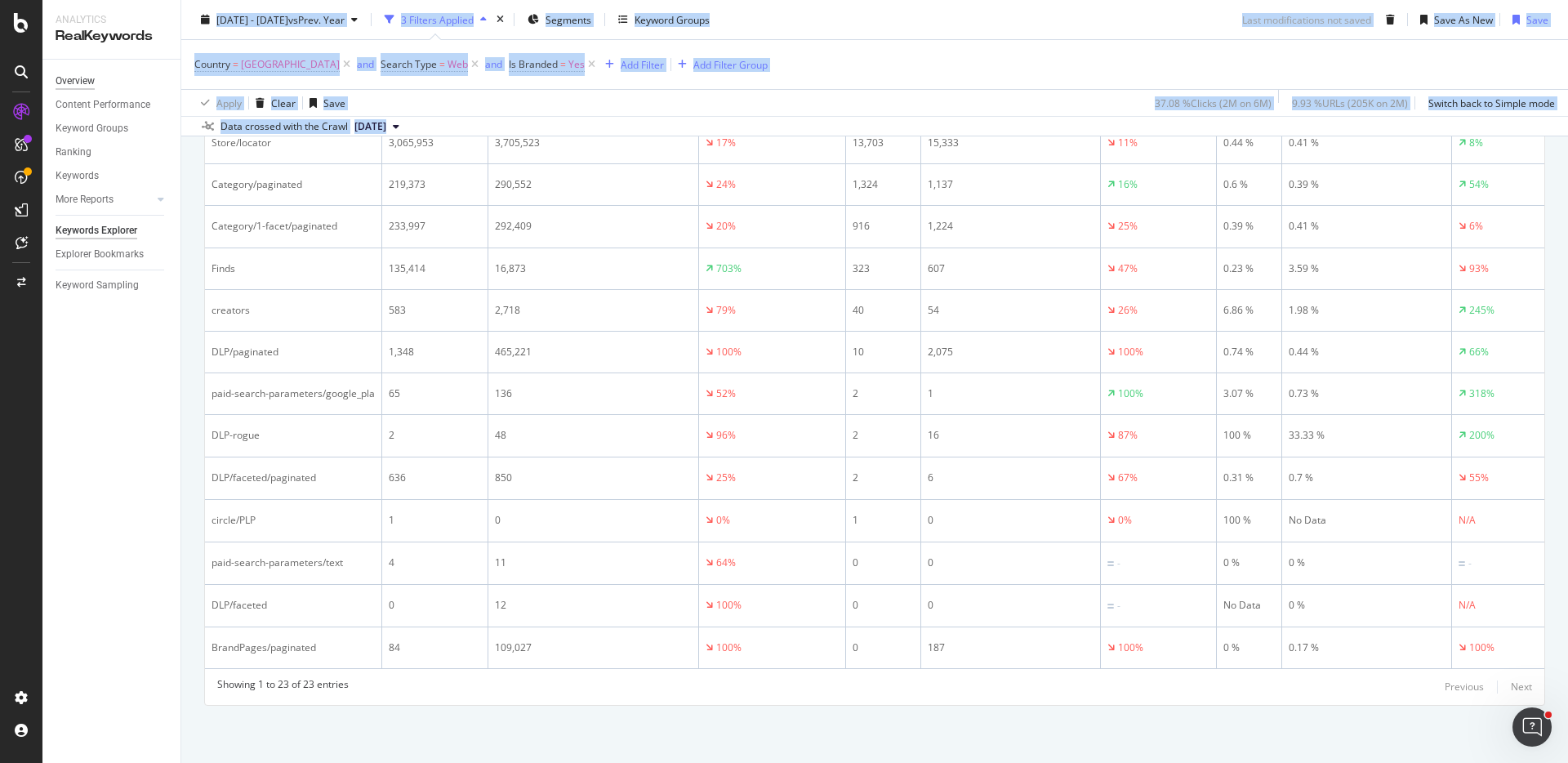
click at [88, 82] on div "Overview" at bounding box center [75, 81] width 39 height 17
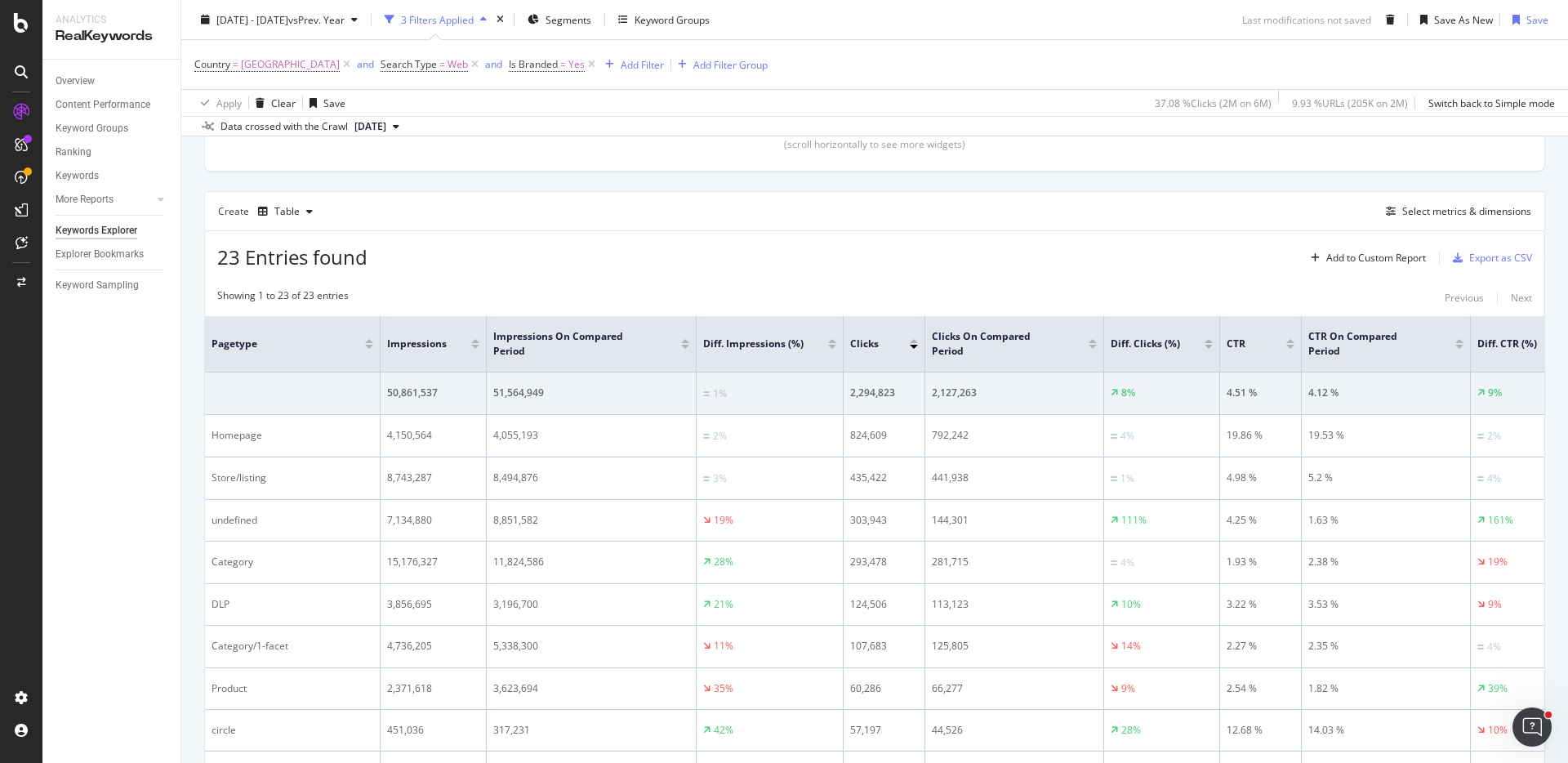
scroll to position [478, 0]
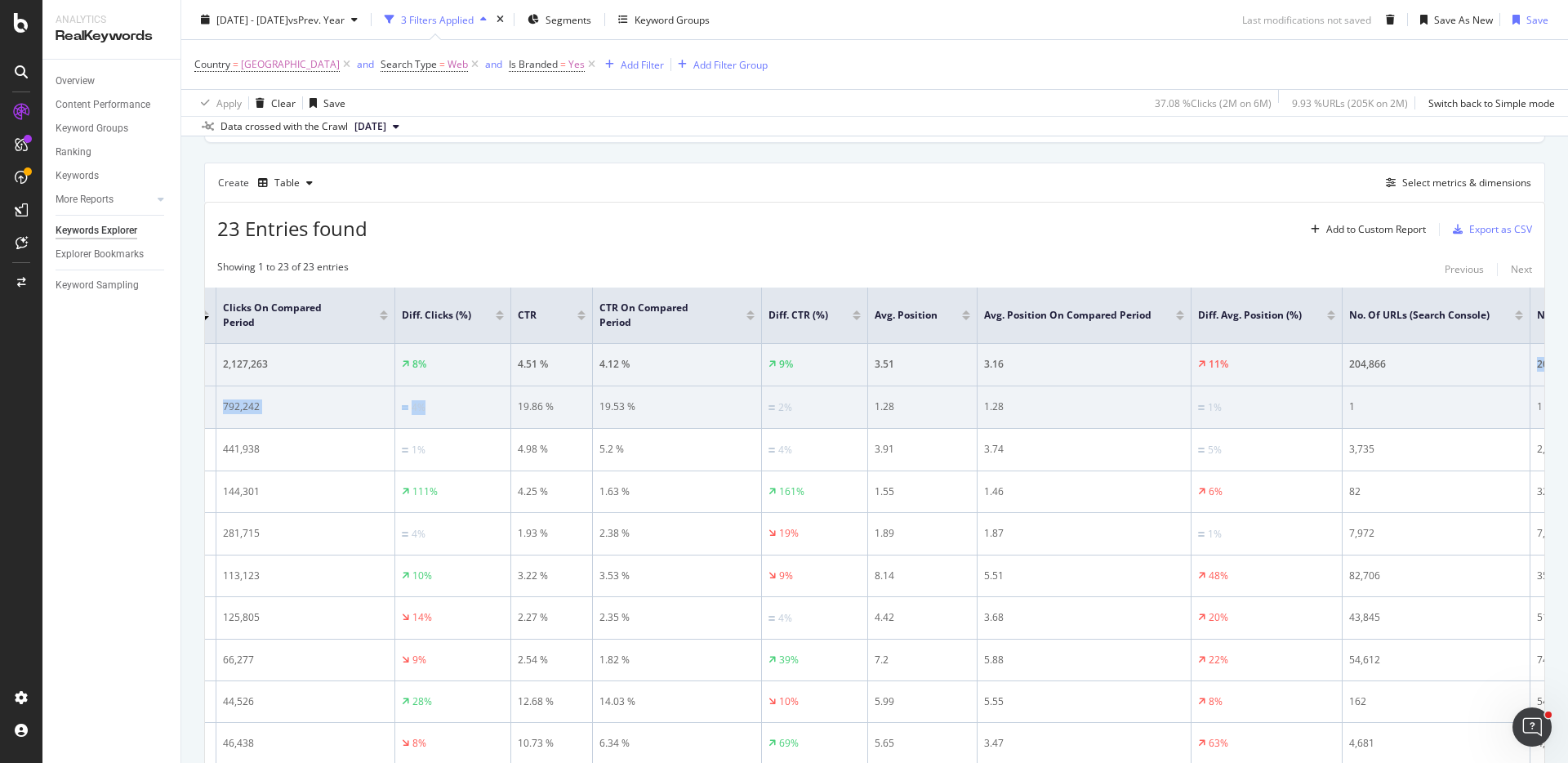
drag, startPoint x: 1247, startPoint y: 405, endPoint x: 1502, endPoint y: 392, distance: 255.3
click at [1544, 388] on div "By website & by URL Description: Top Charts Clicks By pagetype Level 1 By: page…" at bounding box center [875, 580] width 1387 height 1762
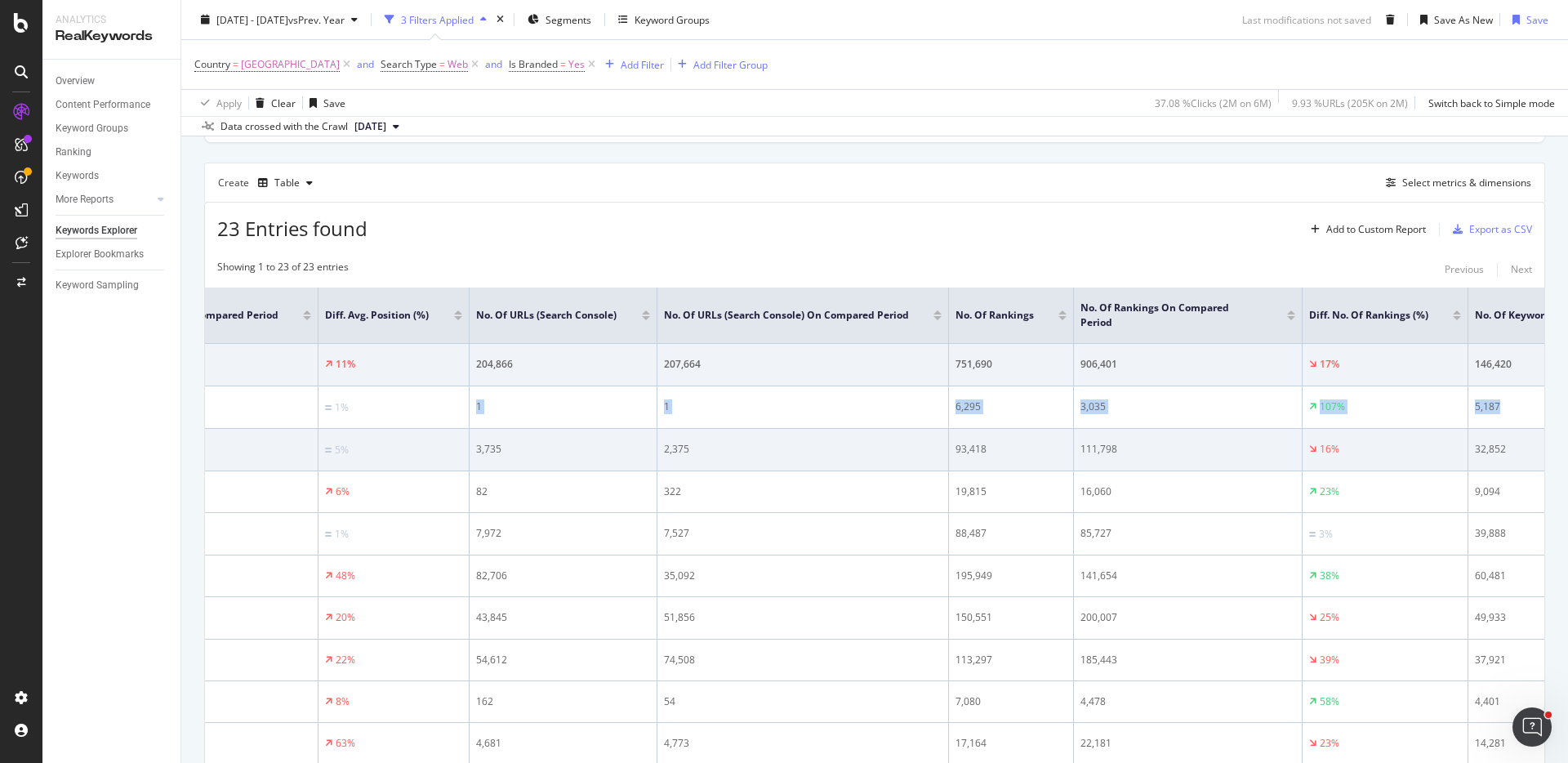
scroll to position [0, 2036]
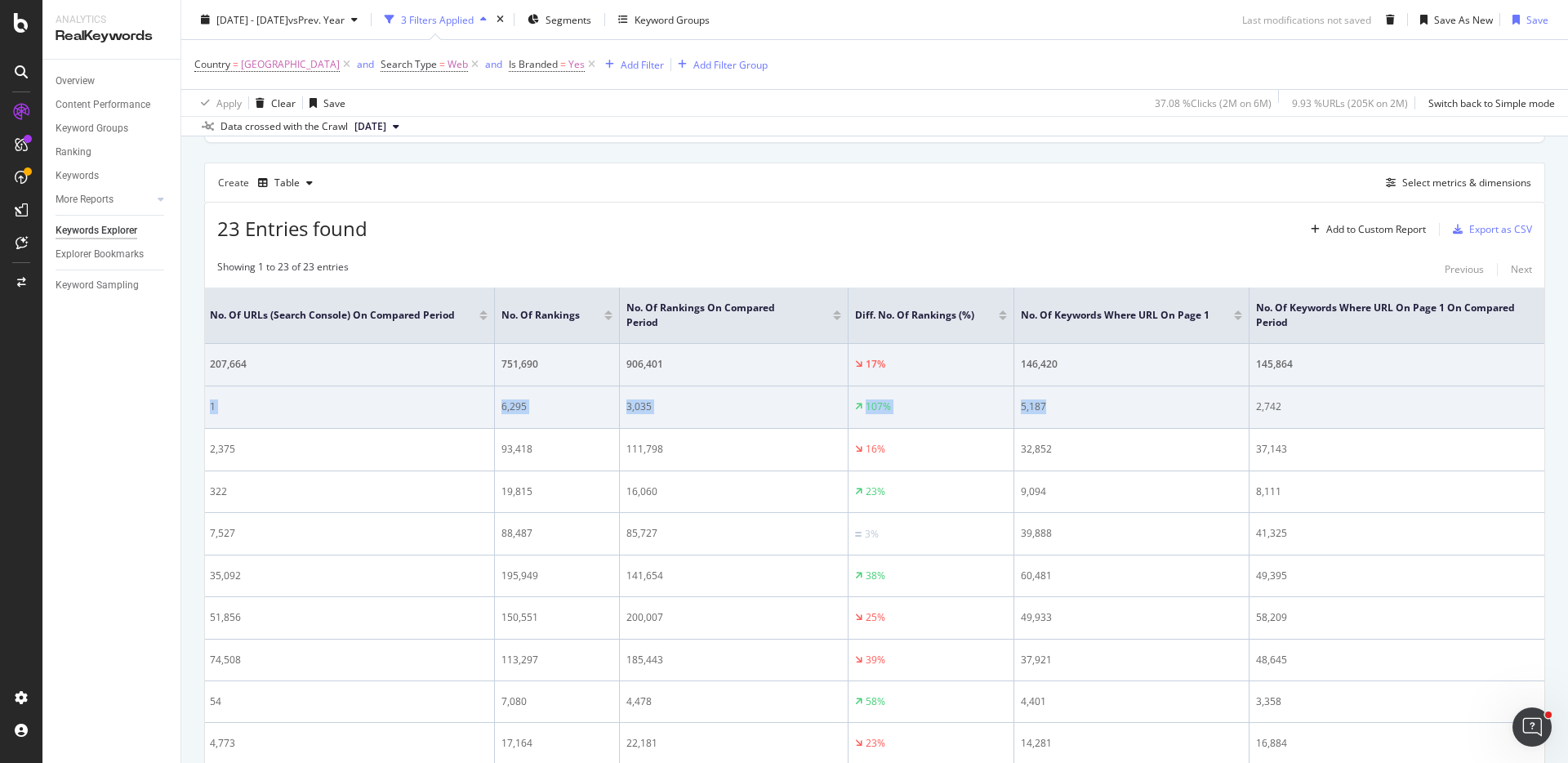
drag, startPoint x: 1258, startPoint y: 411, endPoint x: 1016, endPoint y: 423, distance: 242.3
click at [1019, 424] on tr "Homepage 4,150,564 4,055,193 2% 824,609 792,242 4% 19.86 % 19.53 % 2% 1.28 1.28…" at bounding box center [722, 407] width 5107 height 42
click at [718, 416] on td "3,035" at bounding box center [734, 407] width 228 height 42
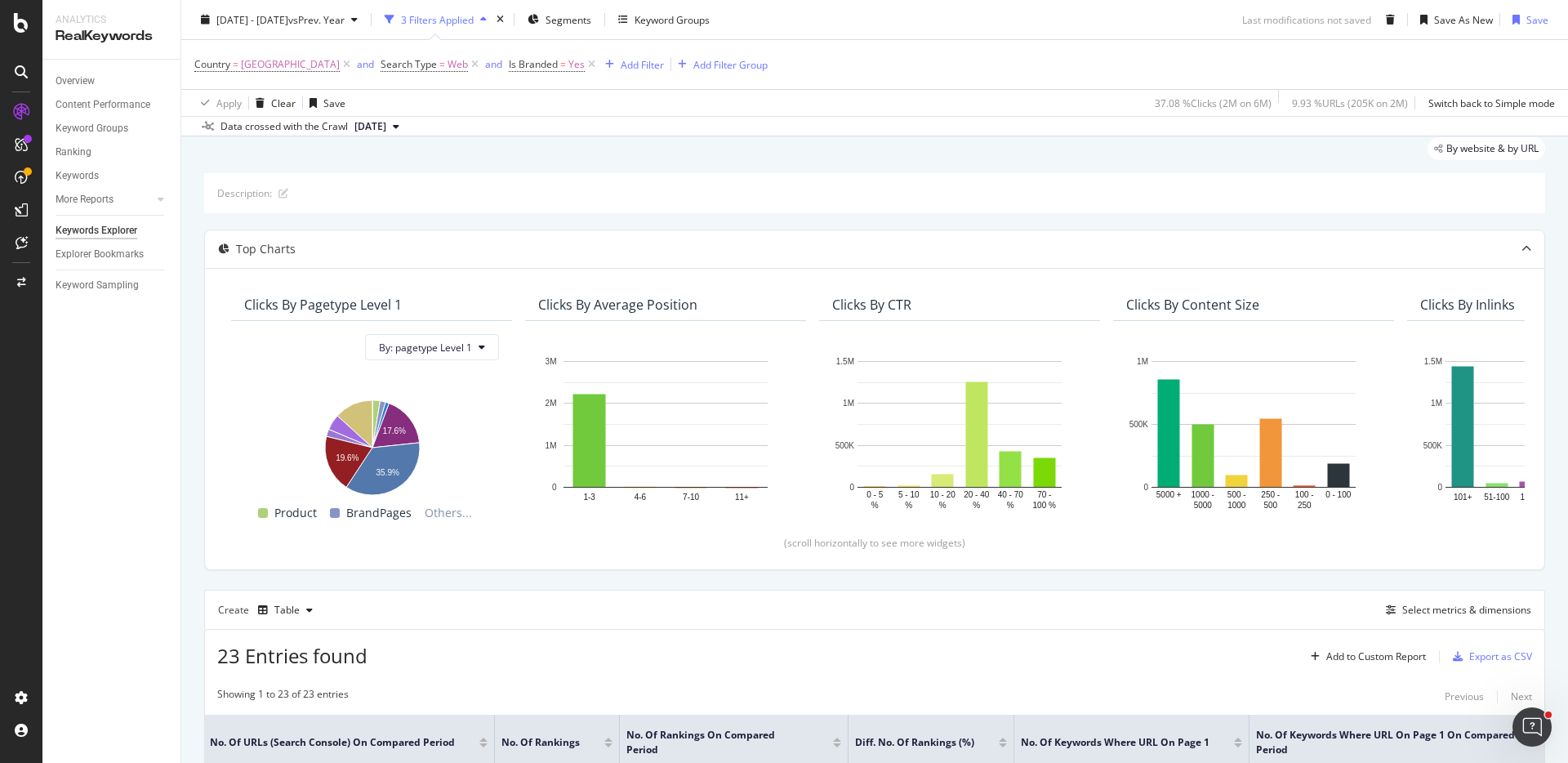
scroll to position [0, 0]
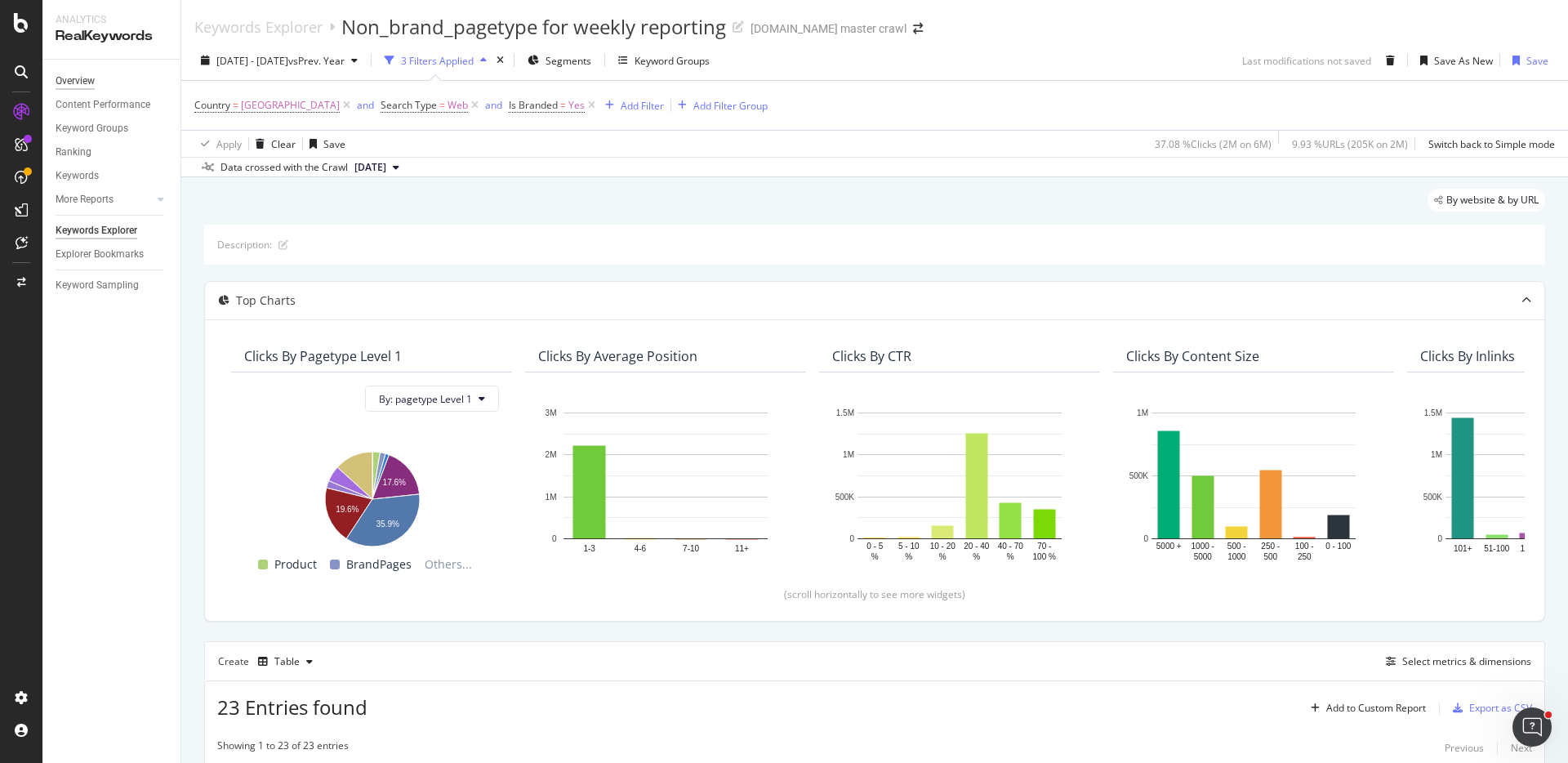
click at [78, 82] on div "Overview" at bounding box center [75, 81] width 39 height 17
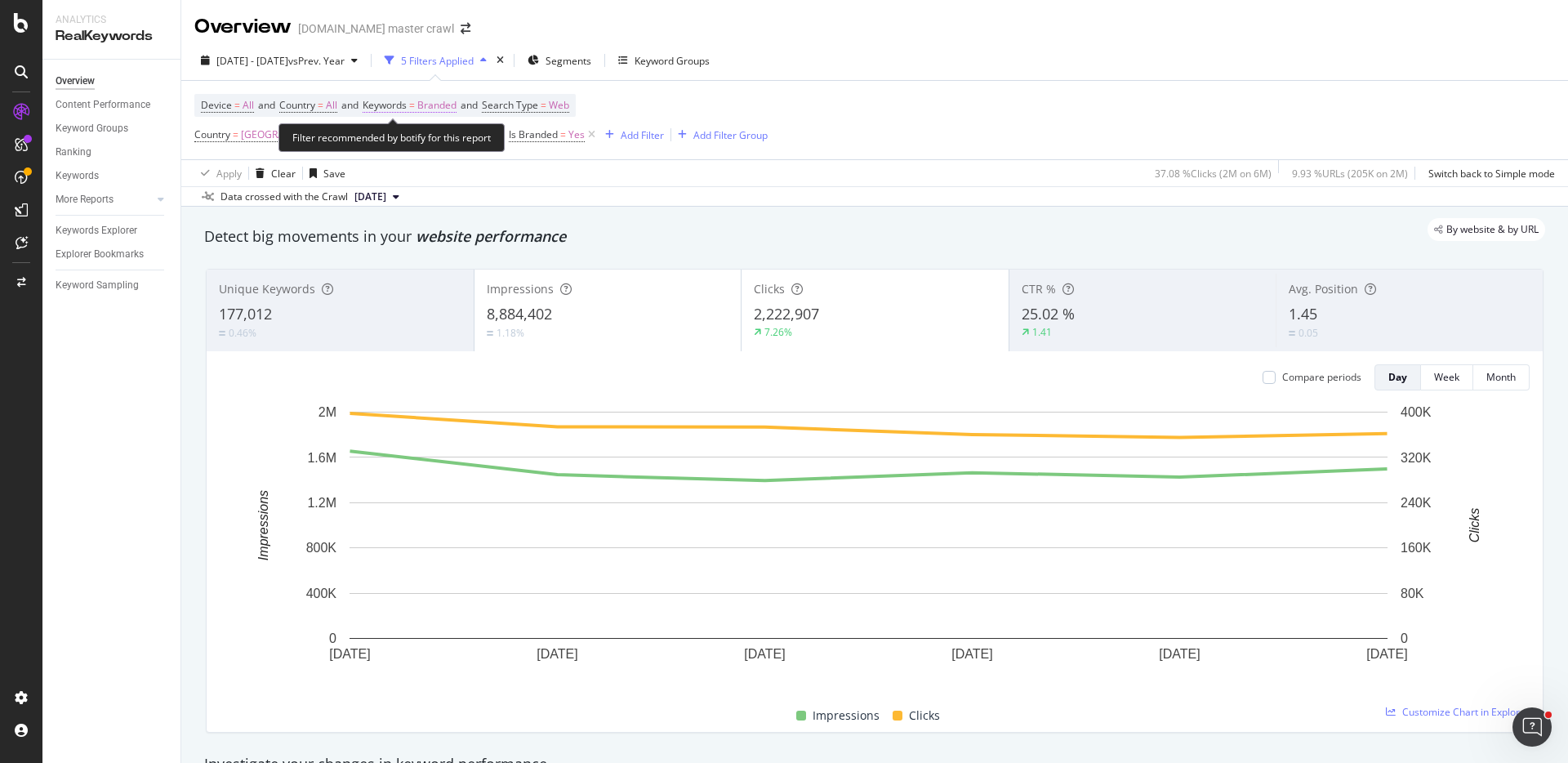
click at [454, 109] on span "Branded" at bounding box center [437, 105] width 39 height 23
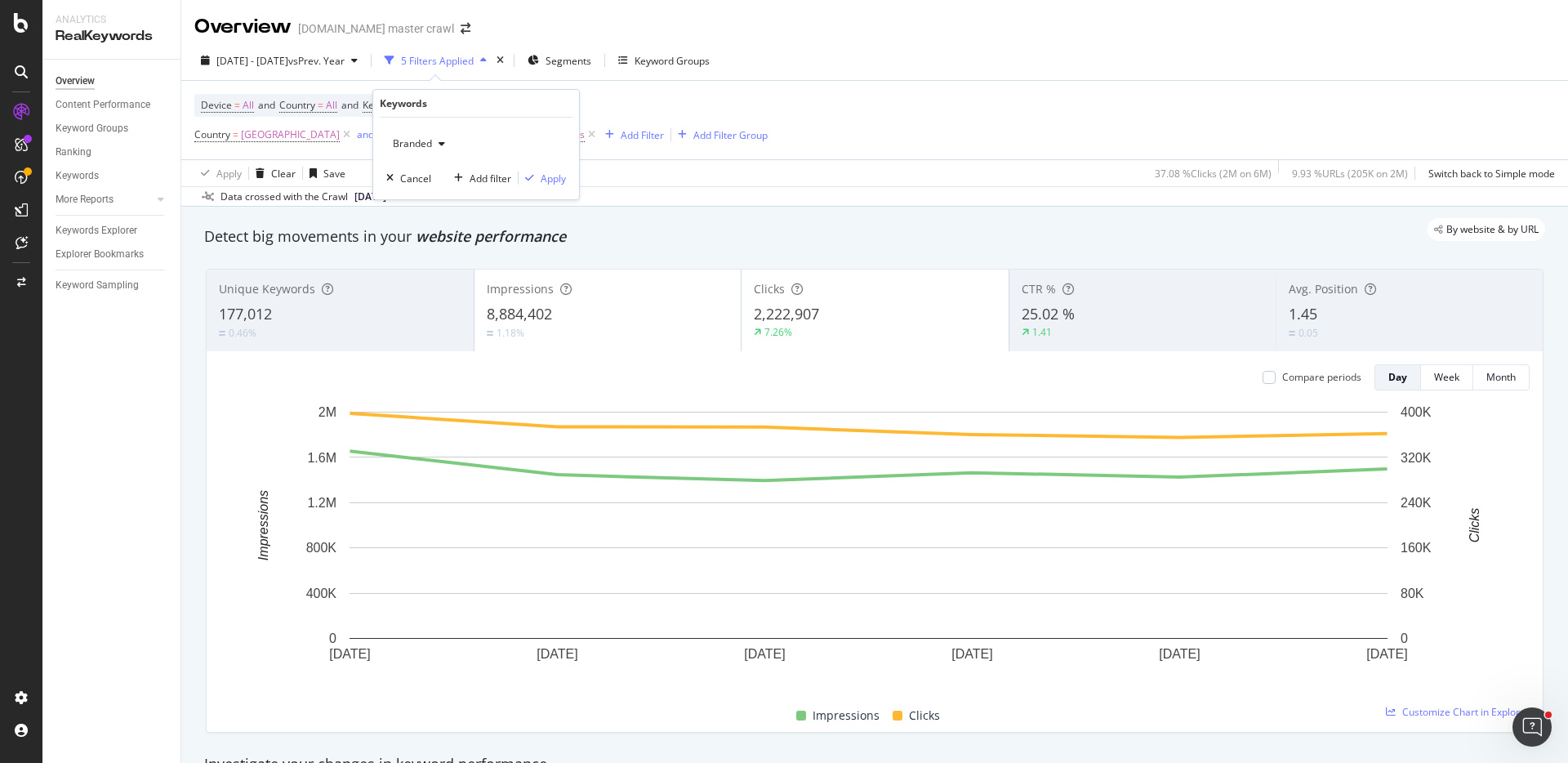
click at [437, 139] on div "button" at bounding box center [442, 144] width 20 height 10
click at [443, 178] on span "Non-Branded" at bounding box center [483, 177] width 167 height 15
click at [541, 172] on div "Apply" at bounding box center [553, 179] width 25 height 14
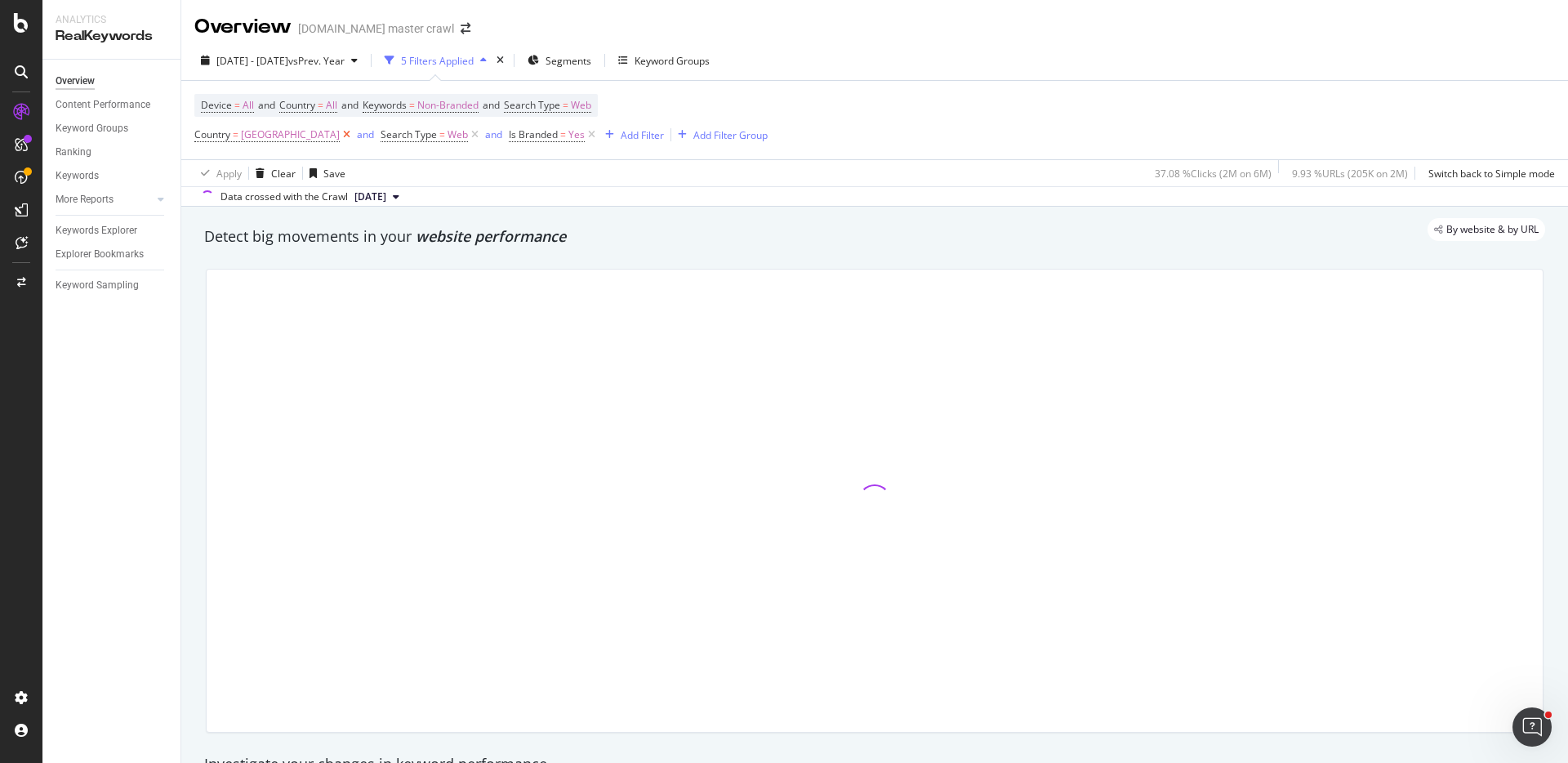
click at [354, 138] on icon at bounding box center [346, 135] width 14 height 17
click at [287, 135] on icon at bounding box center [288, 135] width 14 height 17
click at [296, 133] on icon "button" at bounding box center [295, 135] width 9 height 10
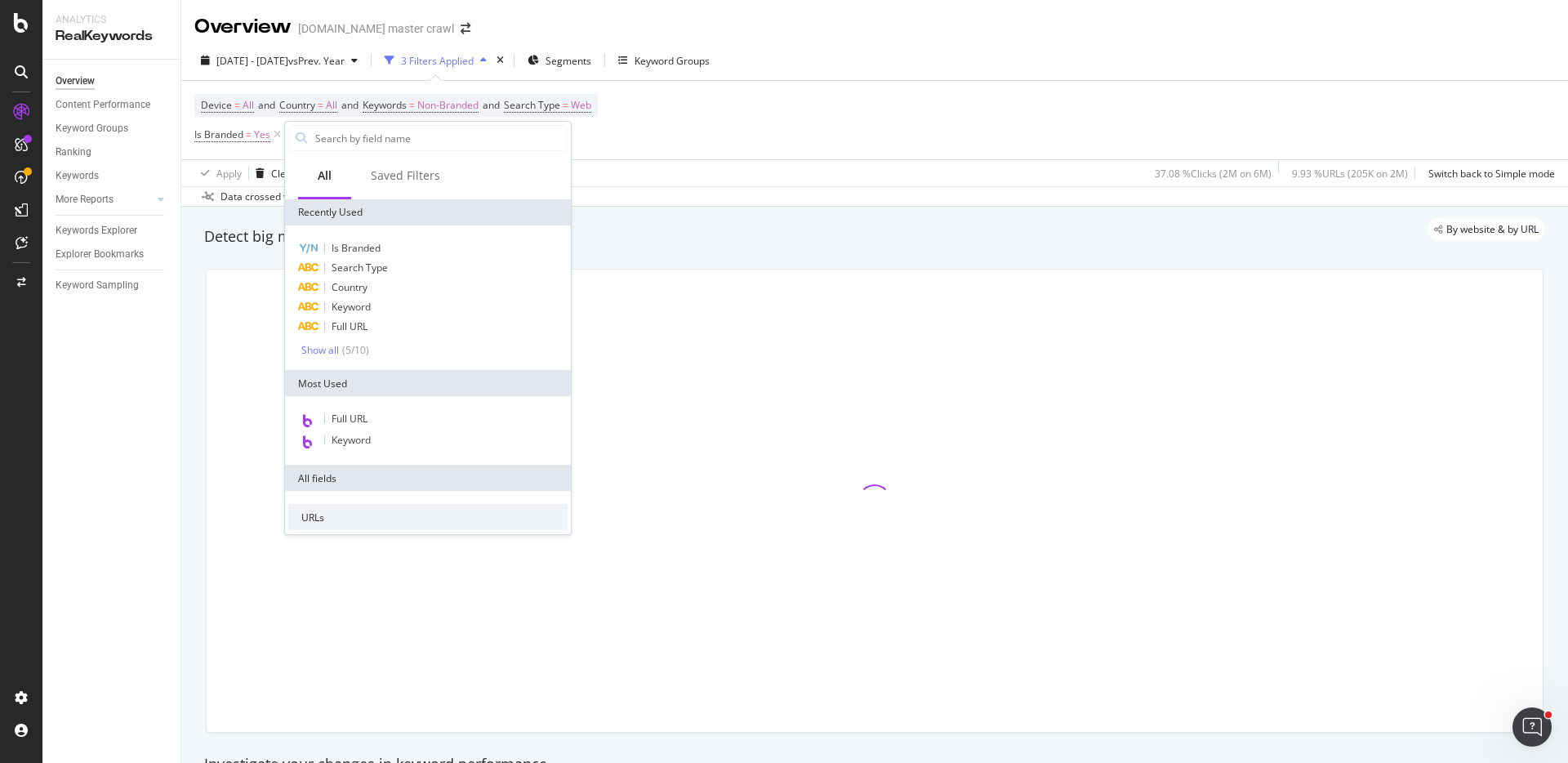
click at [814, 154] on div "Device = All and Country = All and Keywords = Non-Branded and Search Type = Web…" at bounding box center [875, 120] width 1361 height 78
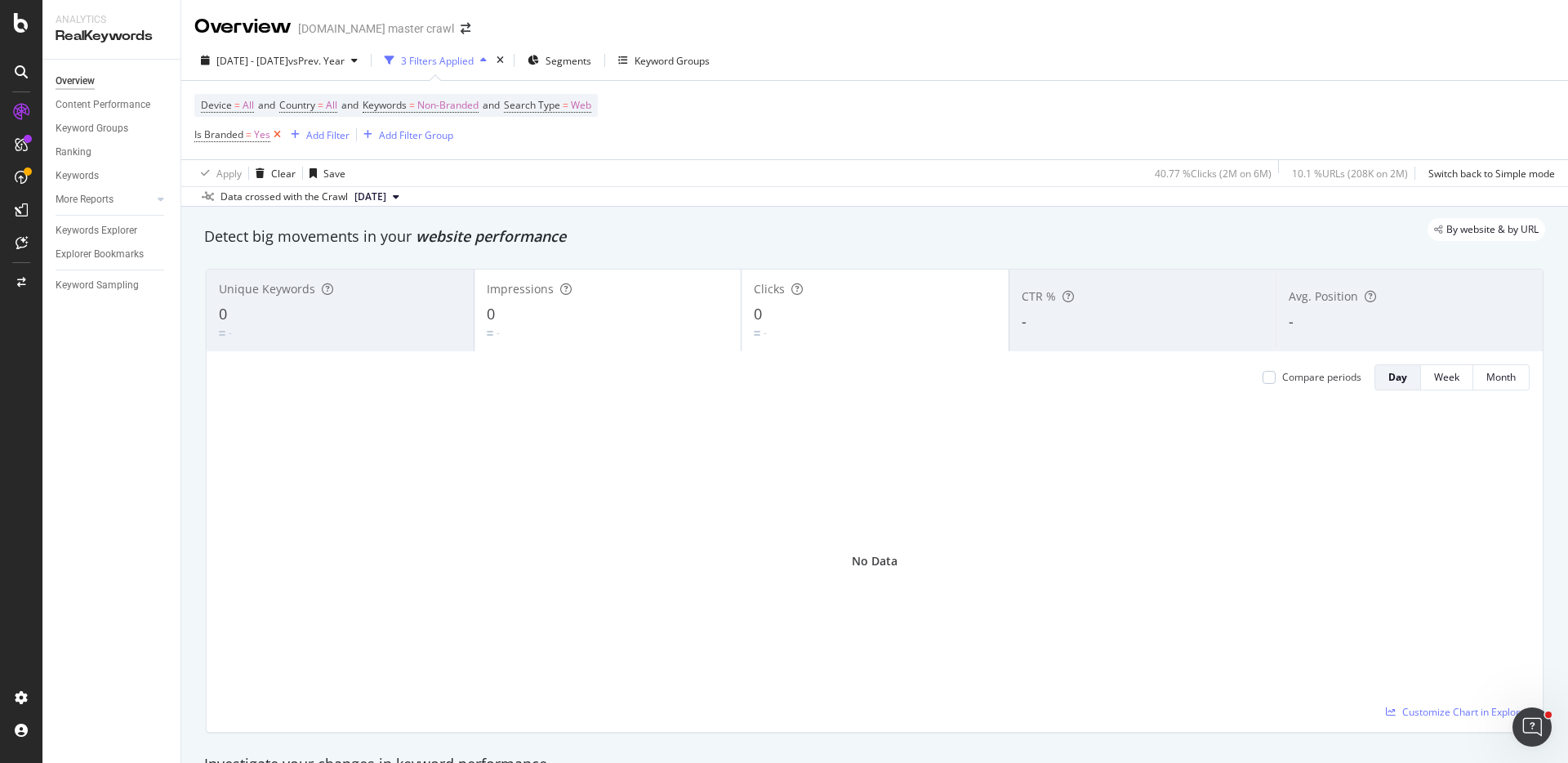
click at [273, 133] on icon at bounding box center [277, 135] width 14 height 17
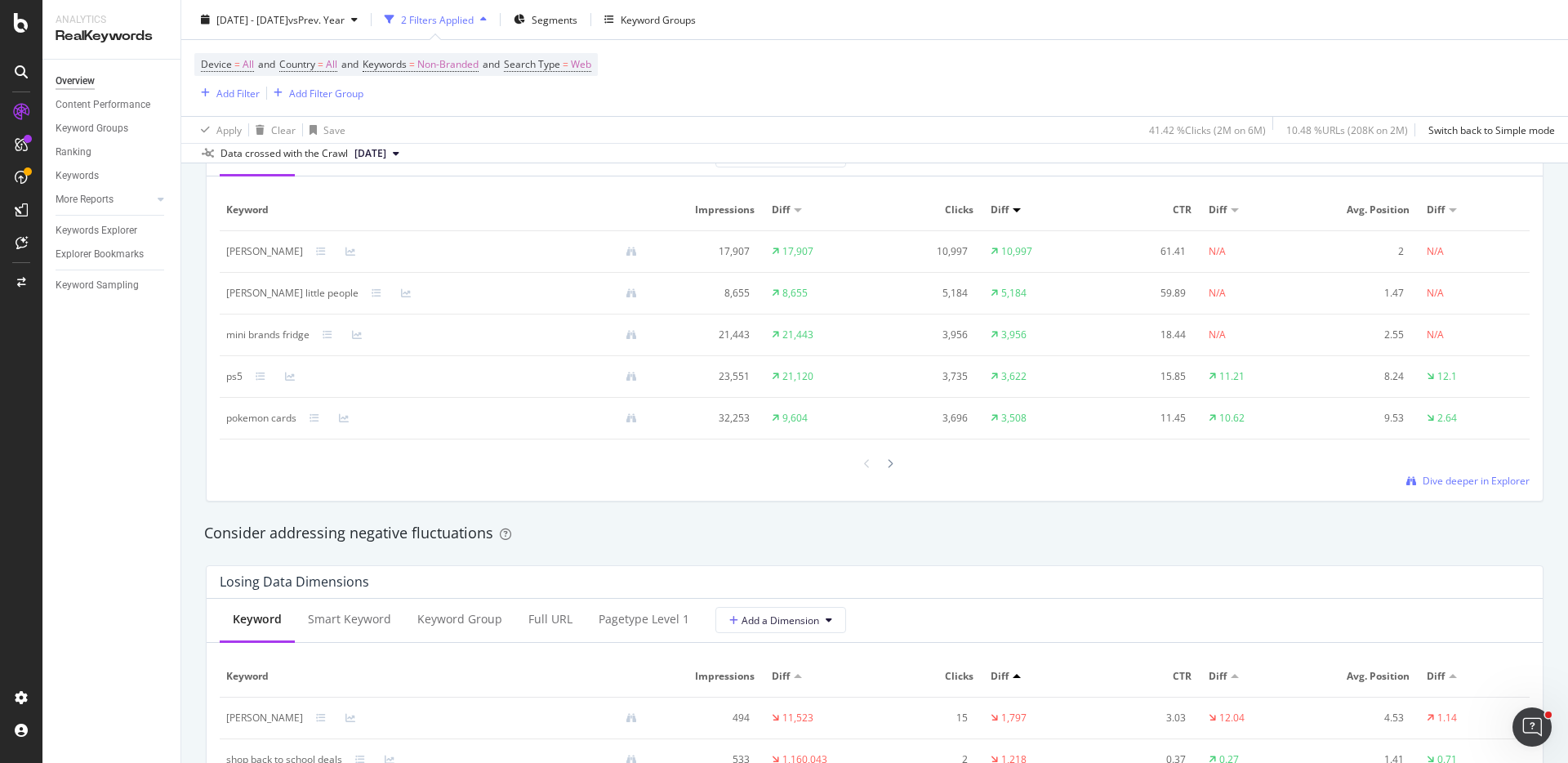
scroll to position [1376, 0]
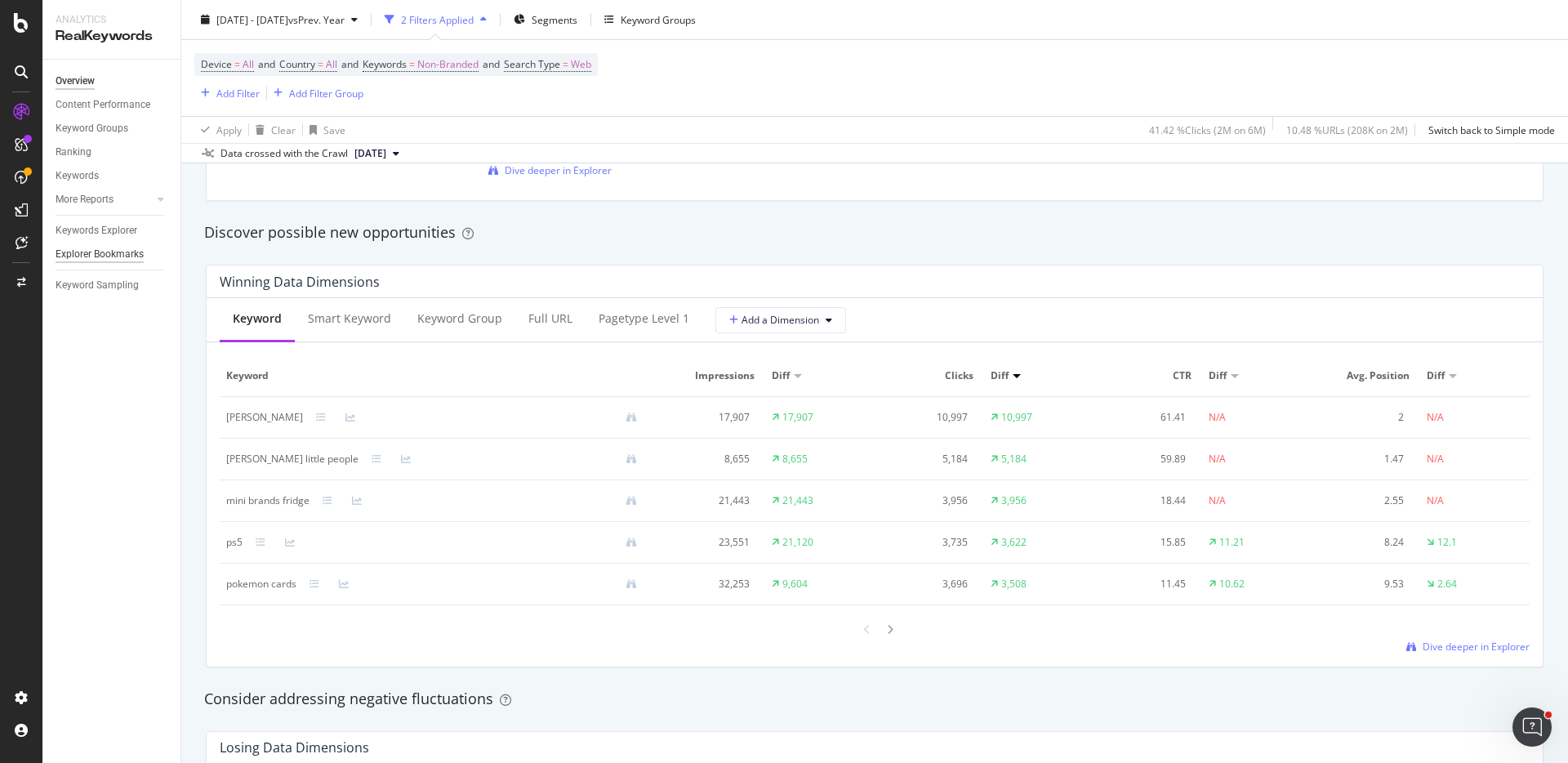
click at [100, 249] on div "Explorer Bookmarks" at bounding box center [100, 254] width 88 height 17
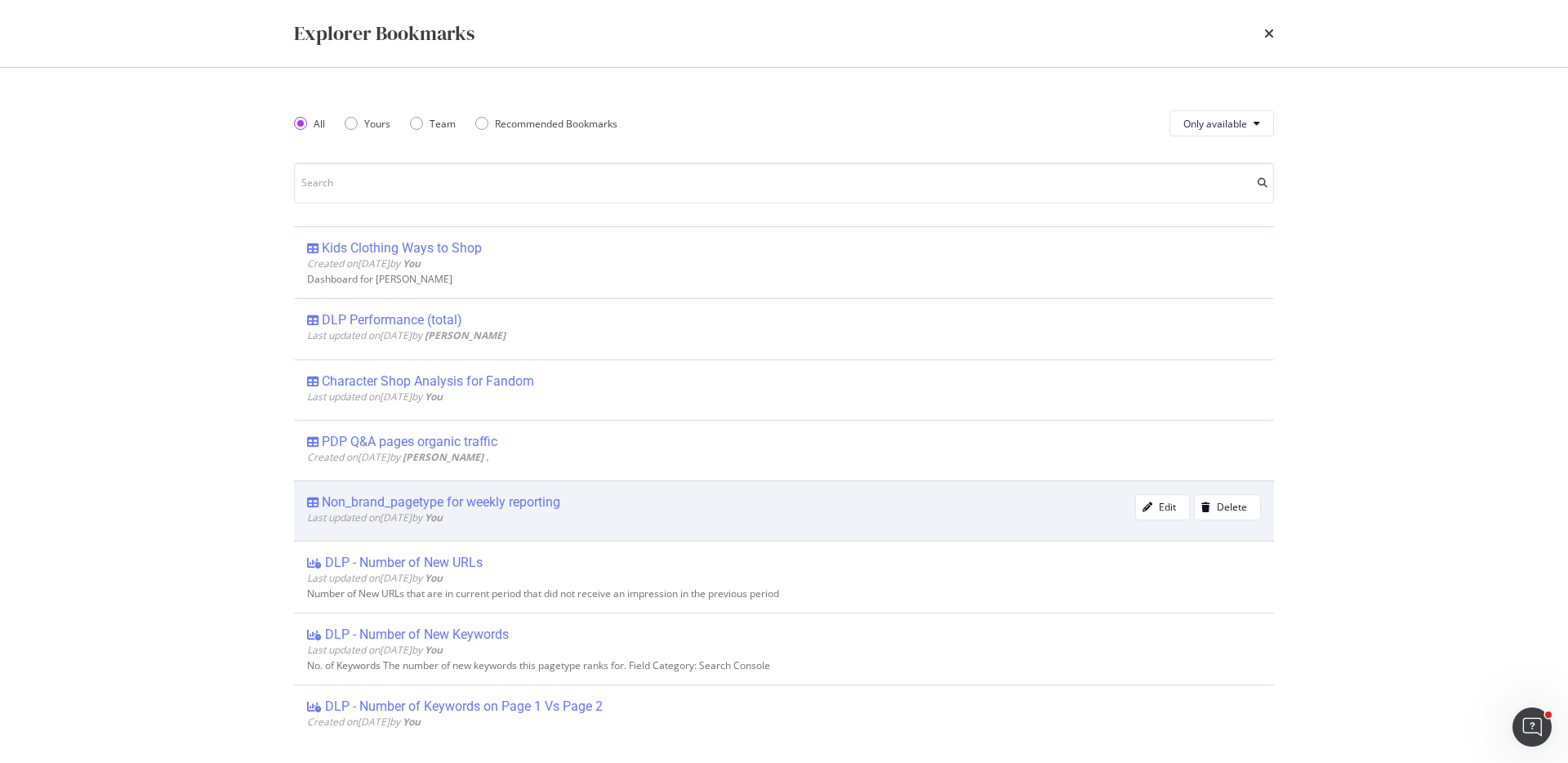
click at [448, 501] on div "Non_brand_pagetype for weekly reporting" at bounding box center [441, 502] width 238 height 17
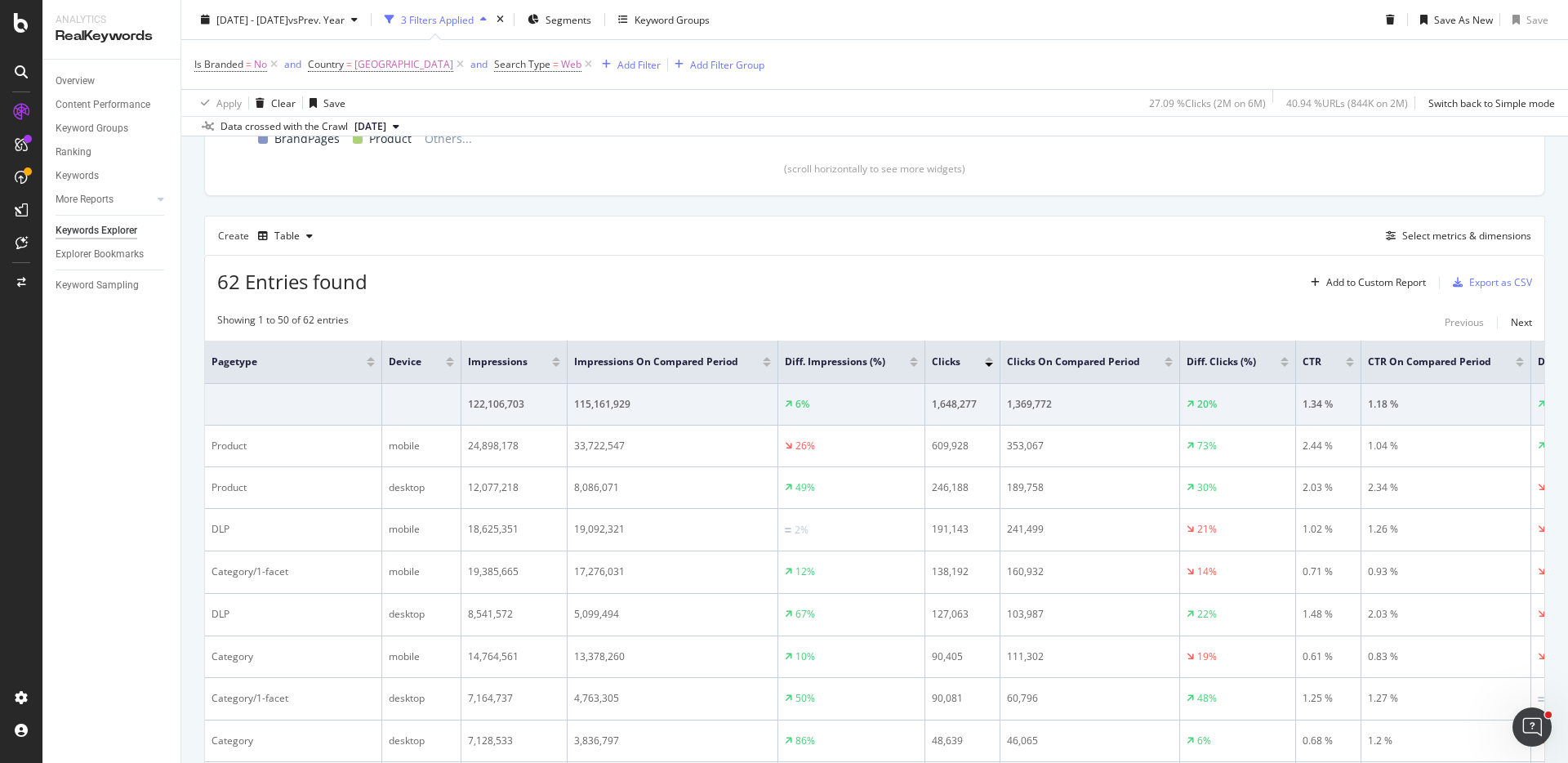
scroll to position [424, 0]
click at [429, 363] on icon at bounding box center [431, 361] width 12 height 12
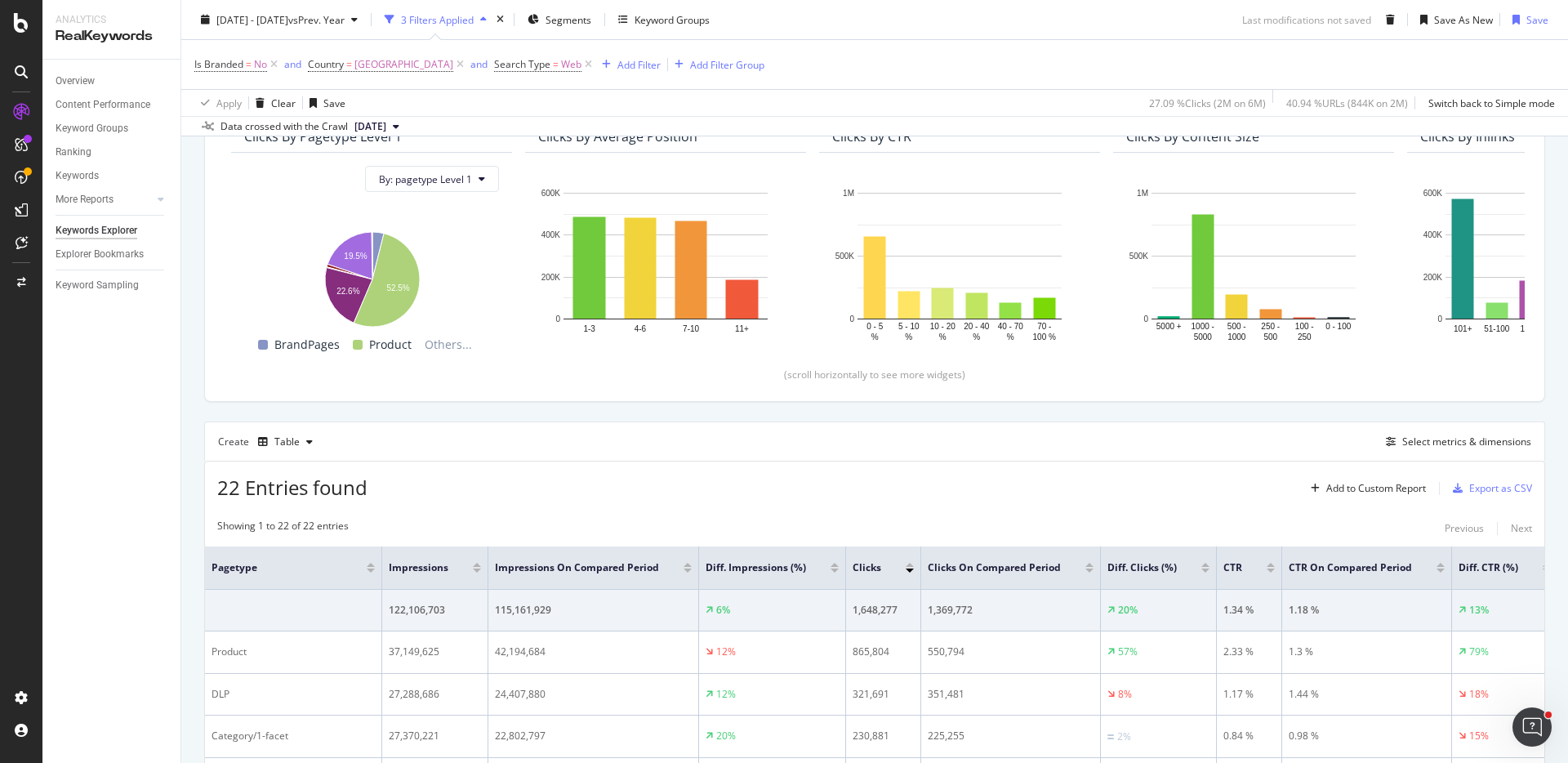
scroll to position [424, 0]
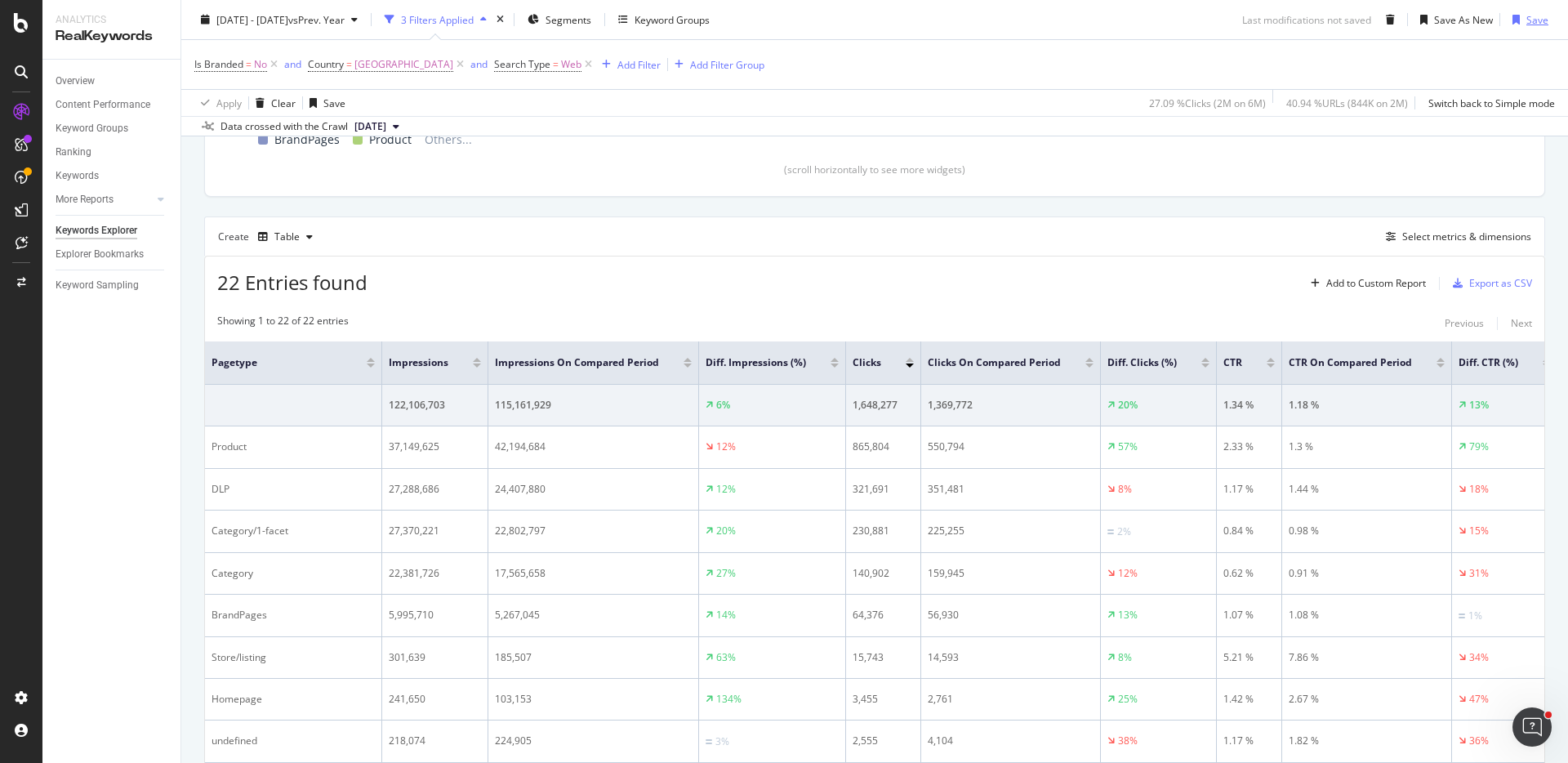
click at [1509, 21] on div "button" at bounding box center [1517, 20] width 21 height 10
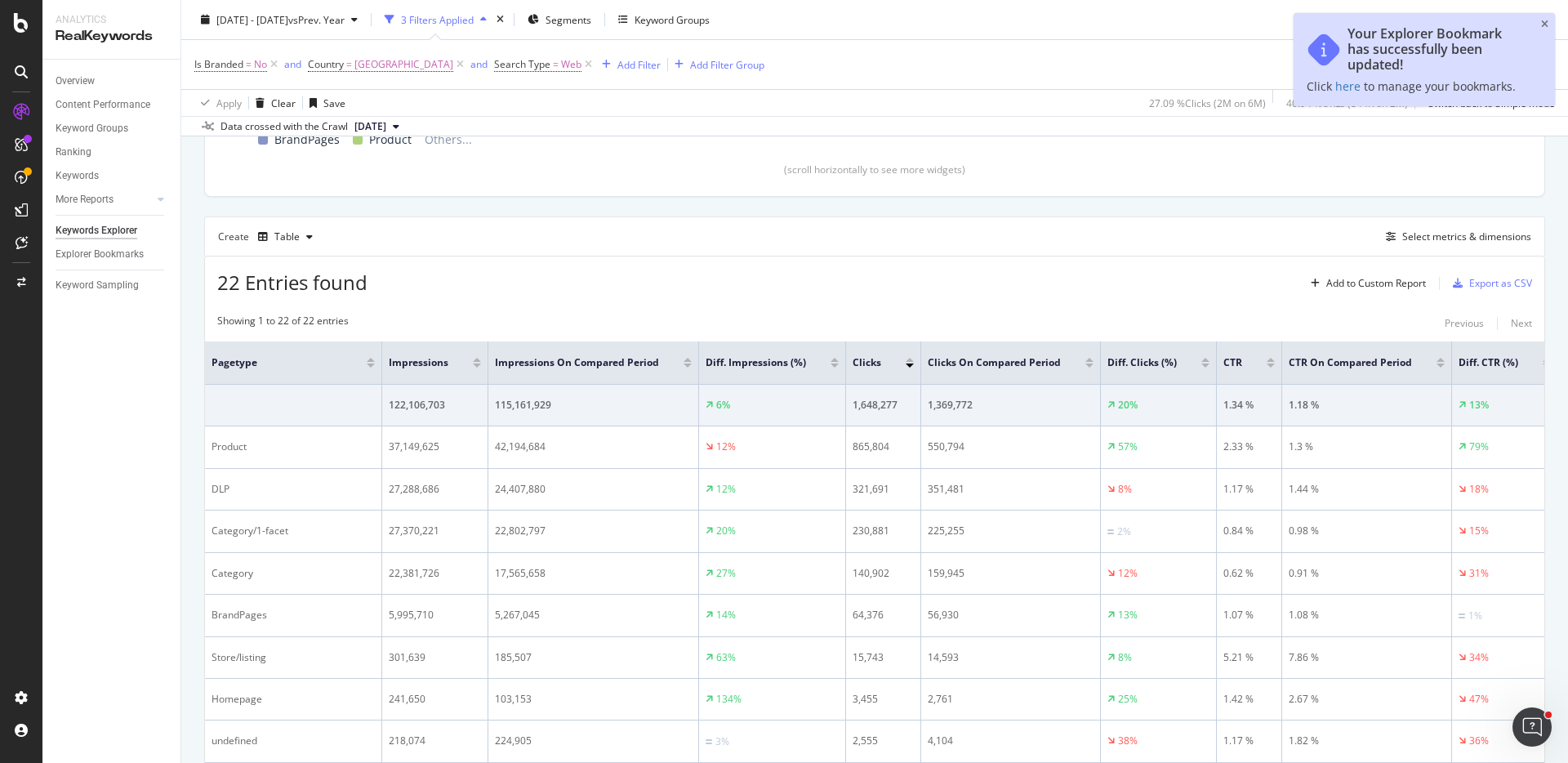
click at [1103, 245] on div "Create Table Select metrics & dimensions" at bounding box center [875, 236] width 1341 height 39
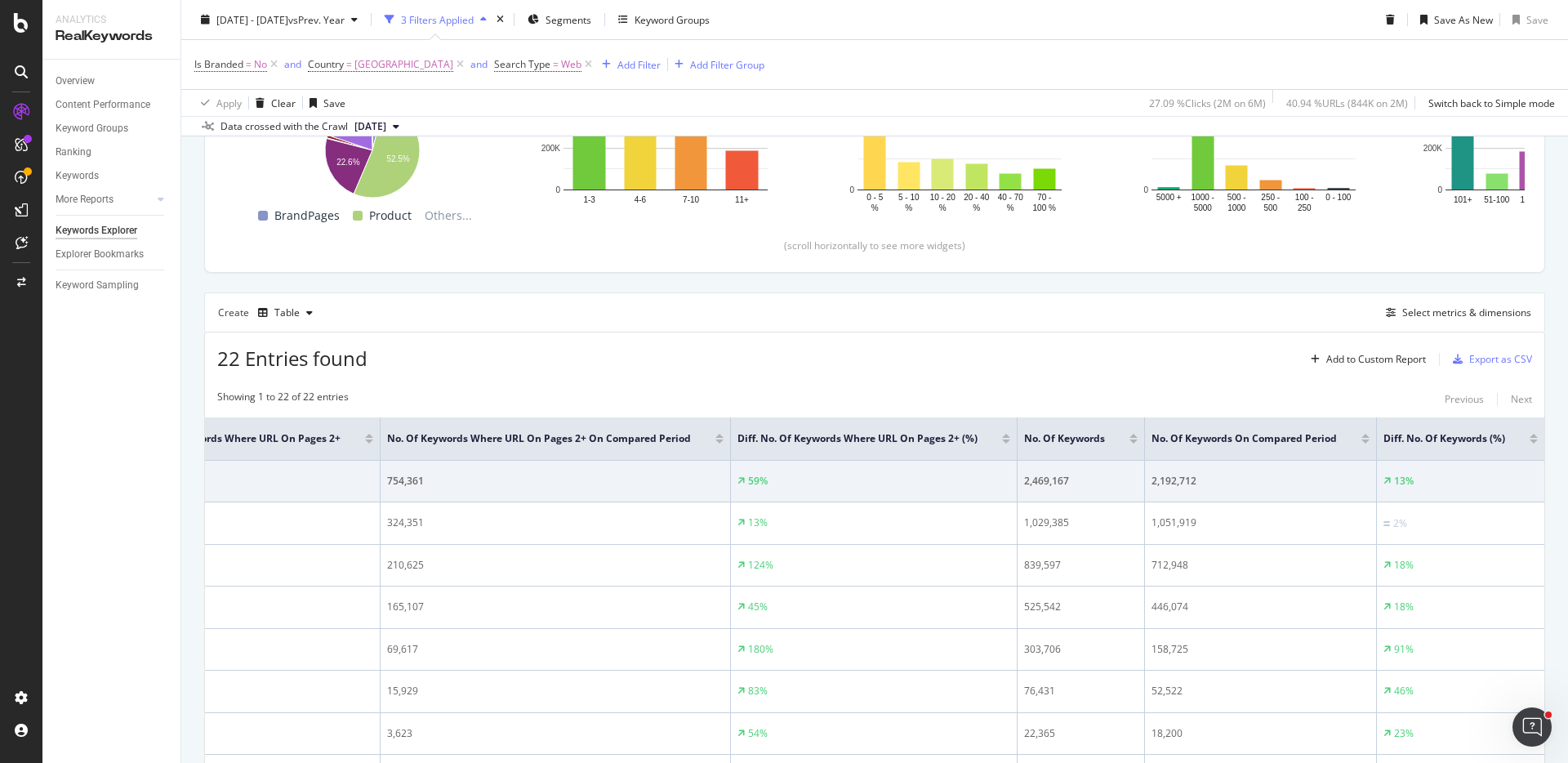
scroll to position [0, 0]
